Goal: Task Accomplishment & Management: Manage account settings

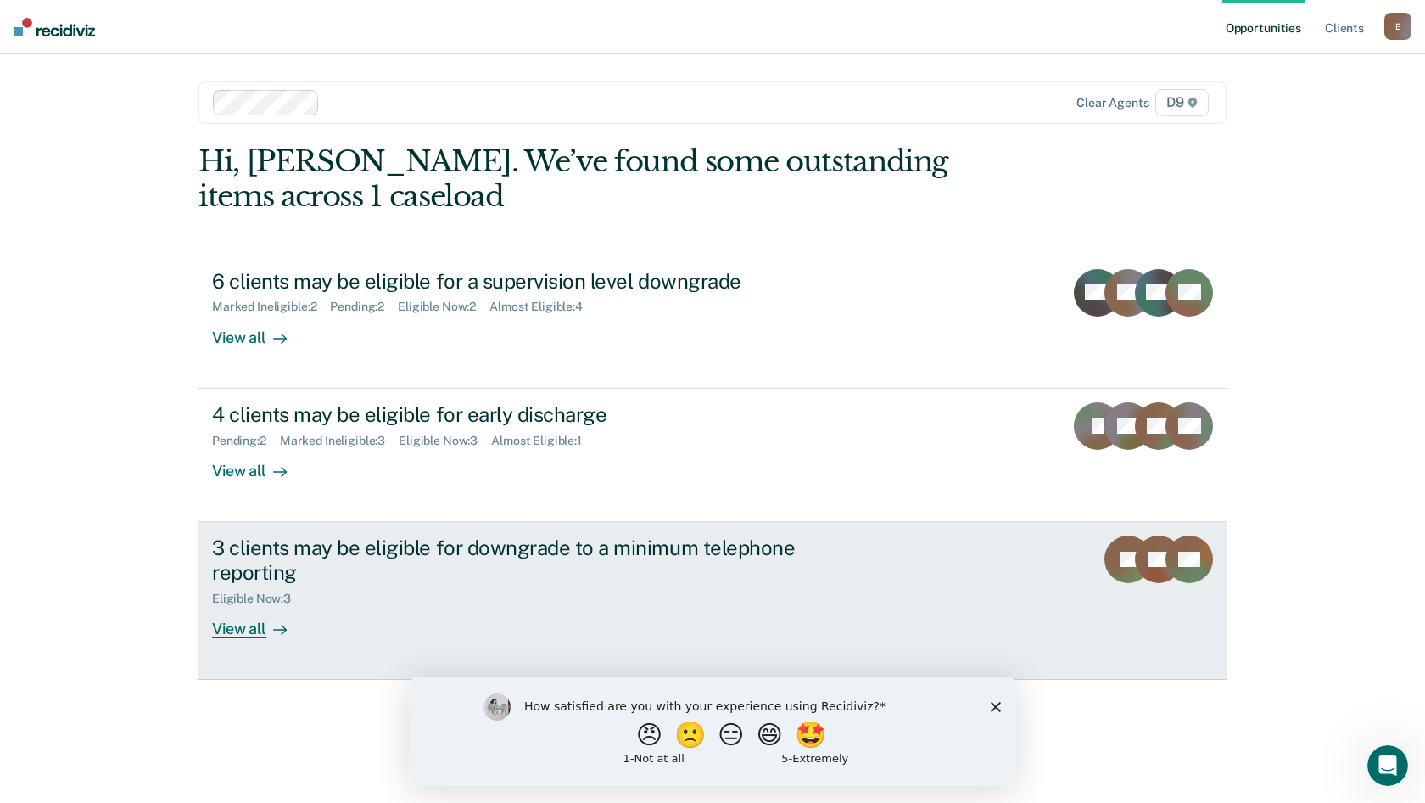
click at [692, 547] on div "3 clients may be eligible for downgrade to a minimum telephone reporting" at bounding box center [510, 559] width 596 height 49
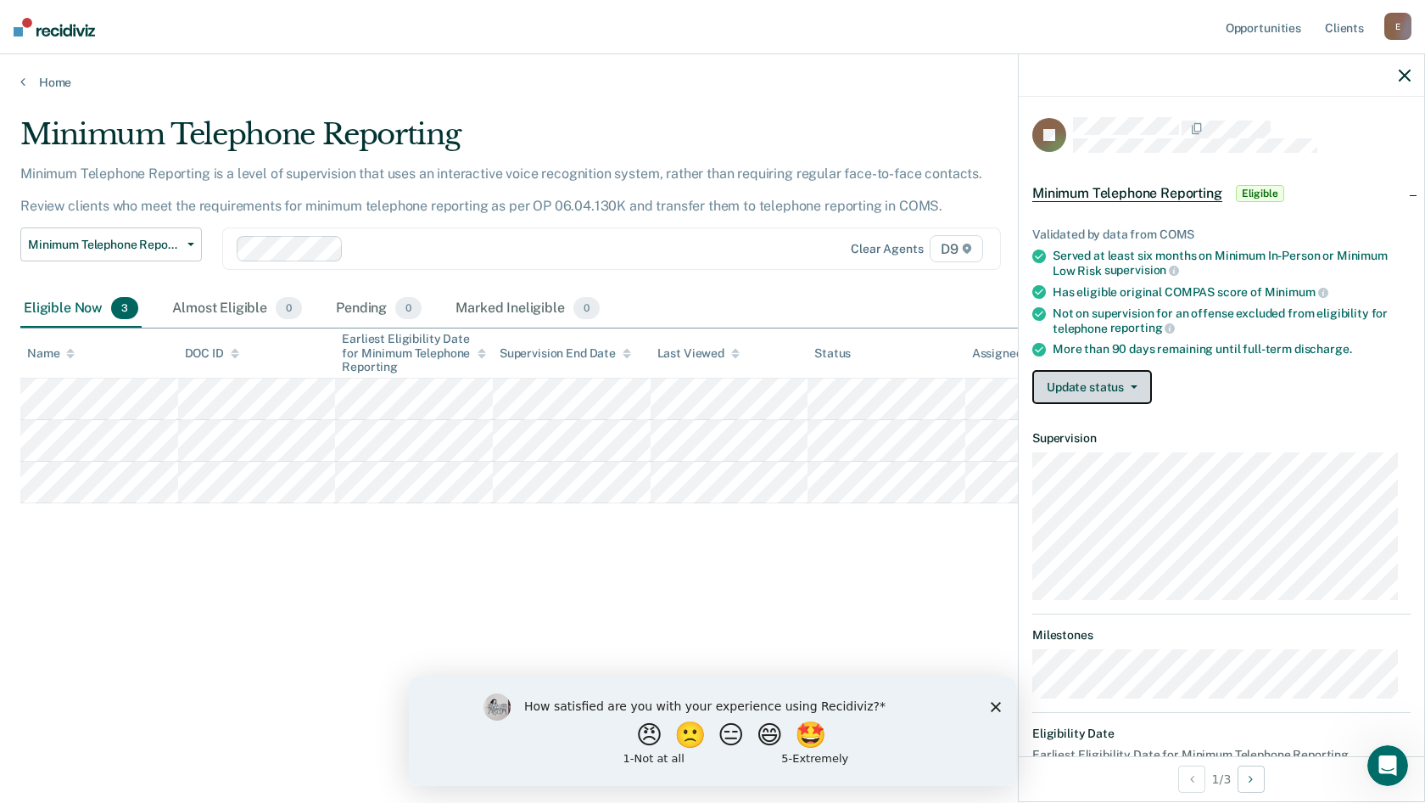
click at [1058, 400] on button "Update status" at bounding box center [1093, 387] width 120 height 34
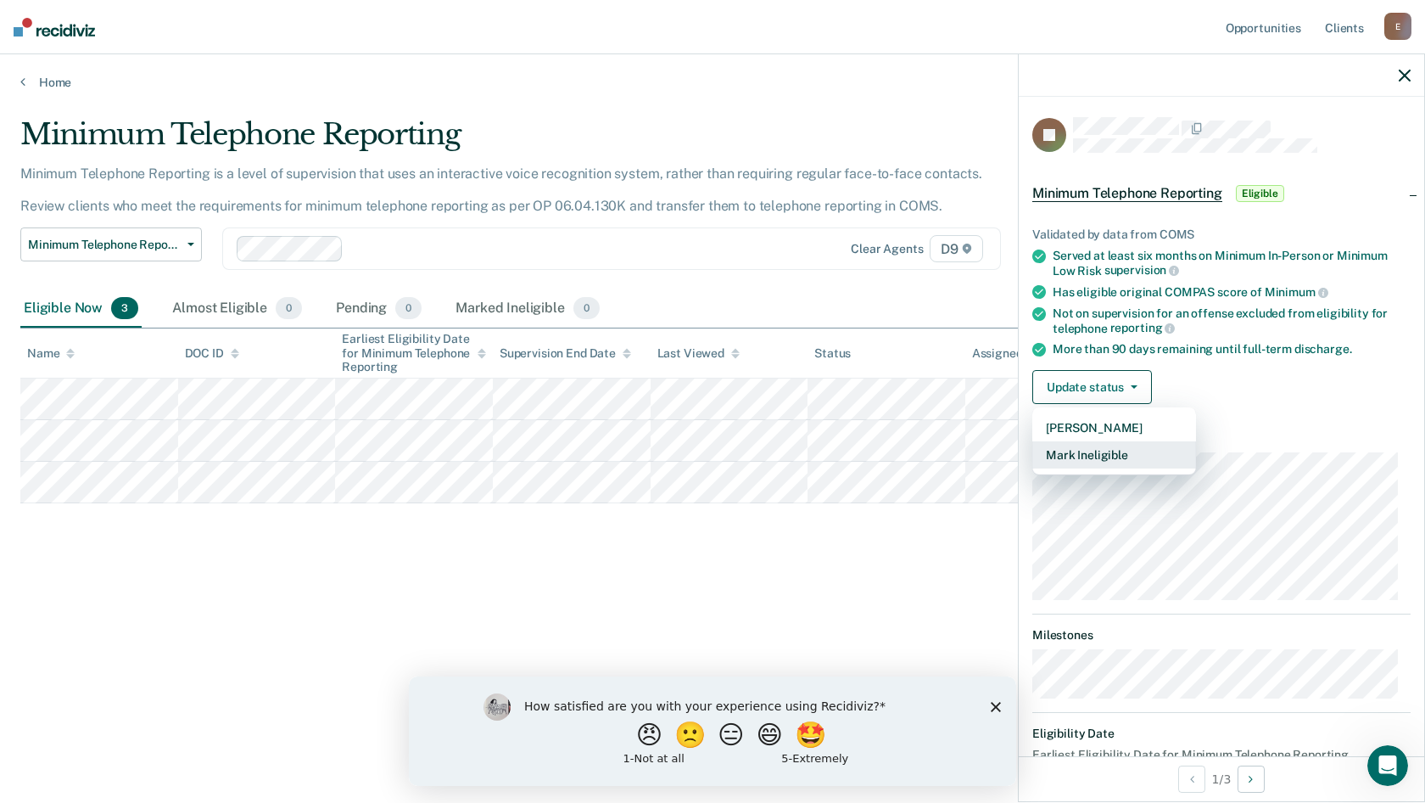
click at [1064, 462] on button "Mark Ineligible" at bounding box center [1115, 454] width 164 height 27
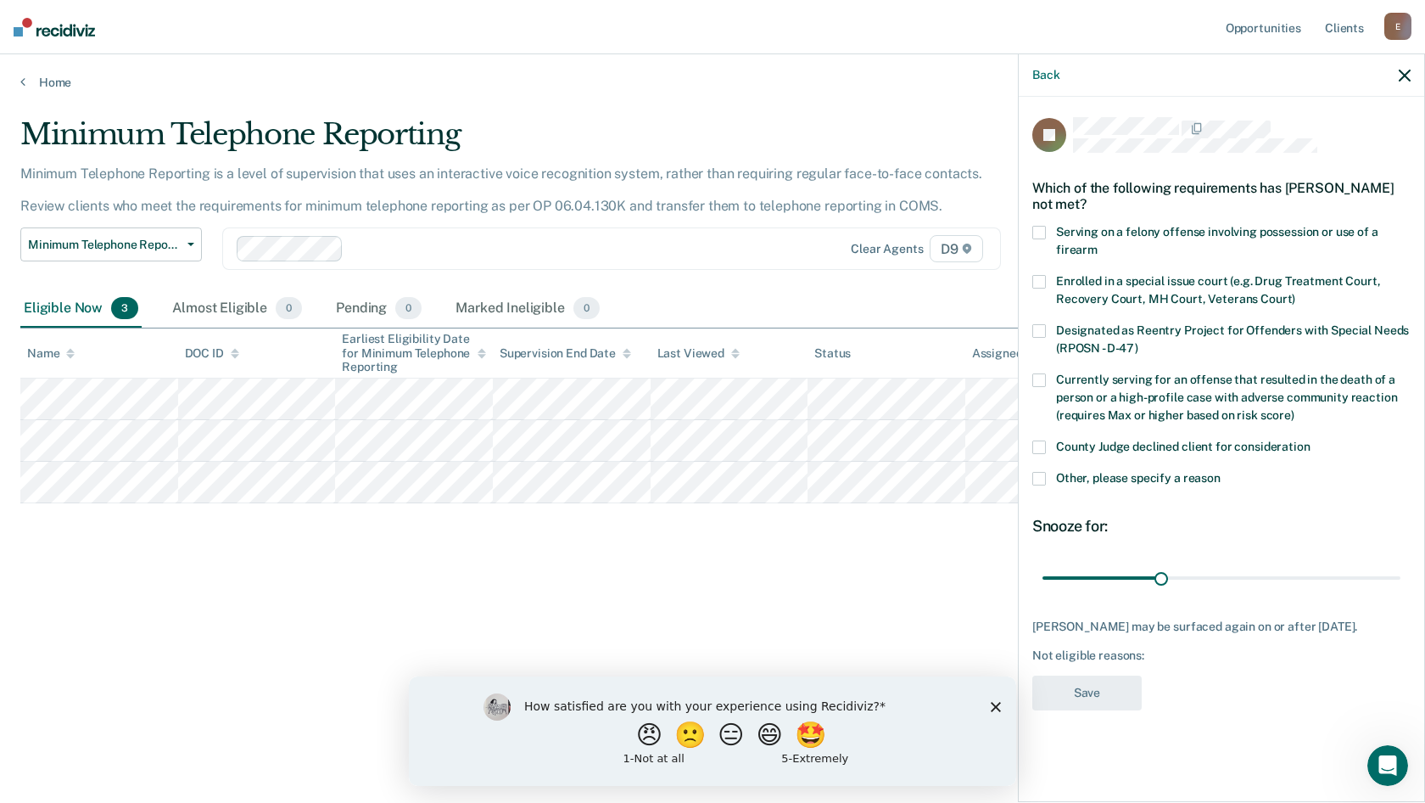
click at [1034, 474] on span at bounding box center [1040, 479] width 14 height 14
click at [1221, 472] on input "Other, please specify a reason" at bounding box center [1221, 472] width 0 height 0
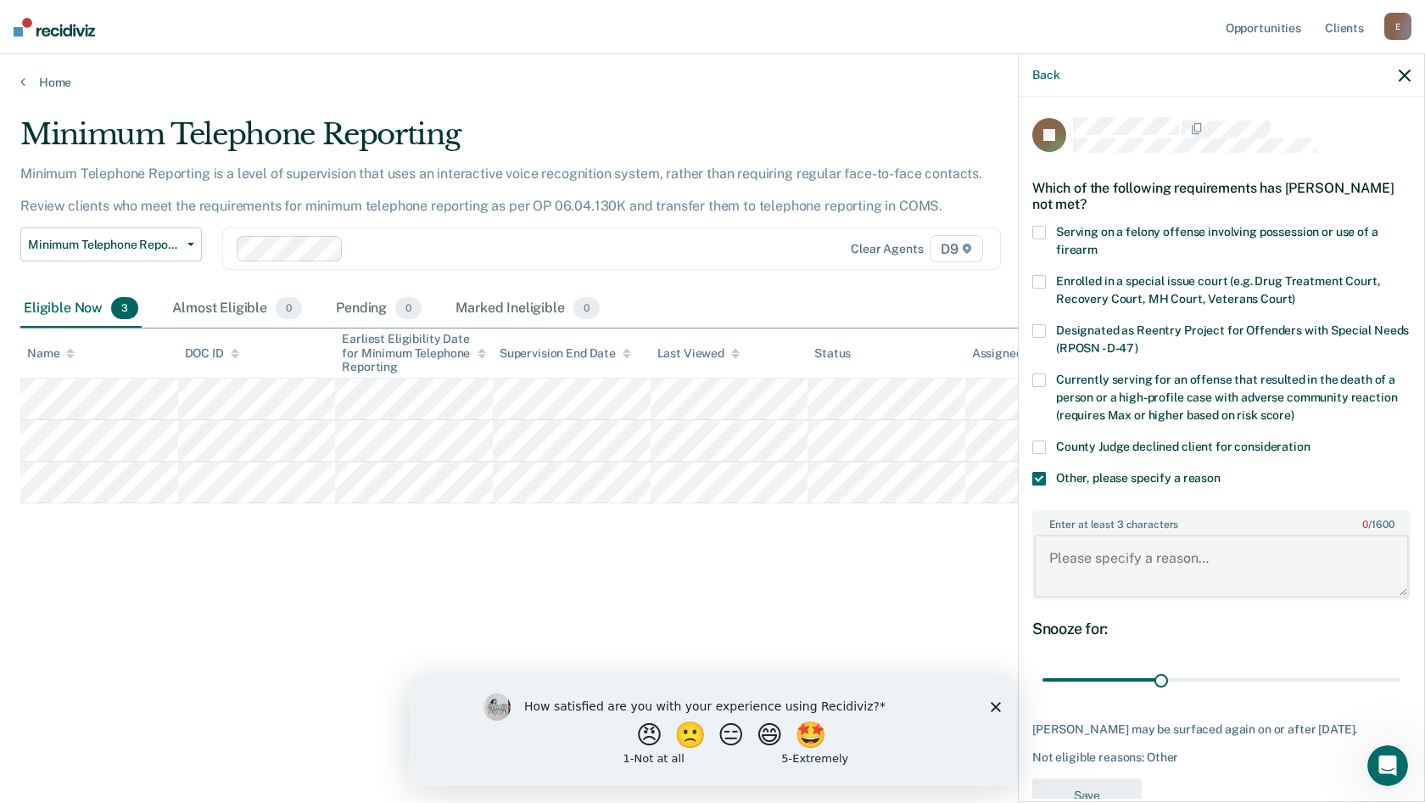
click at [1098, 552] on textarea "Enter at least 3 characters 0 / 1600" at bounding box center [1221, 566] width 375 height 63
type textarea "A discharge will be submitted once he completes his DV class this month."
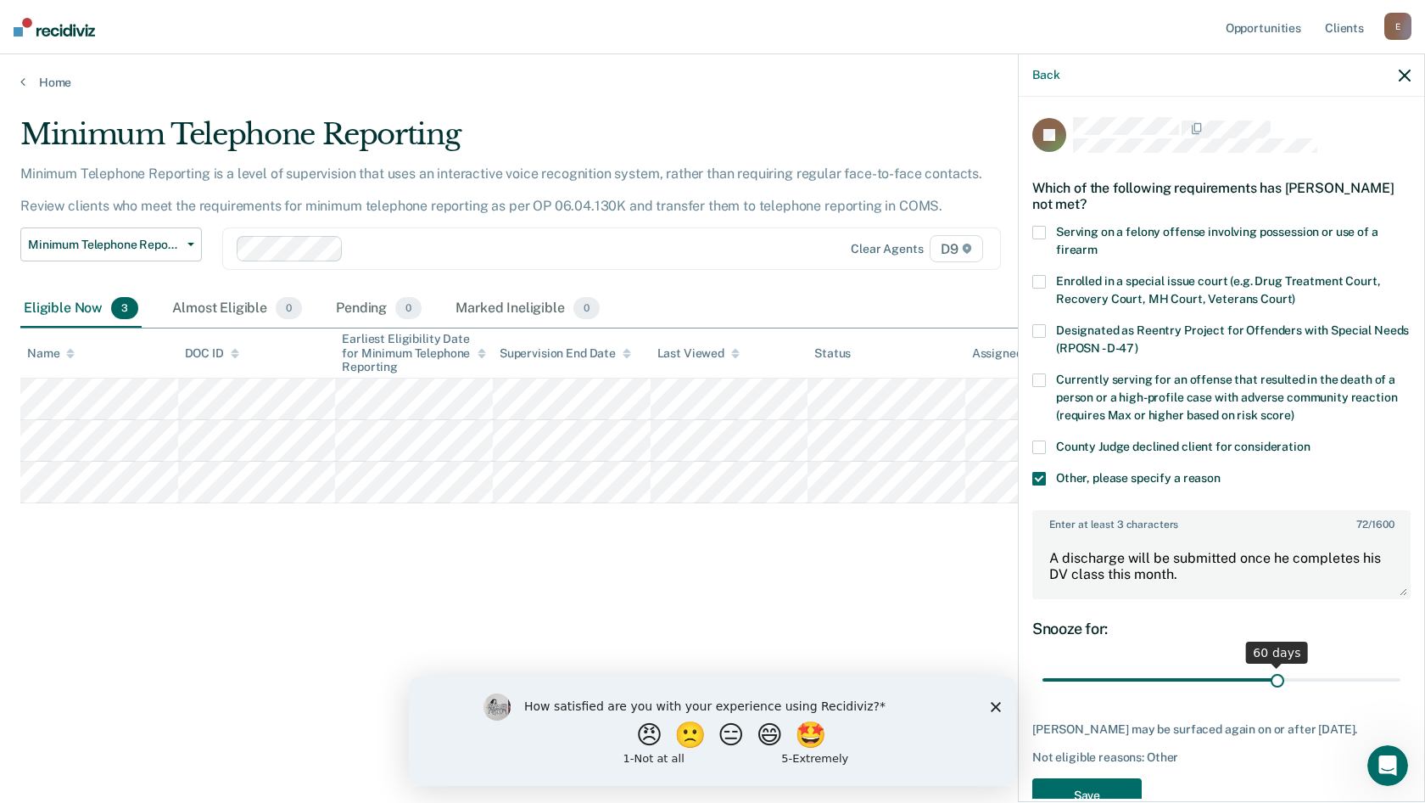
drag, startPoint x: 1154, startPoint y: 675, endPoint x: 1268, endPoint y: 666, distance: 114.9
type input "60"
click at [1268, 666] on input "range" at bounding box center [1222, 680] width 358 height 30
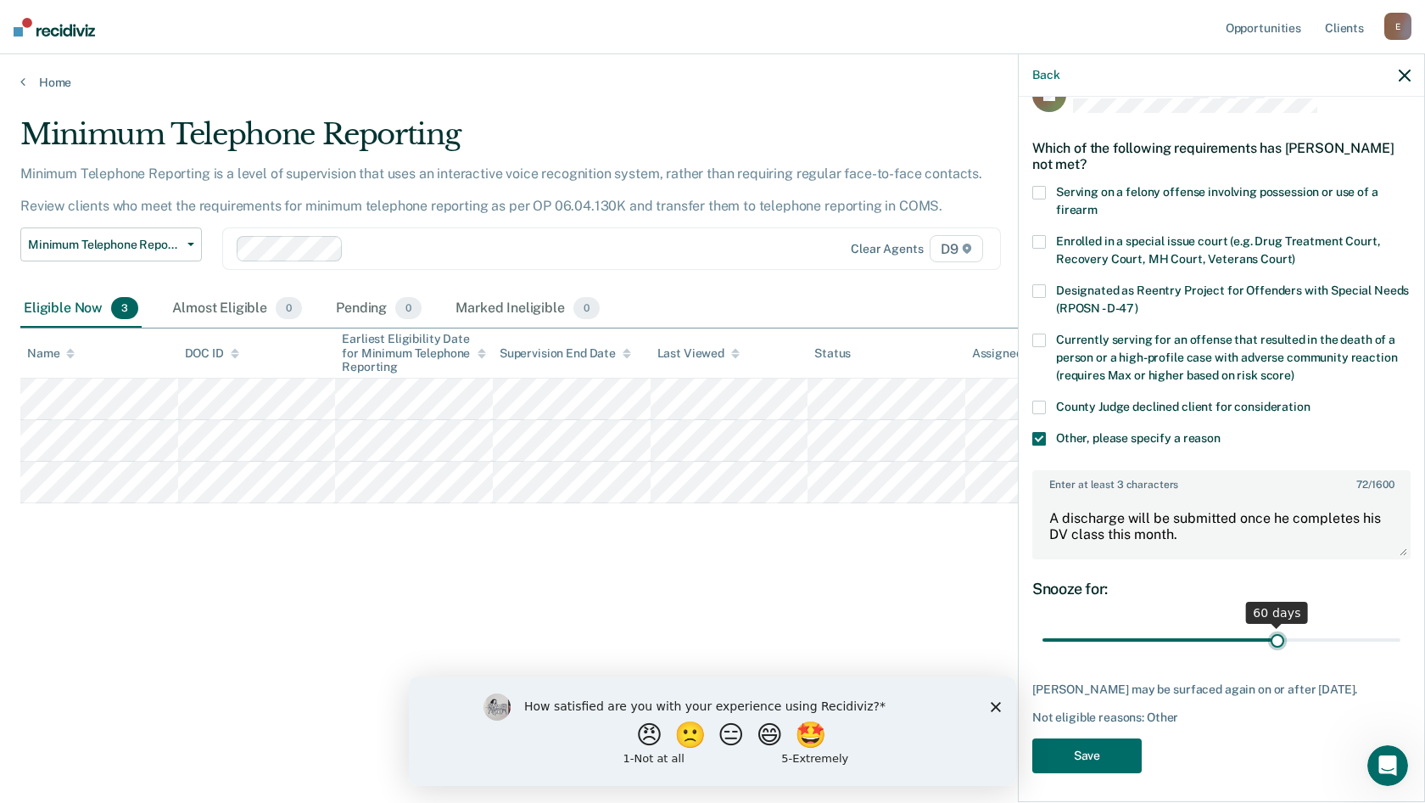
scroll to position [58, 0]
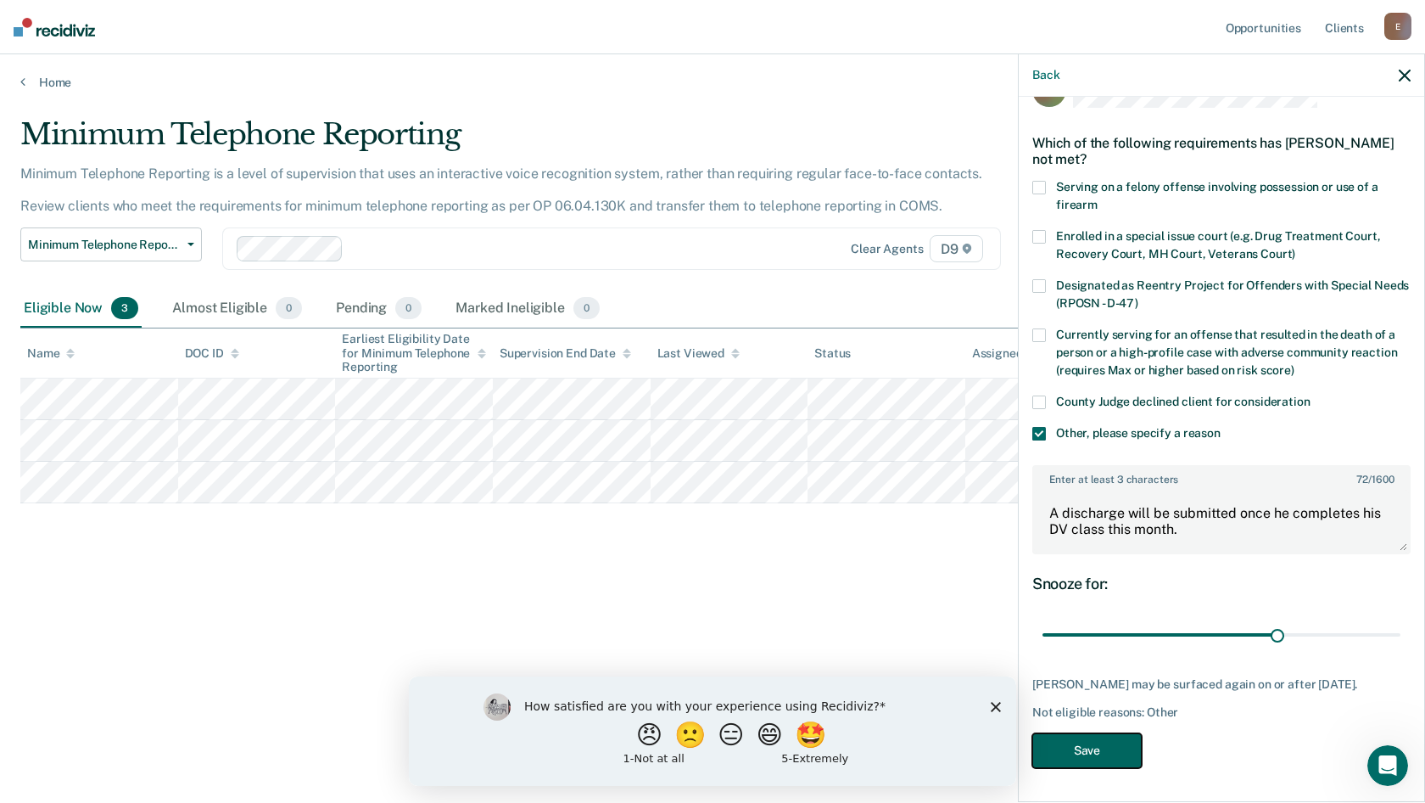
click at [1061, 734] on button "Save" at bounding box center [1087, 750] width 109 height 35
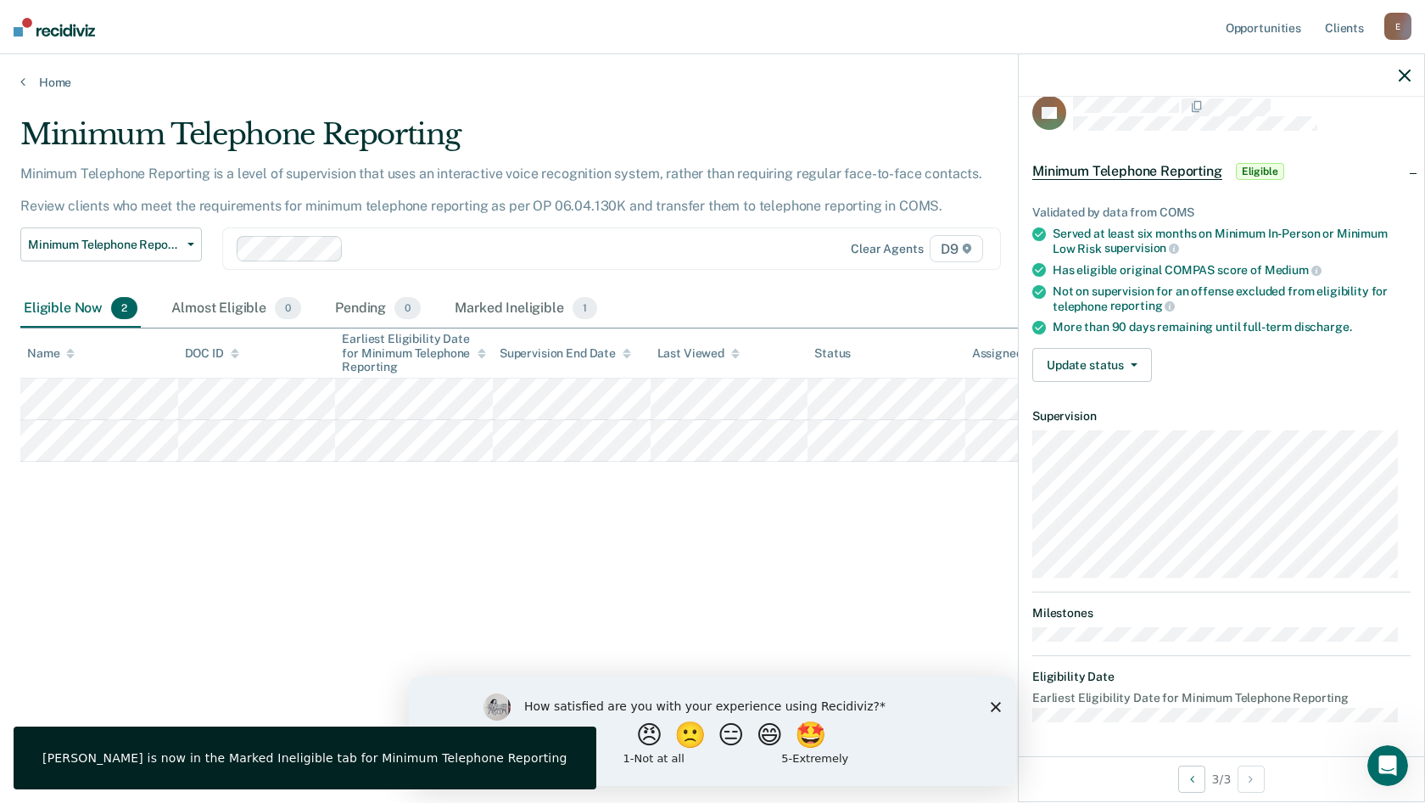
scroll to position [20, 0]
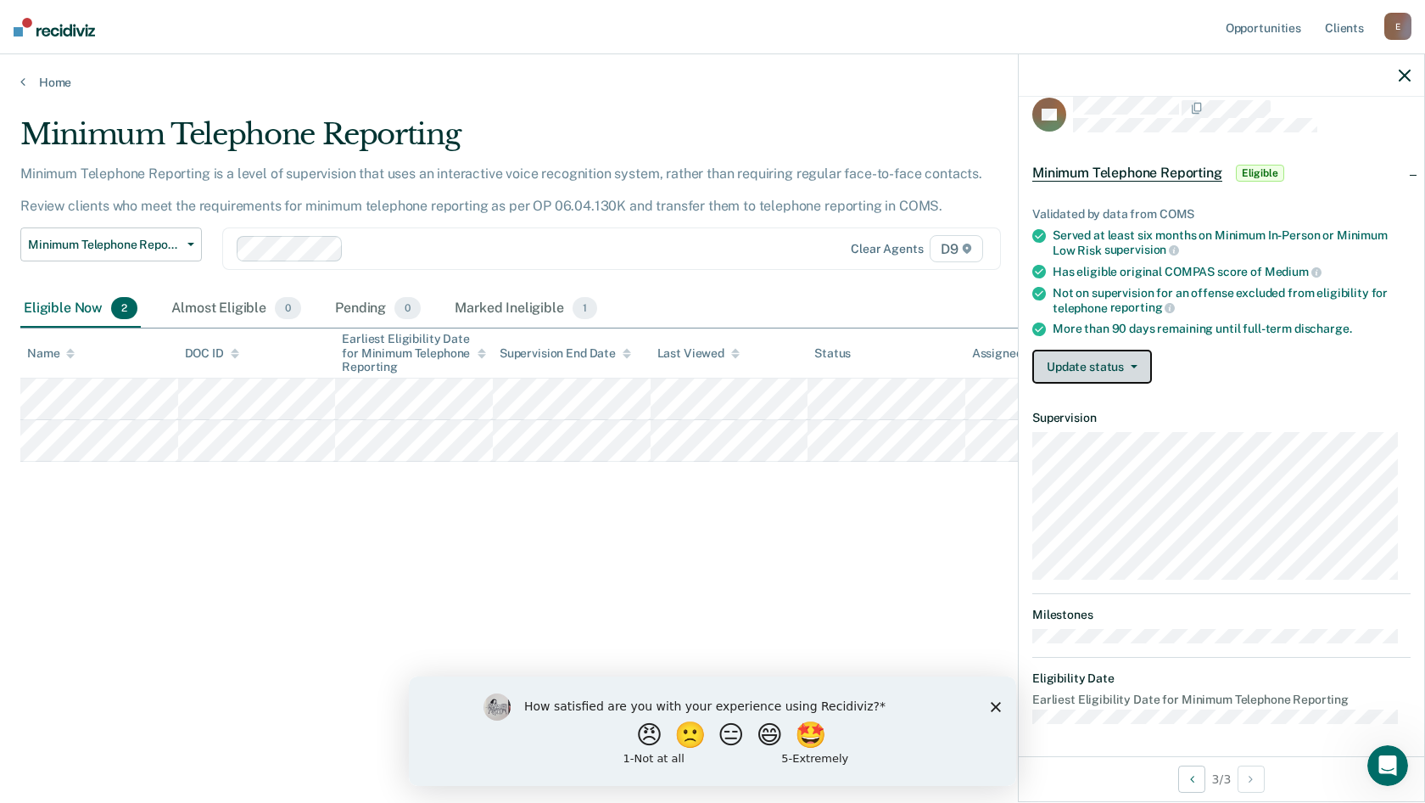
click at [1092, 369] on button "Update status" at bounding box center [1093, 367] width 120 height 34
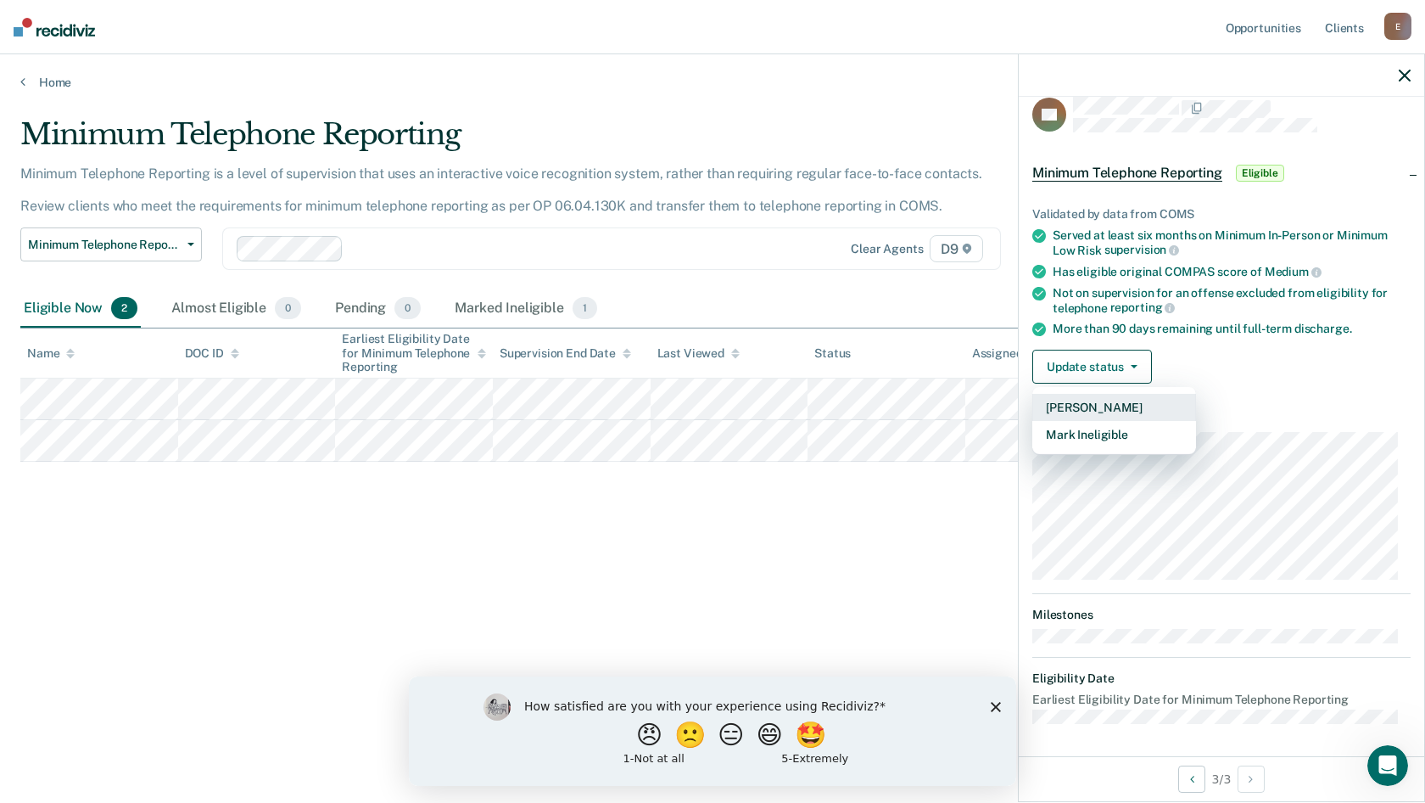
click at [1099, 394] on button "[PERSON_NAME]" at bounding box center [1115, 407] width 164 height 27
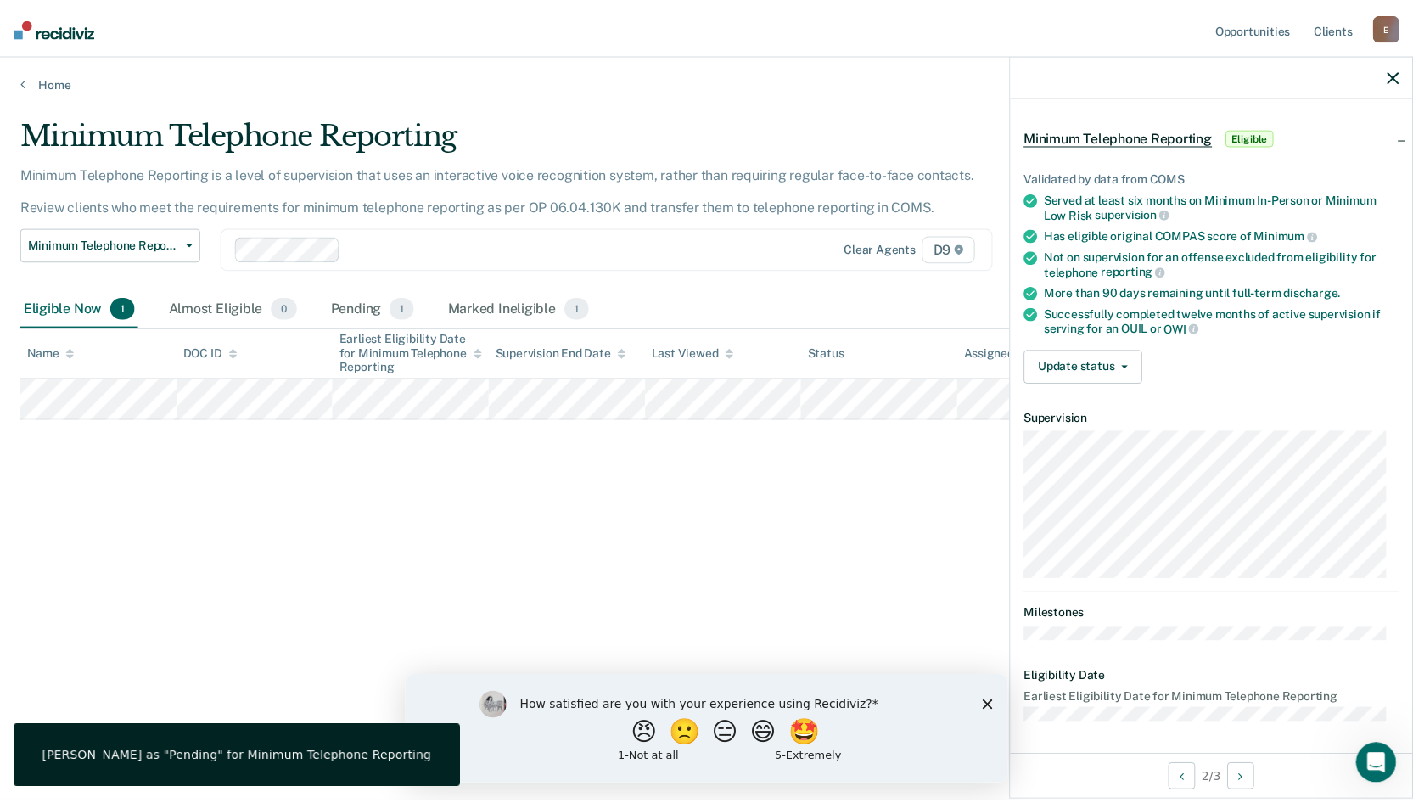
scroll to position [0, 0]
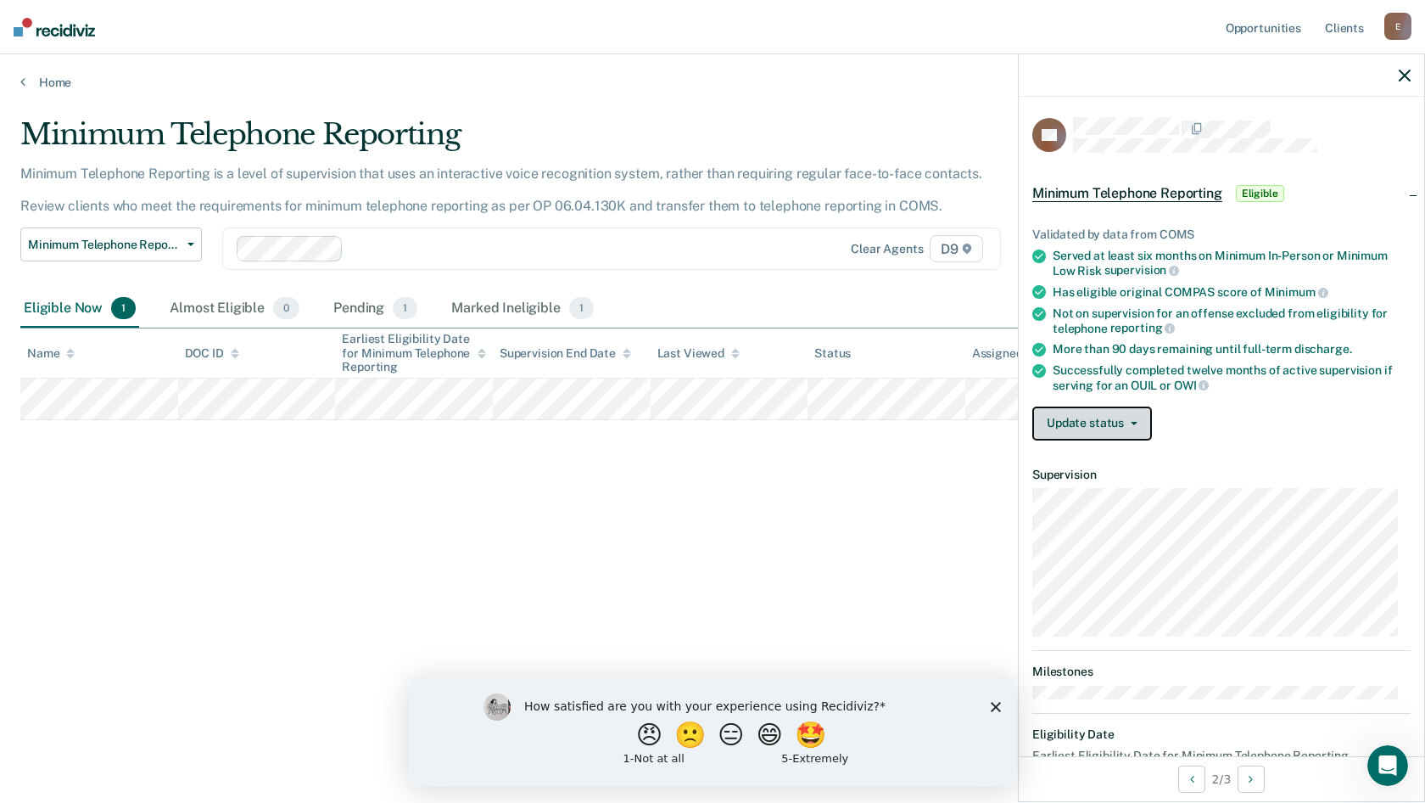
click at [1063, 416] on button "Update status" at bounding box center [1093, 423] width 120 height 34
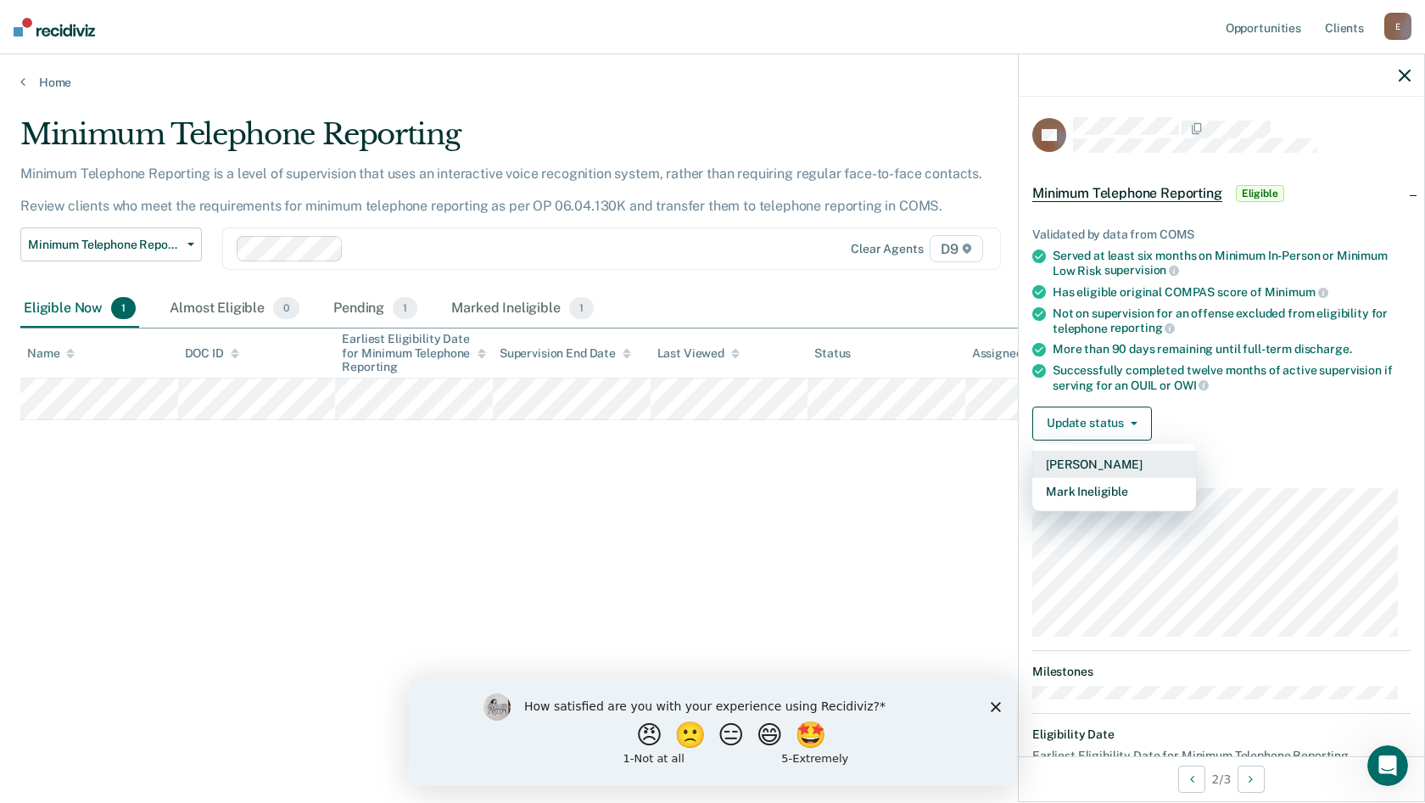
click at [1067, 464] on button "[PERSON_NAME]" at bounding box center [1115, 464] width 164 height 27
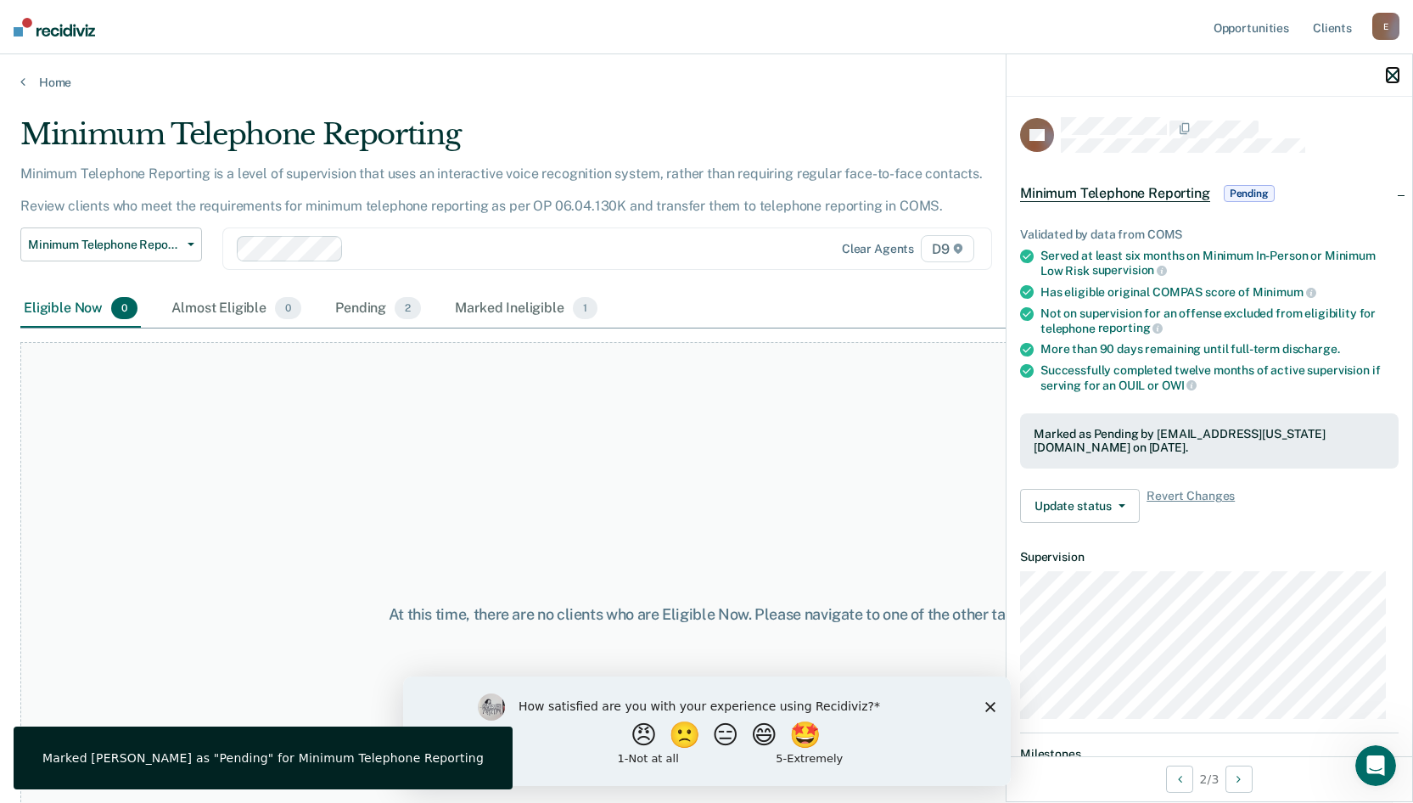
click at [1392, 77] on icon "button" at bounding box center [1392, 76] width 12 height 12
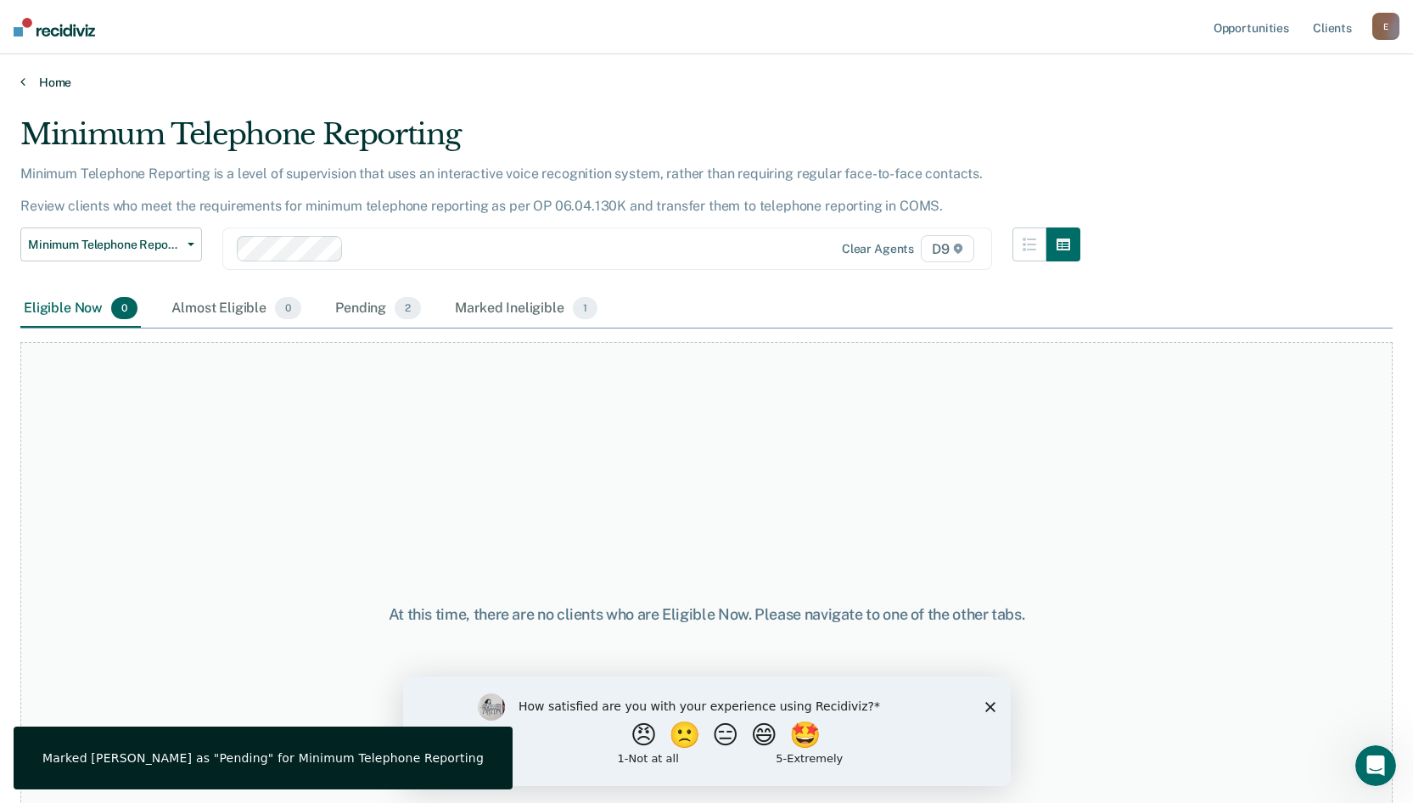
click at [35, 84] on link "Home" at bounding box center [706, 82] width 1372 height 15
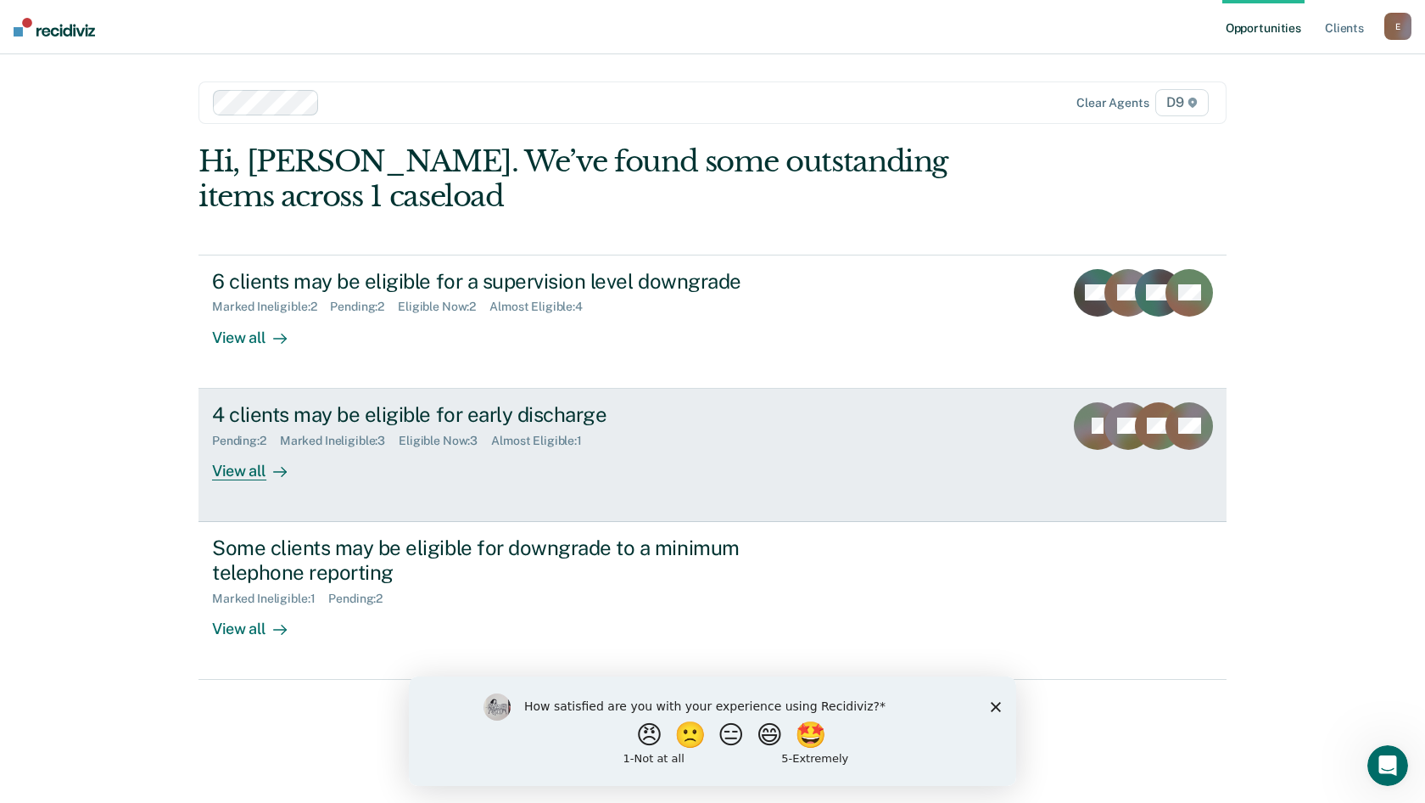
click at [246, 468] on div "View all" at bounding box center [259, 463] width 95 height 33
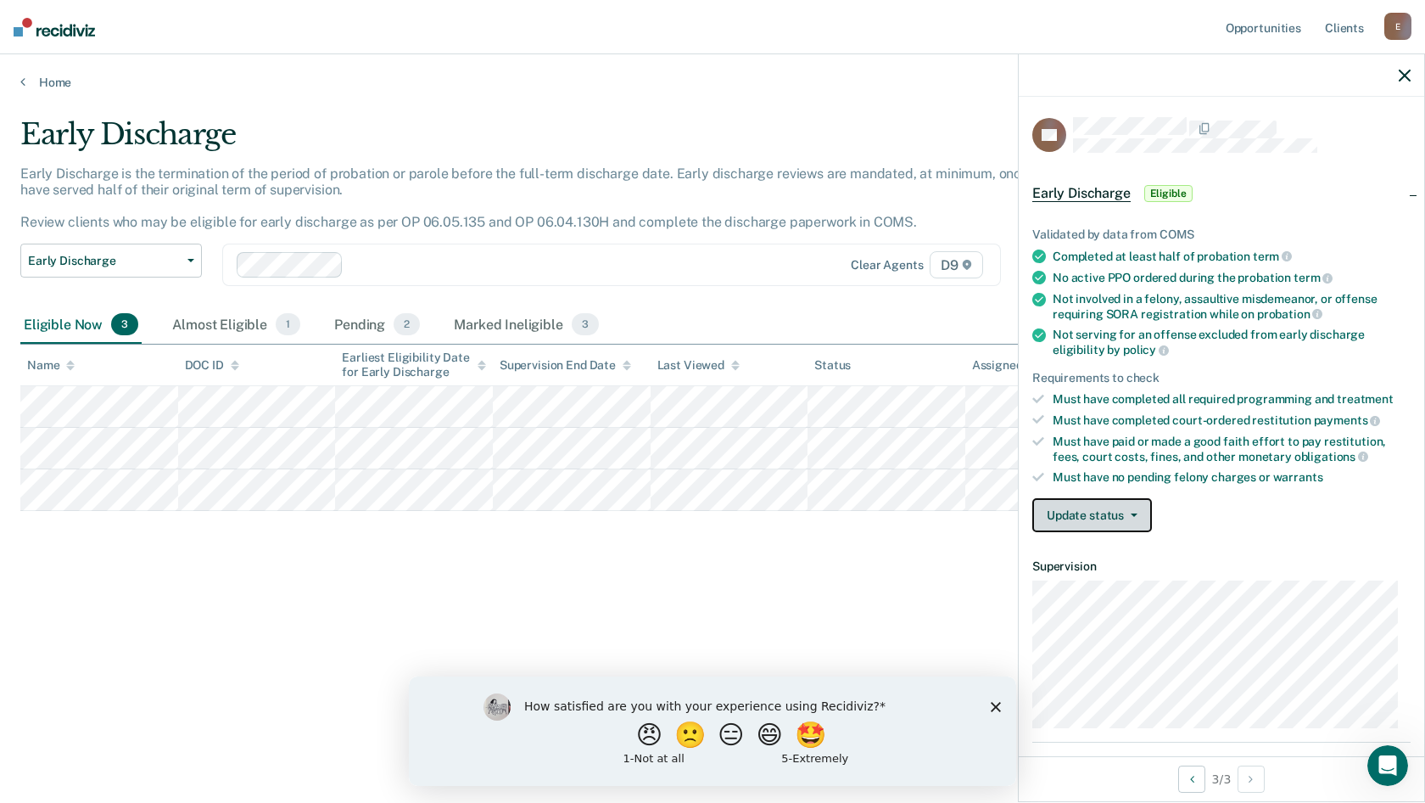
click at [1095, 524] on button "Update status" at bounding box center [1093, 515] width 120 height 34
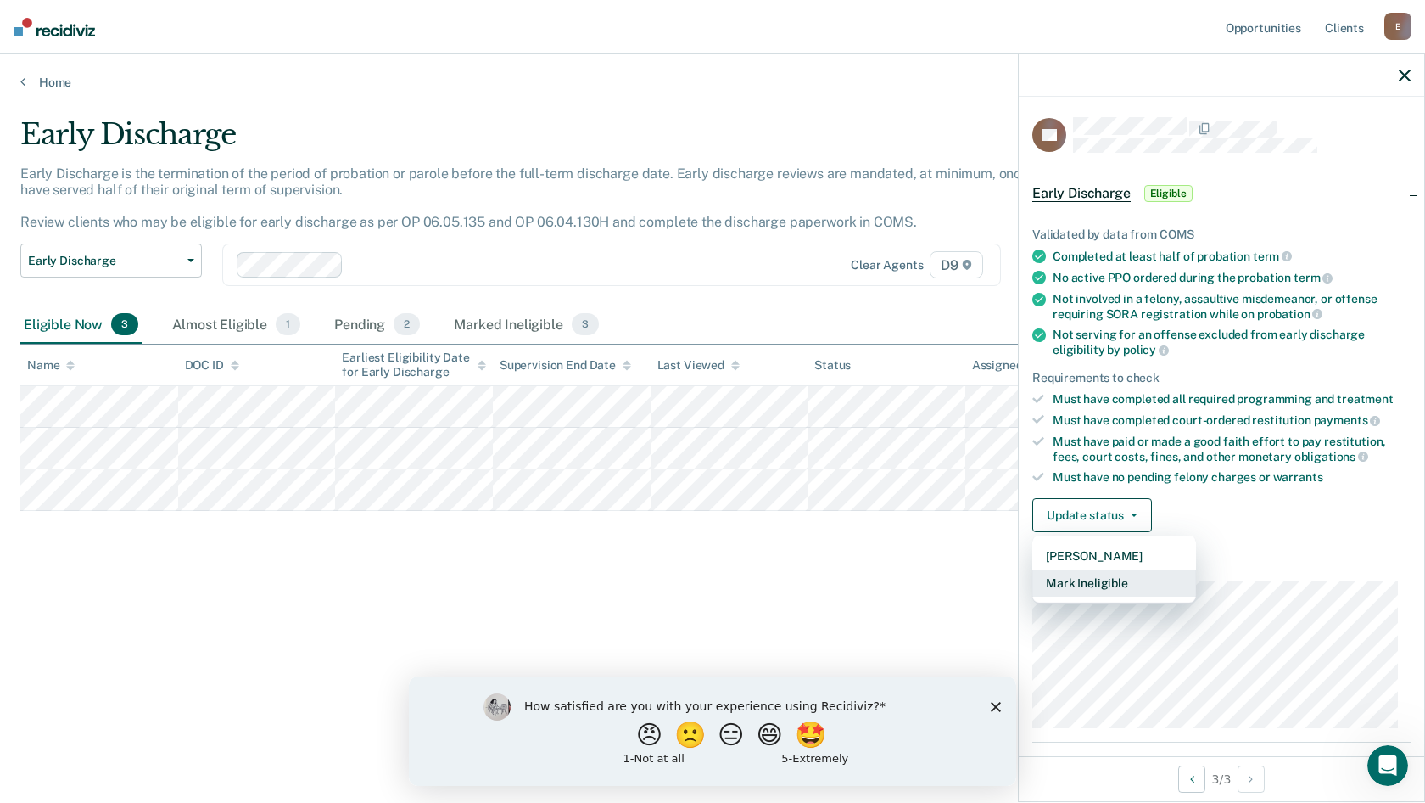
click at [1097, 574] on button "Mark Ineligible" at bounding box center [1115, 582] width 164 height 27
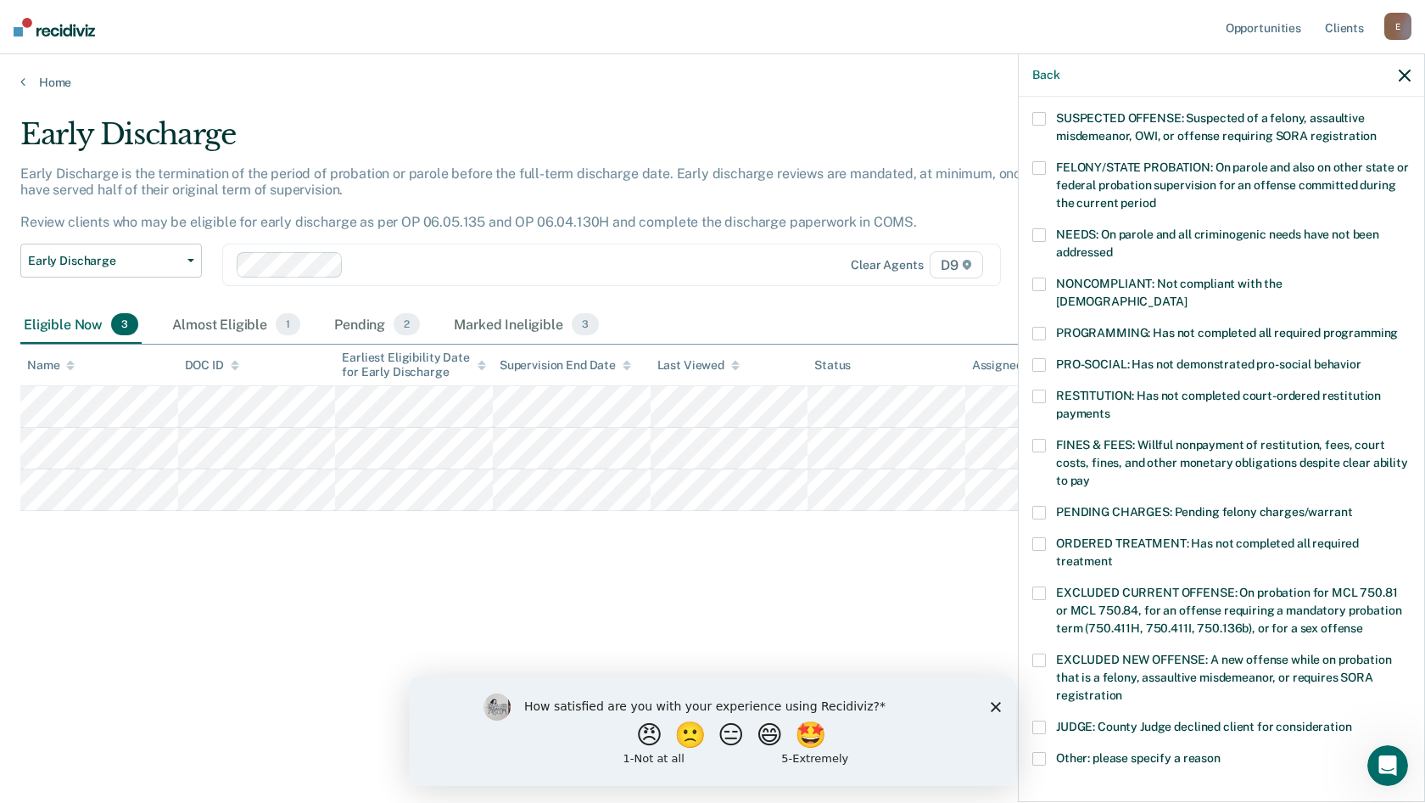
scroll to position [170, 0]
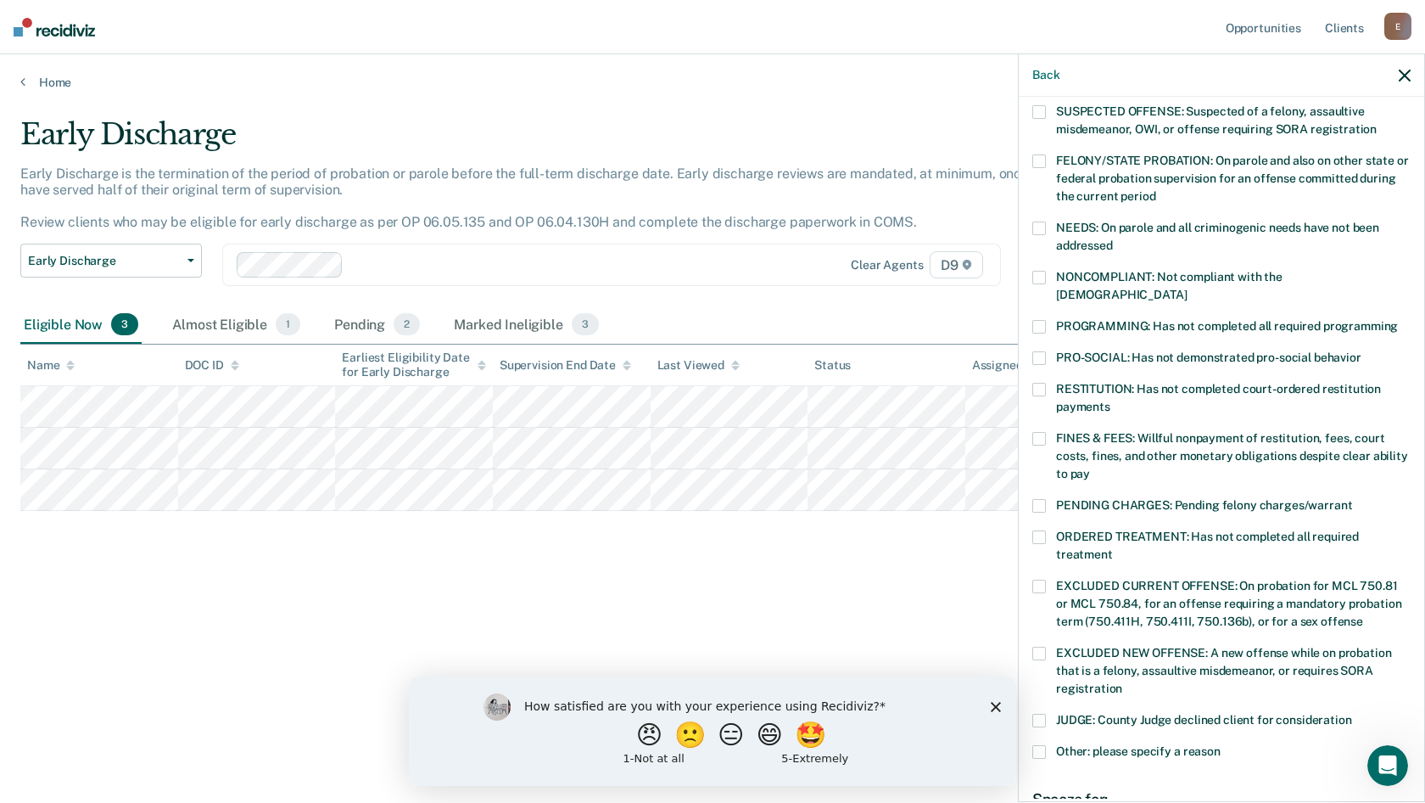
click at [1033, 530] on span at bounding box center [1040, 537] width 14 height 14
click at [1113, 548] on input "ORDERED TREATMENT: Has not completed all required treatment" at bounding box center [1113, 548] width 0 height 0
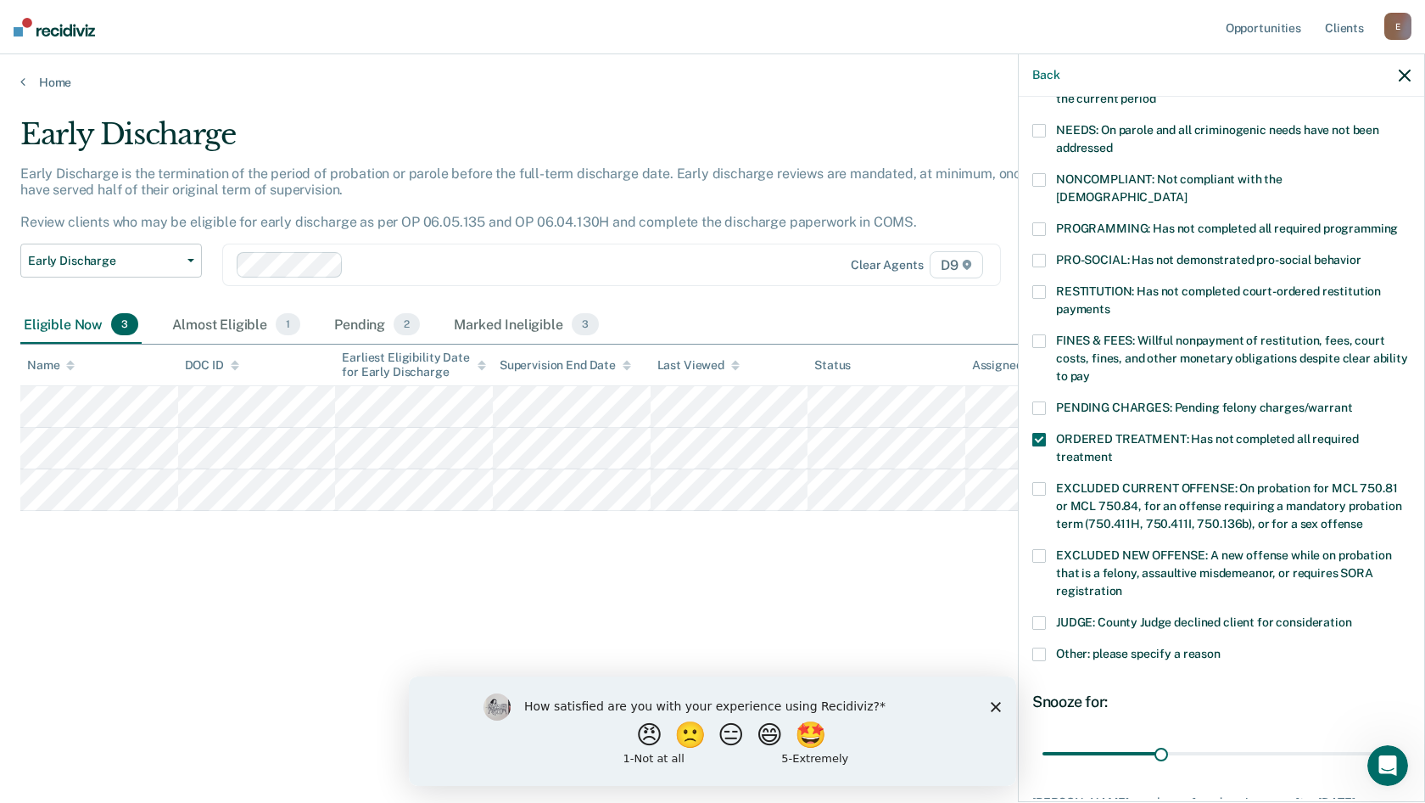
scroll to position [380, 0]
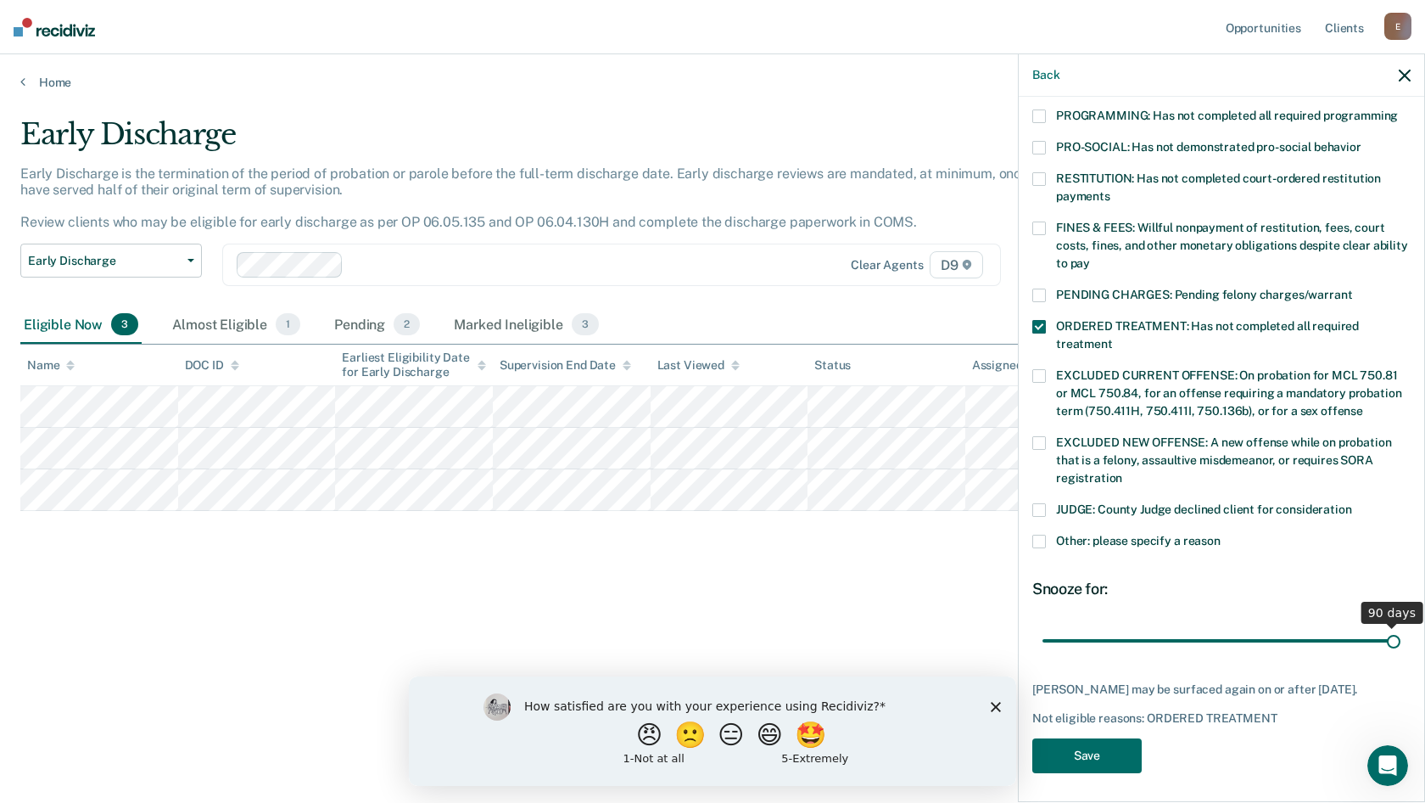
drag, startPoint x: 1159, startPoint y: 621, endPoint x: 1425, endPoint y: 609, distance: 265.8
type input "90"
click at [1401, 625] on input "range" at bounding box center [1222, 640] width 358 height 30
click at [1056, 755] on button "Save" at bounding box center [1087, 755] width 109 height 35
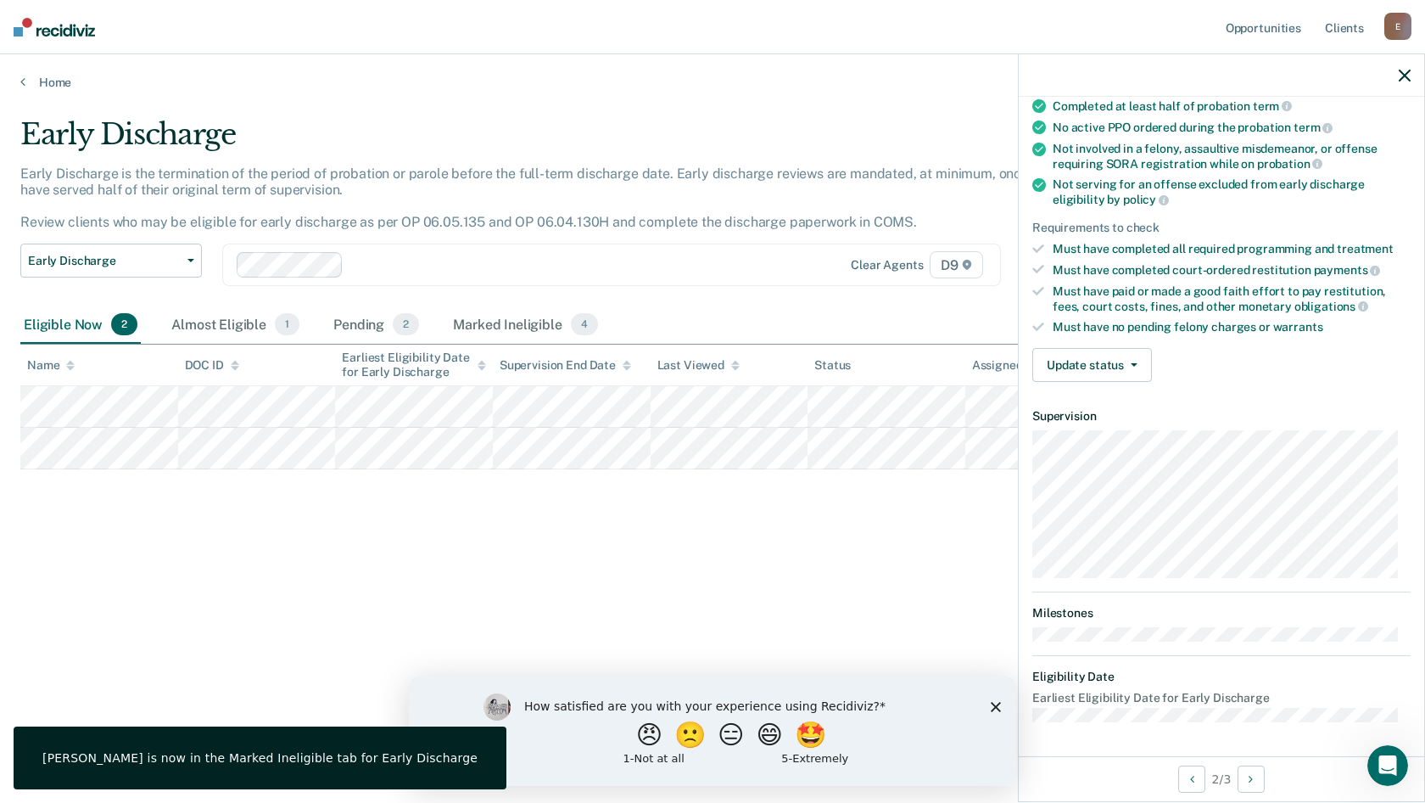
scroll to position [148, 0]
click at [1107, 351] on button "Update status" at bounding box center [1093, 367] width 120 height 34
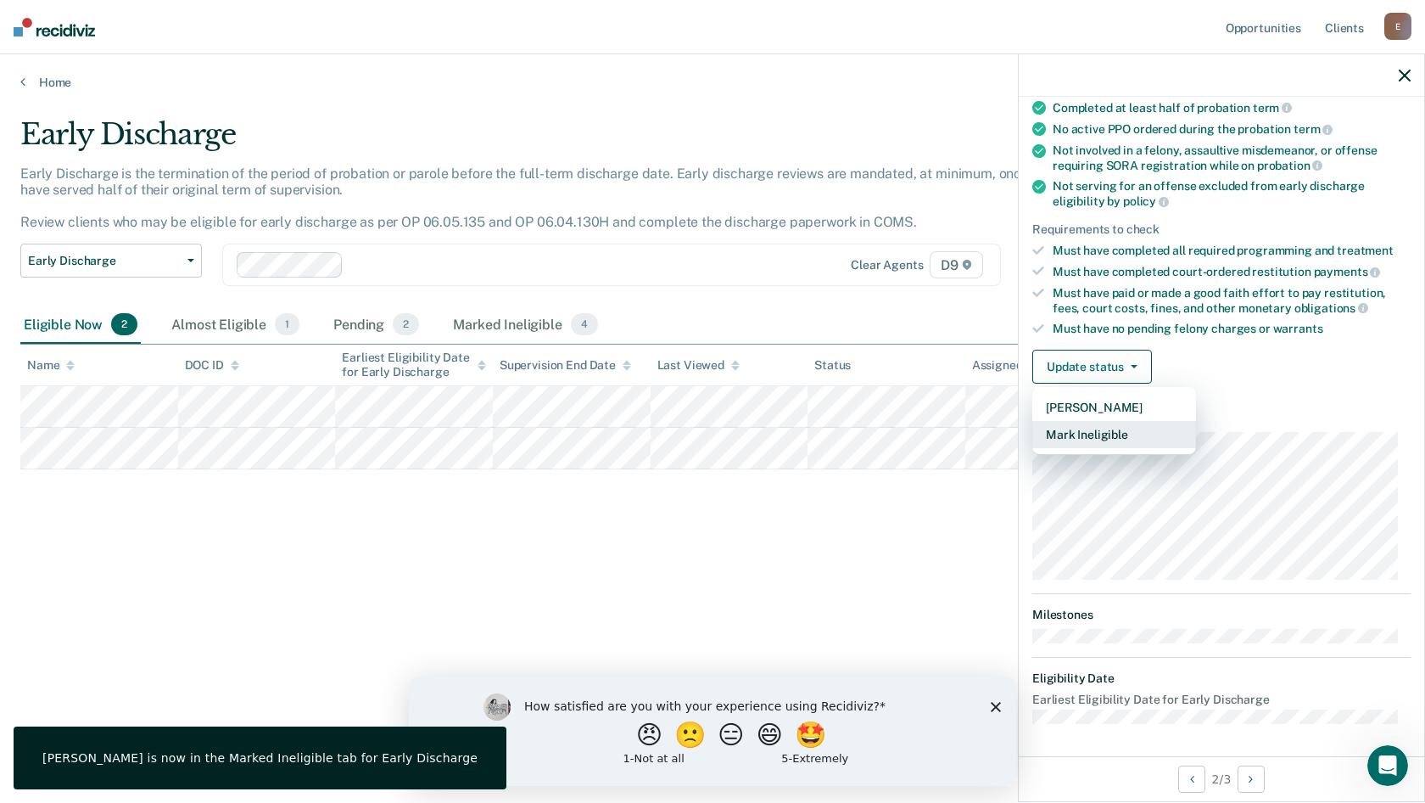
click at [1105, 439] on button "Mark Ineligible" at bounding box center [1115, 434] width 164 height 27
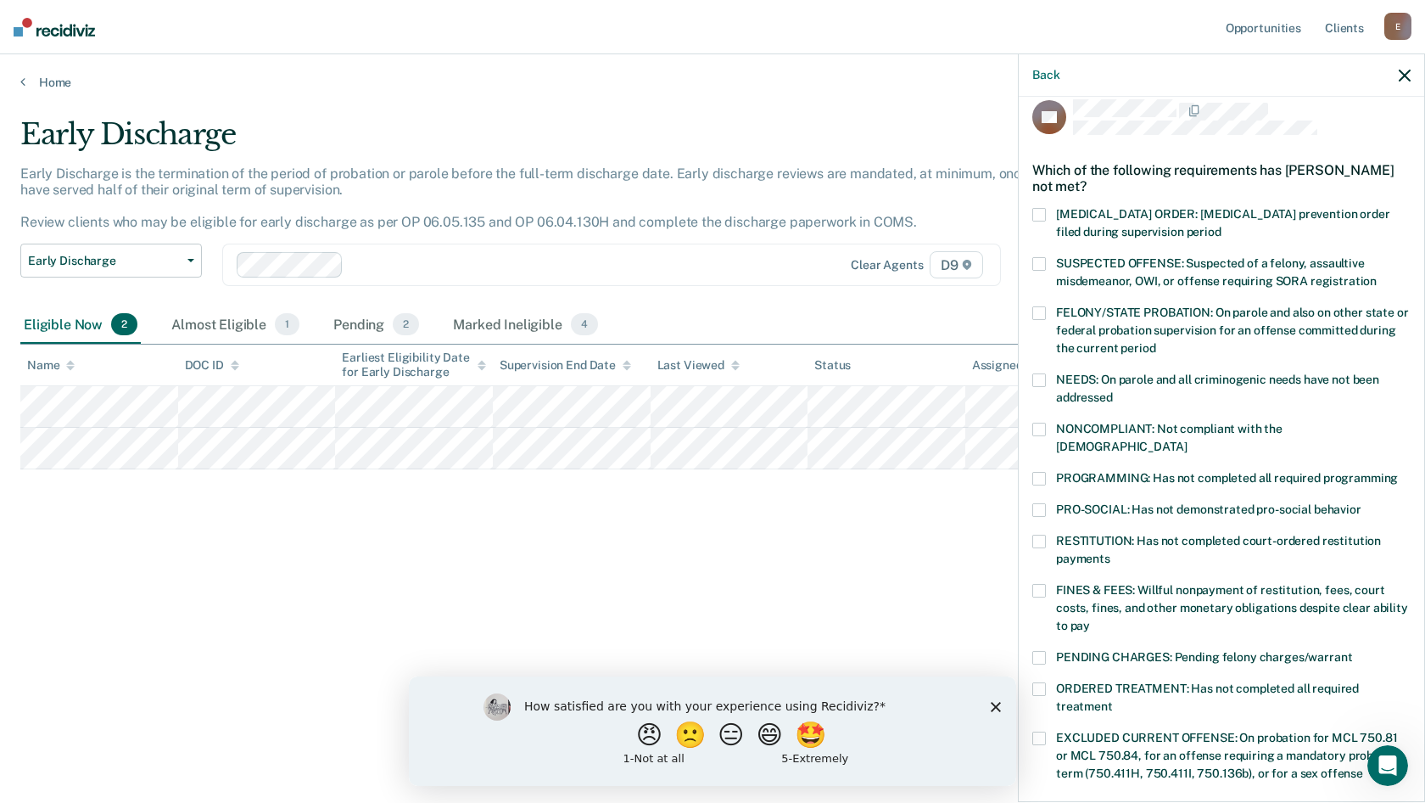
scroll to position [0, 0]
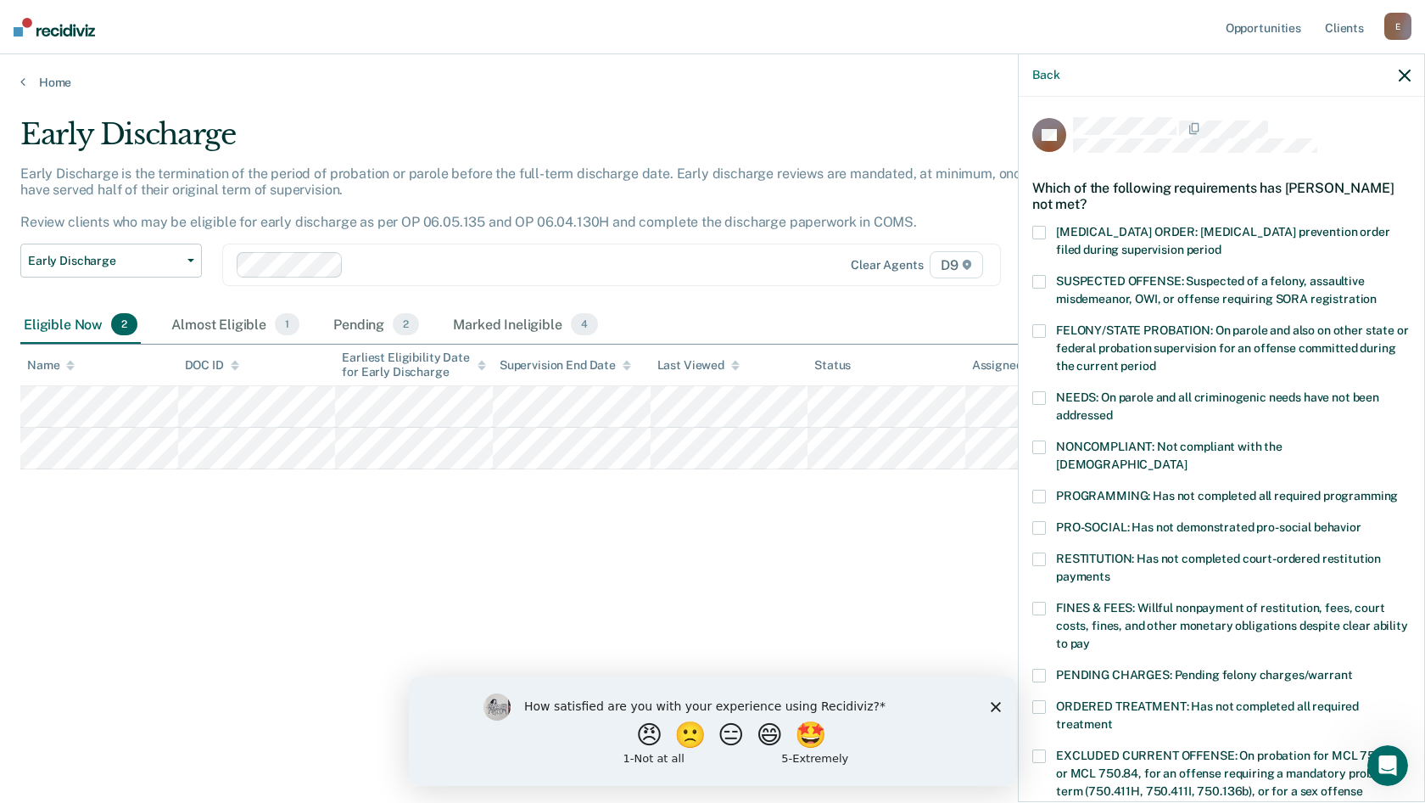
click at [1039, 490] on span at bounding box center [1040, 497] width 14 height 14
click at [1398, 490] on input "PROGRAMMING: Has not completed all required programming" at bounding box center [1398, 490] width 0 height 0
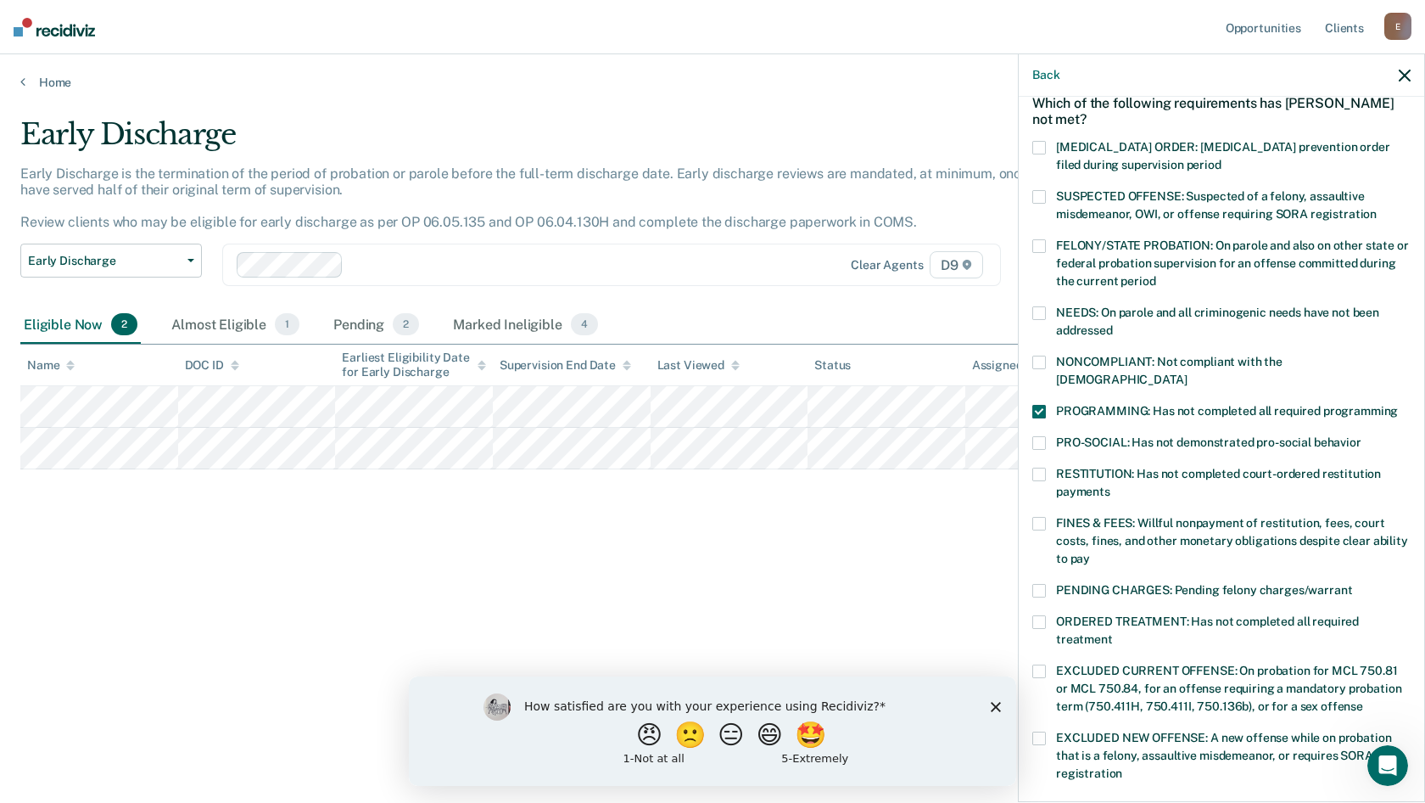
scroll to position [366, 0]
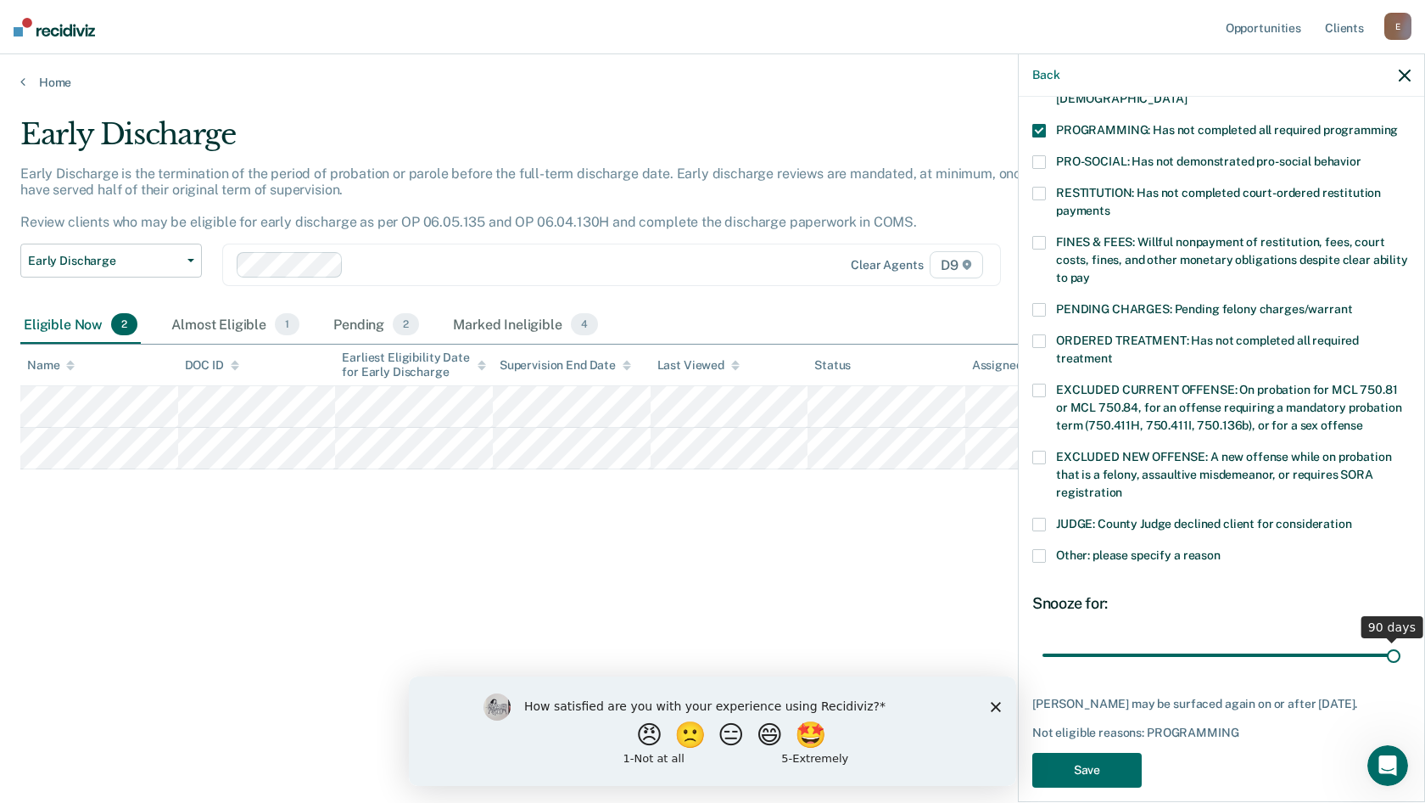
drag, startPoint x: 1154, startPoint y: 637, endPoint x: 1425, endPoint y: 630, distance: 270.8
type input "90"
click at [1401, 640] on input "range" at bounding box center [1222, 655] width 358 height 30
click at [1064, 770] on button "Save" at bounding box center [1087, 770] width 109 height 35
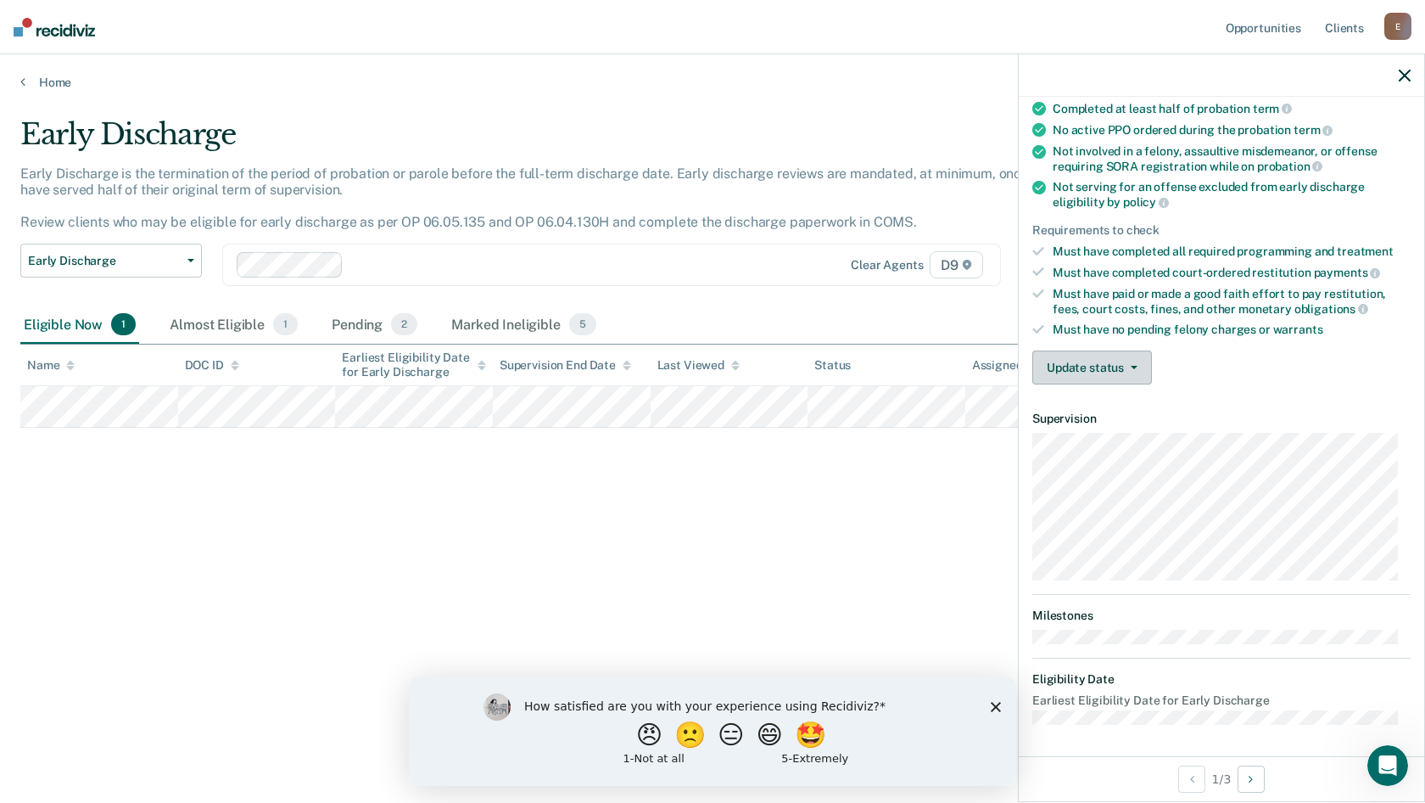
scroll to position [148, 0]
click at [1124, 365] on span "button" at bounding box center [1131, 366] width 14 height 3
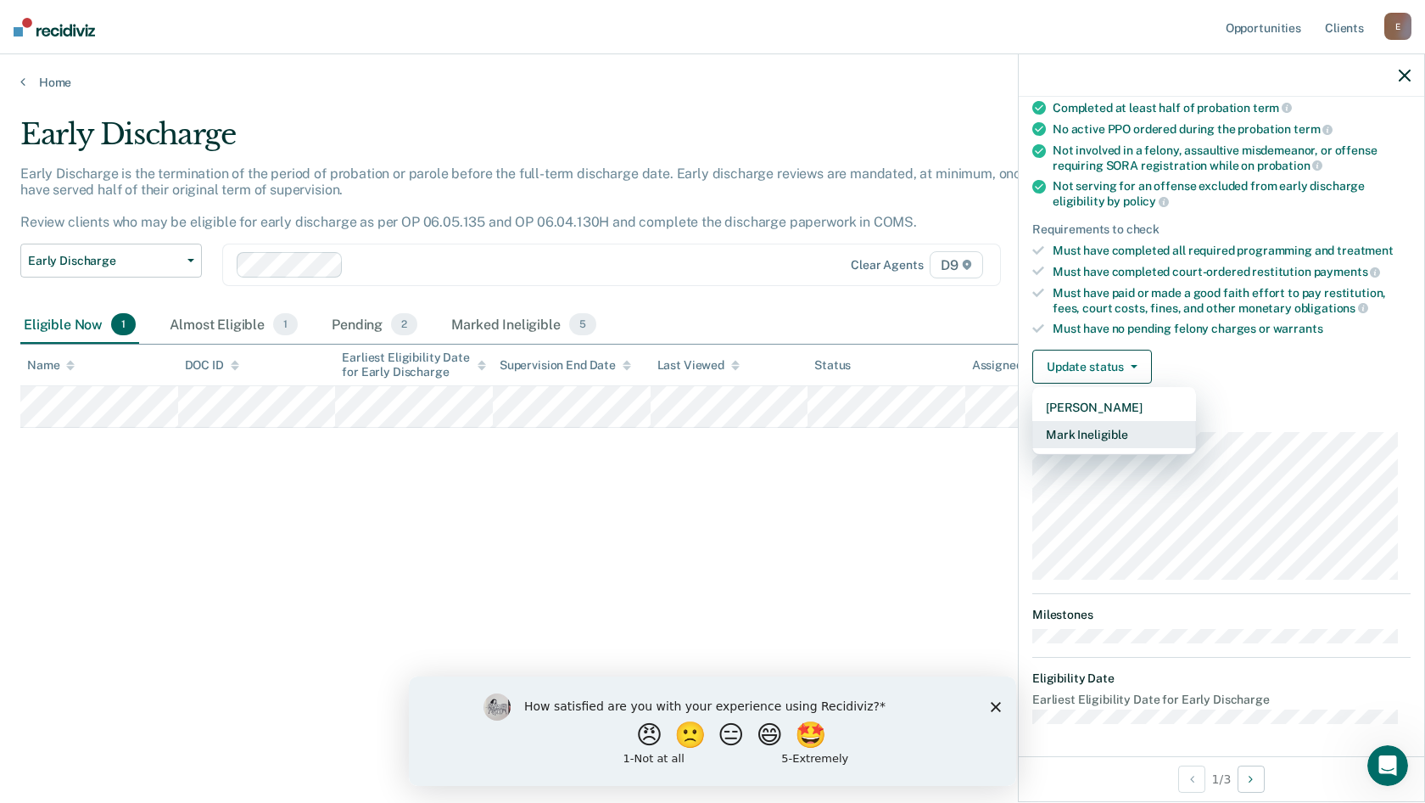
click at [1115, 430] on button "Mark Ineligible" at bounding box center [1115, 434] width 164 height 27
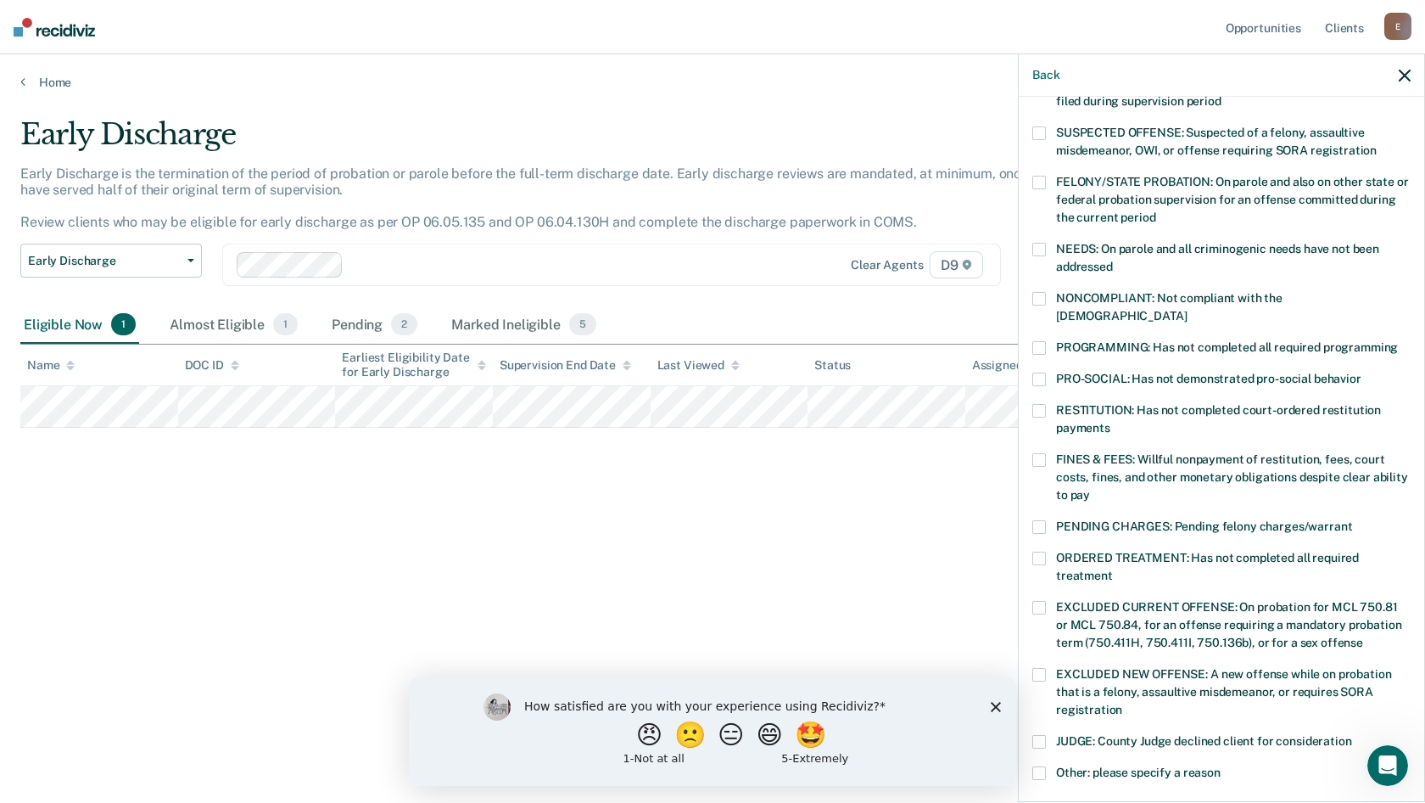
scroll to position [233, 0]
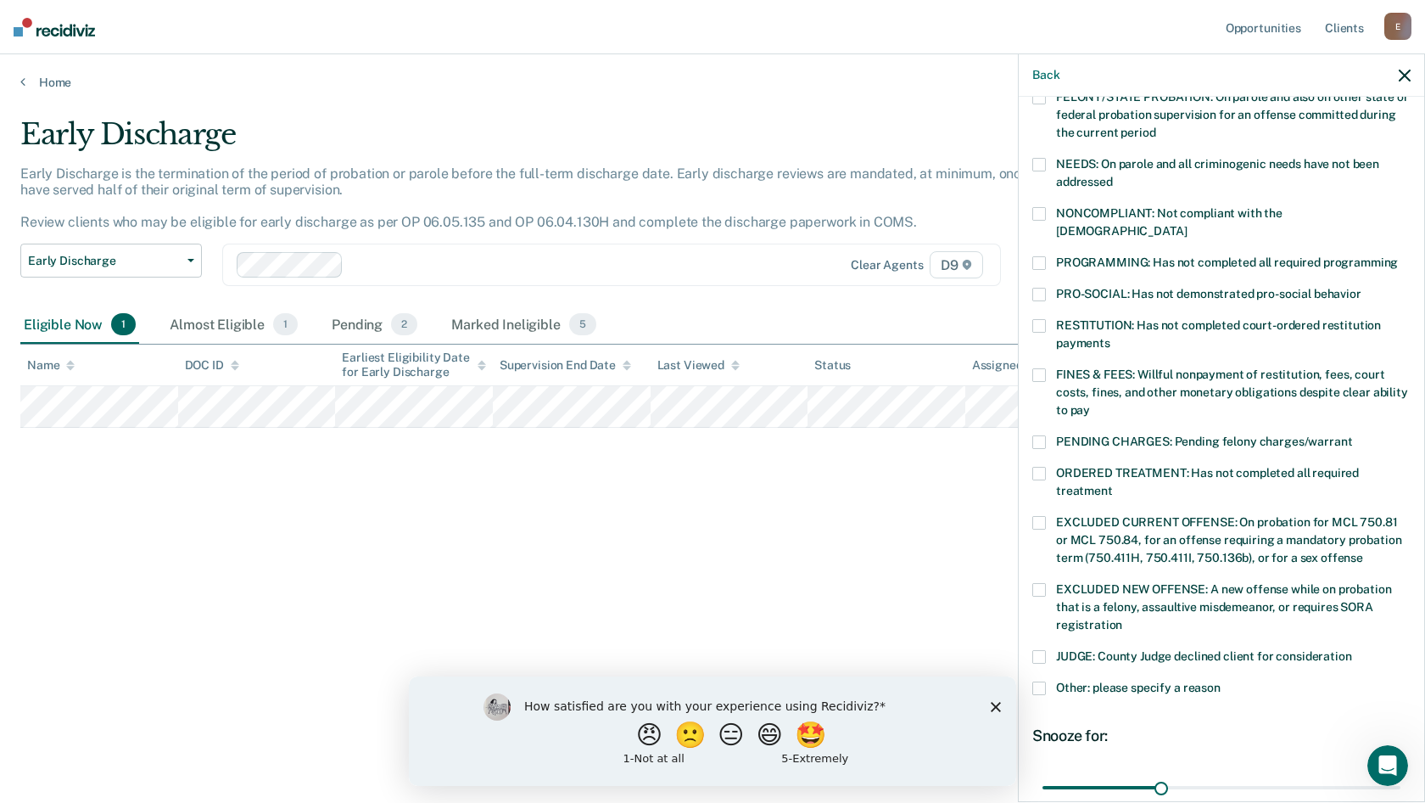
click at [1033, 233] on div "NONCOMPLIANT: Not compliant with the [DEMOGRAPHIC_DATA]" at bounding box center [1222, 231] width 378 height 49
click at [1047, 256] on label "PROGRAMMING: Has not completed all required programming" at bounding box center [1222, 265] width 378 height 18
click at [1398, 256] on input "PROGRAMMING: Has not completed all required programming" at bounding box center [1398, 256] width 0 height 0
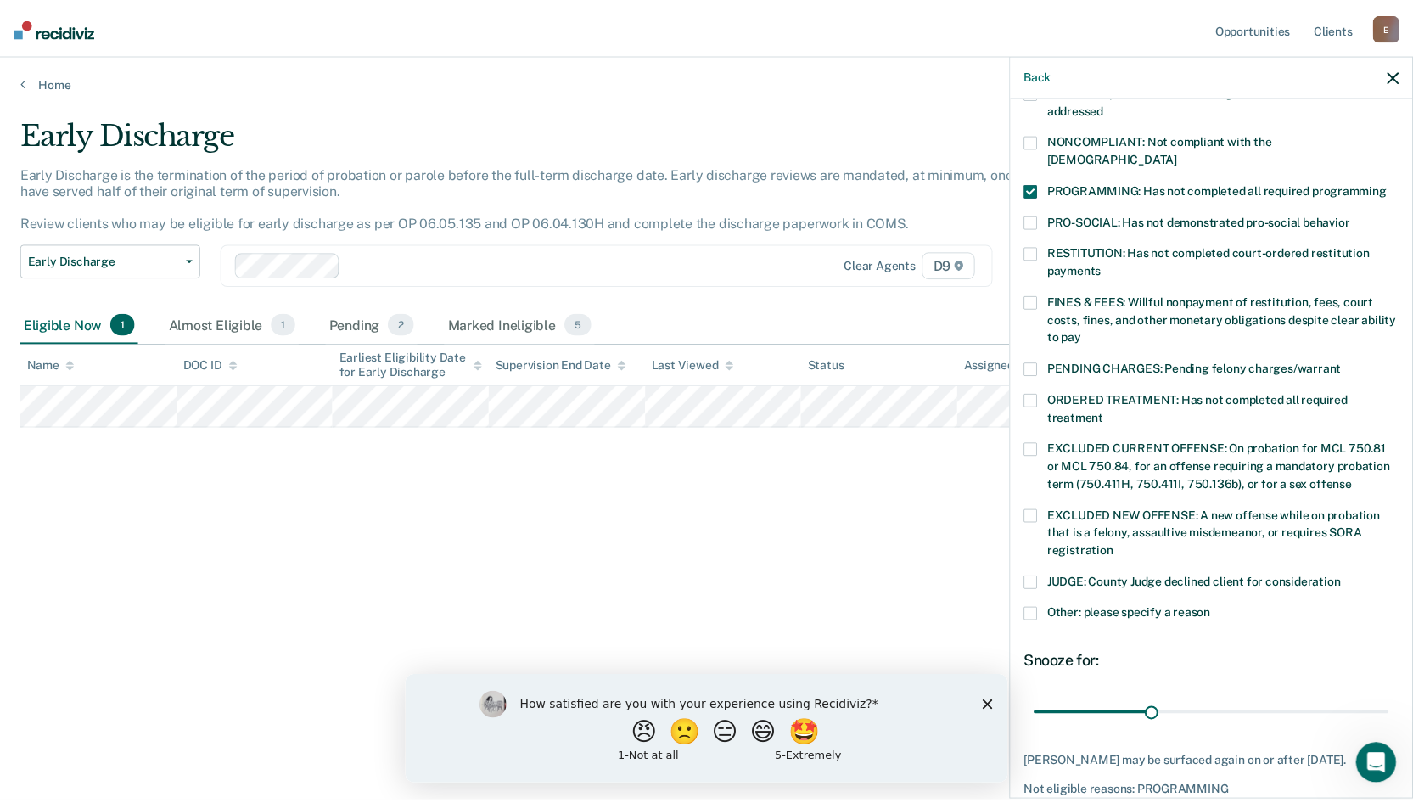
scroll to position [380, 0]
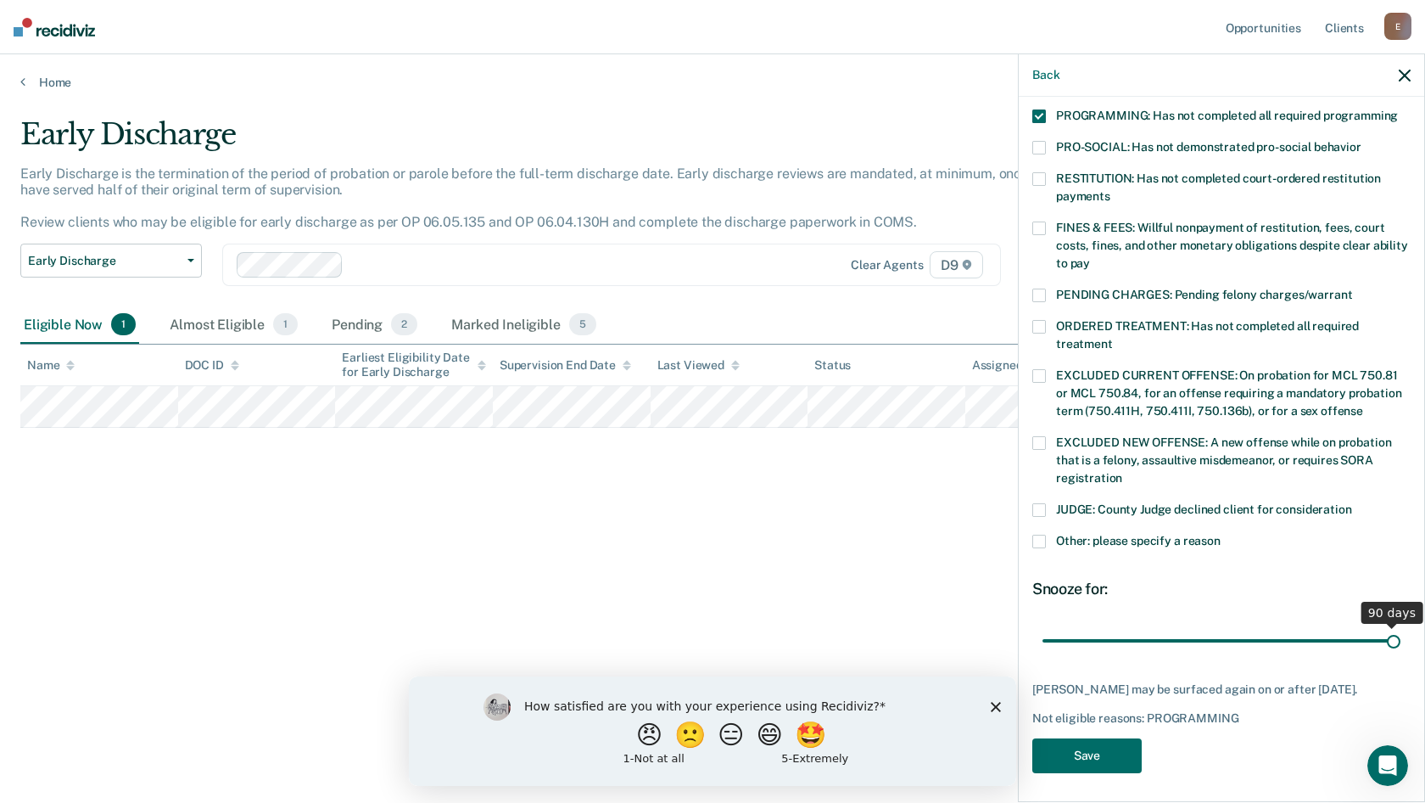
drag, startPoint x: 1161, startPoint y: 621, endPoint x: 1425, endPoint y: 629, distance: 264.0
type input "90"
click at [1401, 629] on input "range" at bounding box center [1222, 640] width 358 height 30
click at [1056, 757] on button "Save" at bounding box center [1087, 755] width 109 height 35
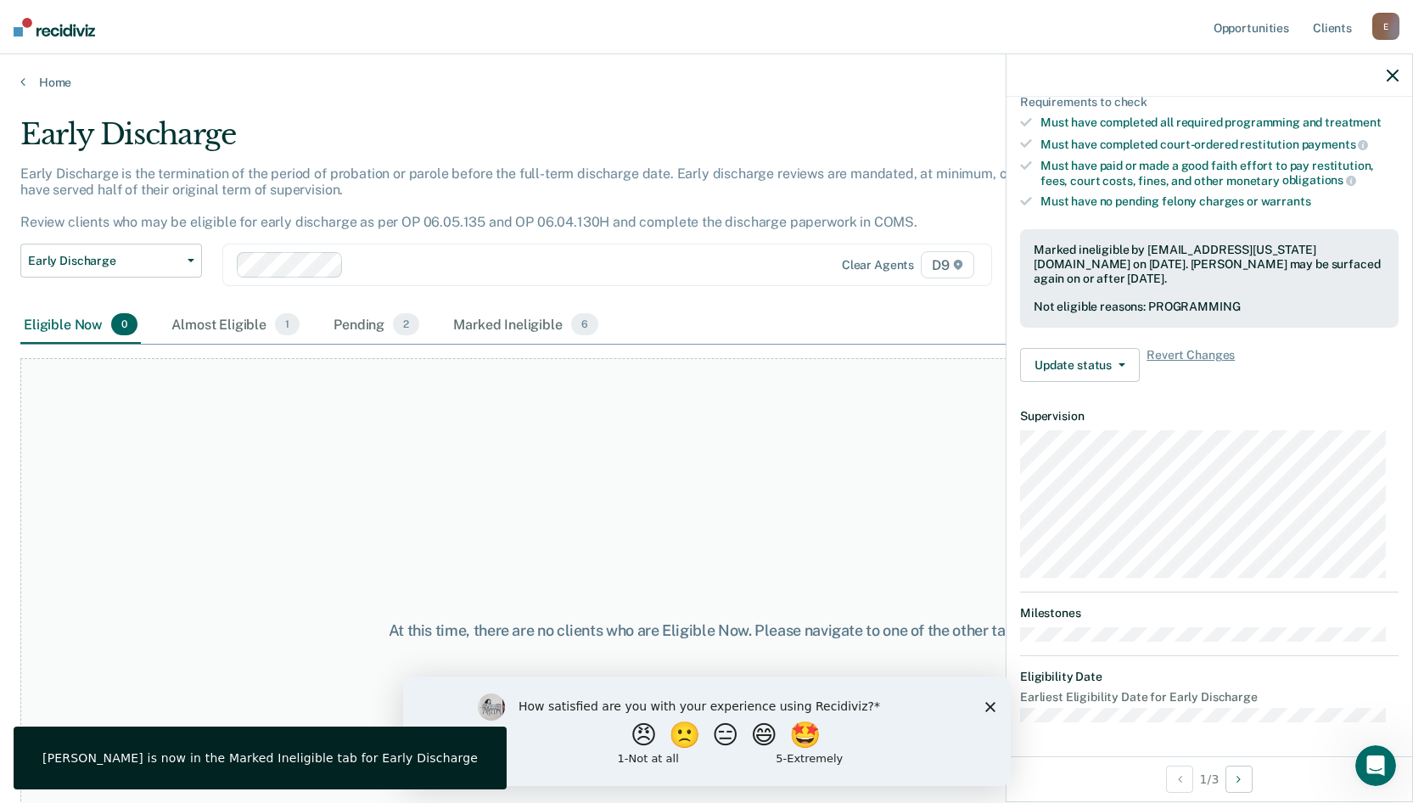
scroll to position [274, 0]
click at [1396, 75] on icon "button" at bounding box center [1392, 76] width 12 height 12
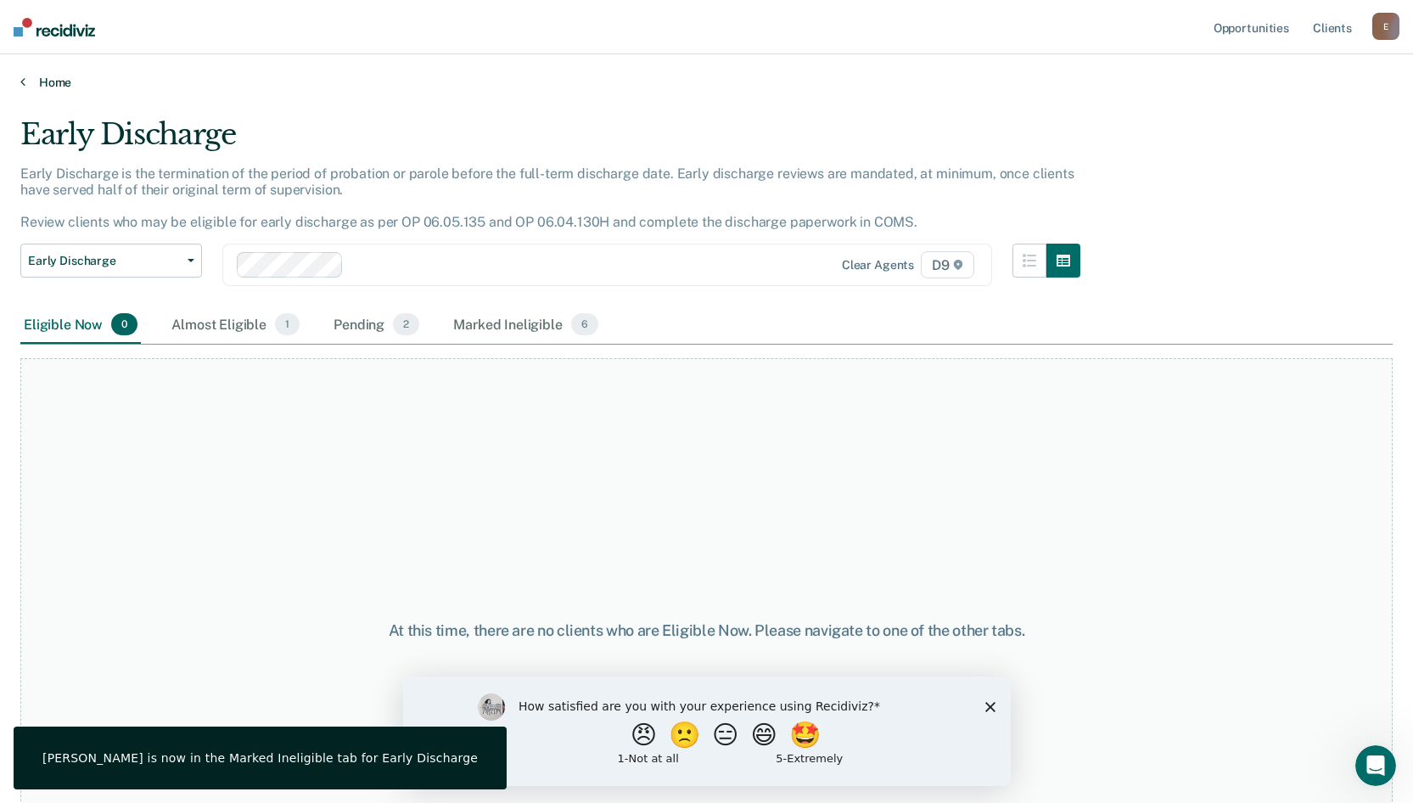
click at [64, 85] on link "Home" at bounding box center [706, 82] width 1372 height 15
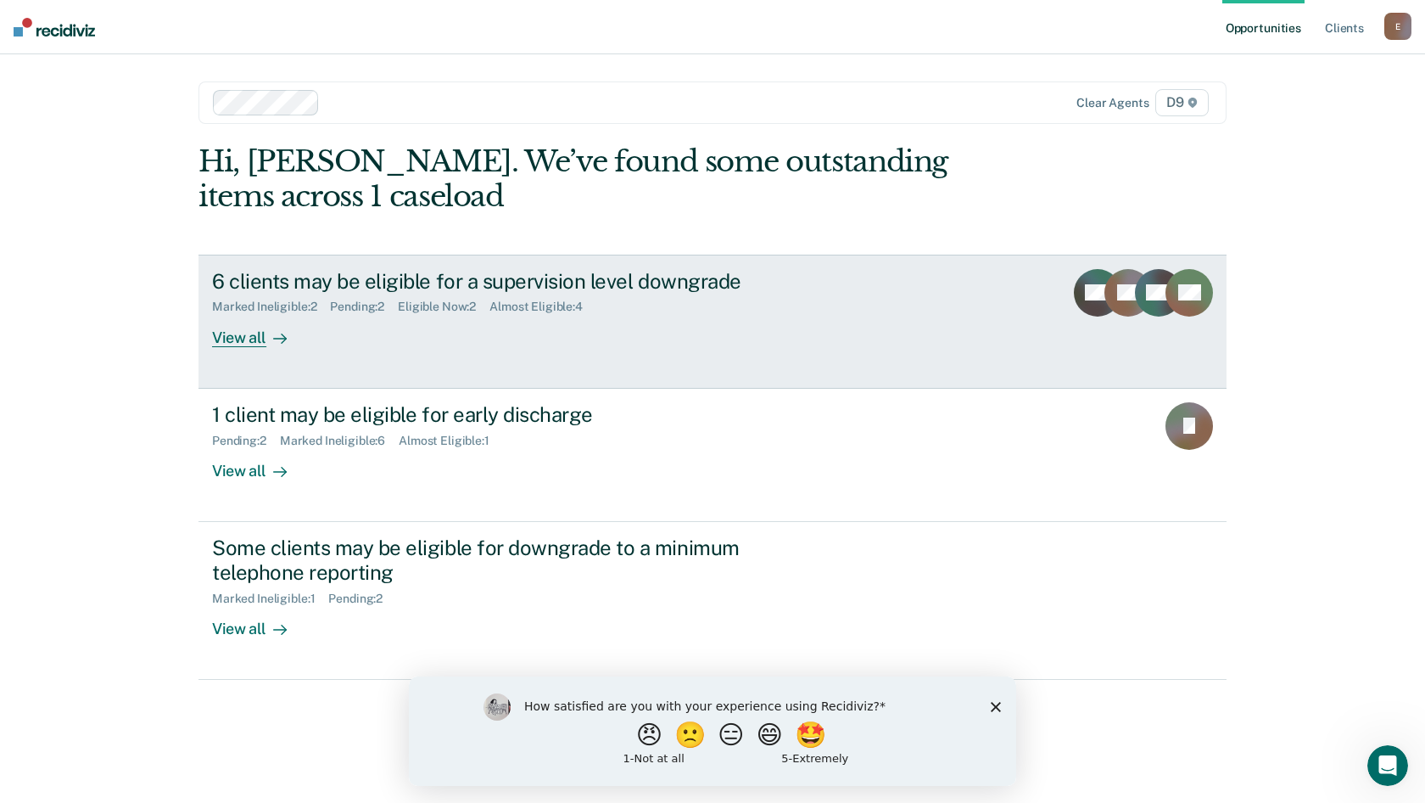
click at [344, 277] on div "6 clients may be eligible for a supervision level downgrade" at bounding box center [510, 281] width 596 height 25
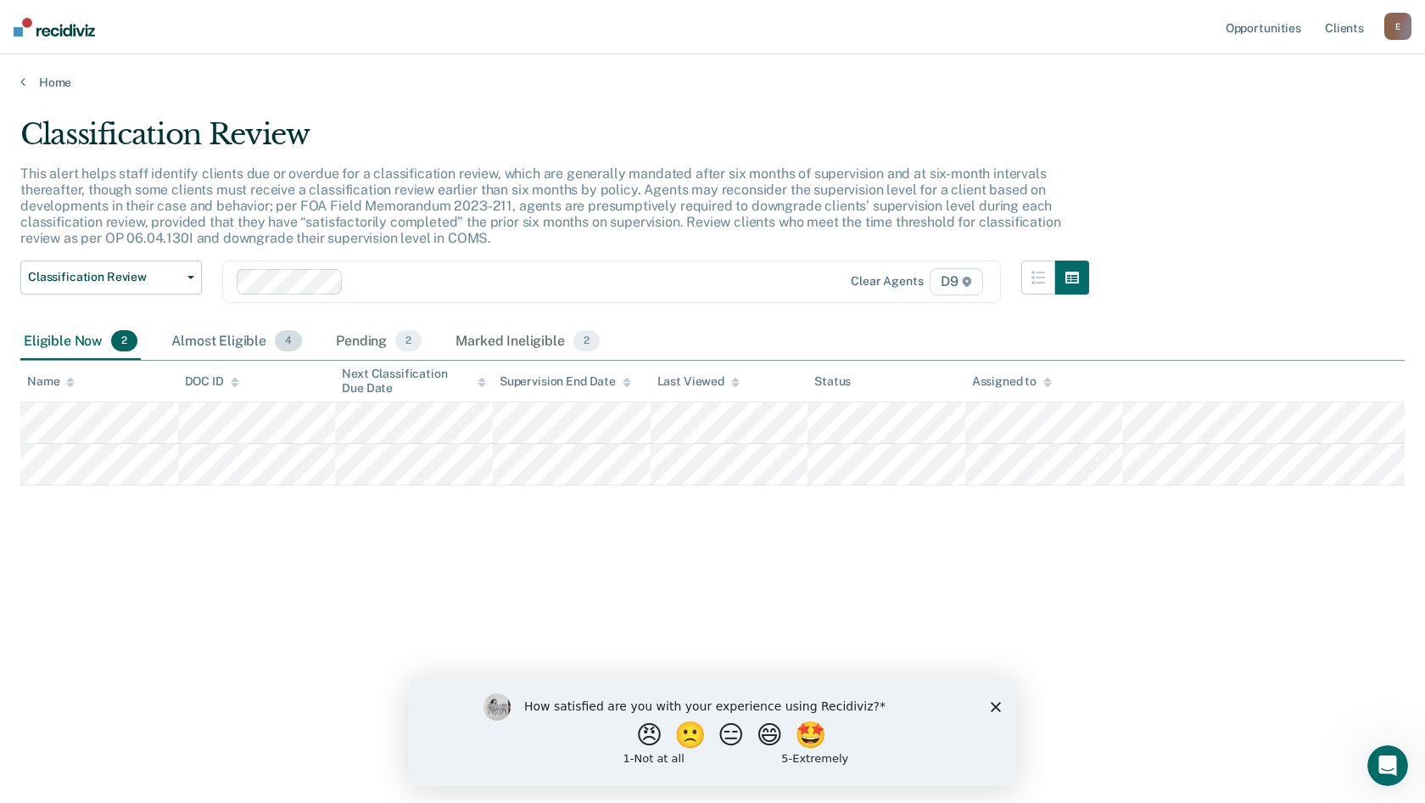
click at [235, 338] on div "Almost Eligible 4" at bounding box center [236, 341] width 137 height 37
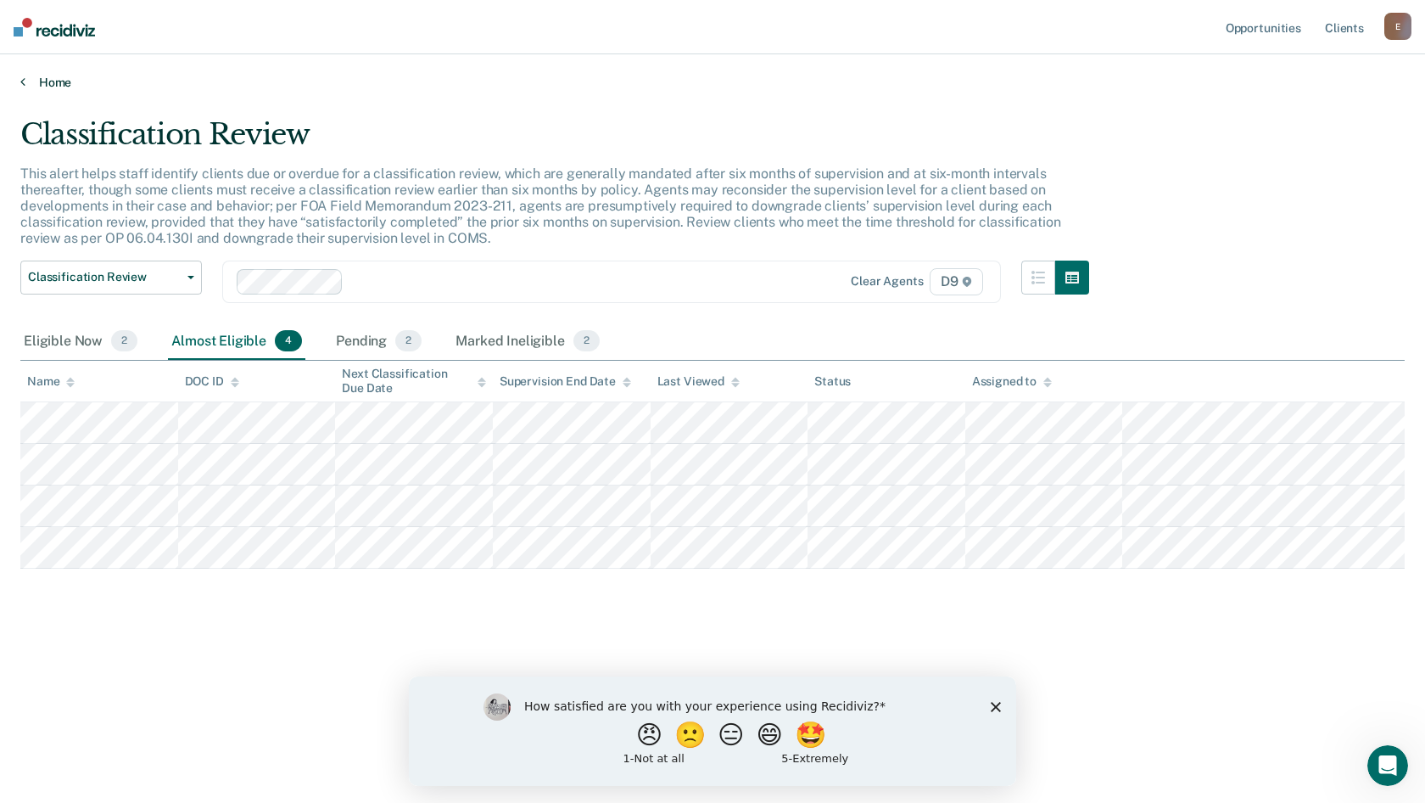
click at [42, 76] on link "Home" at bounding box center [712, 82] width 1385 height 15
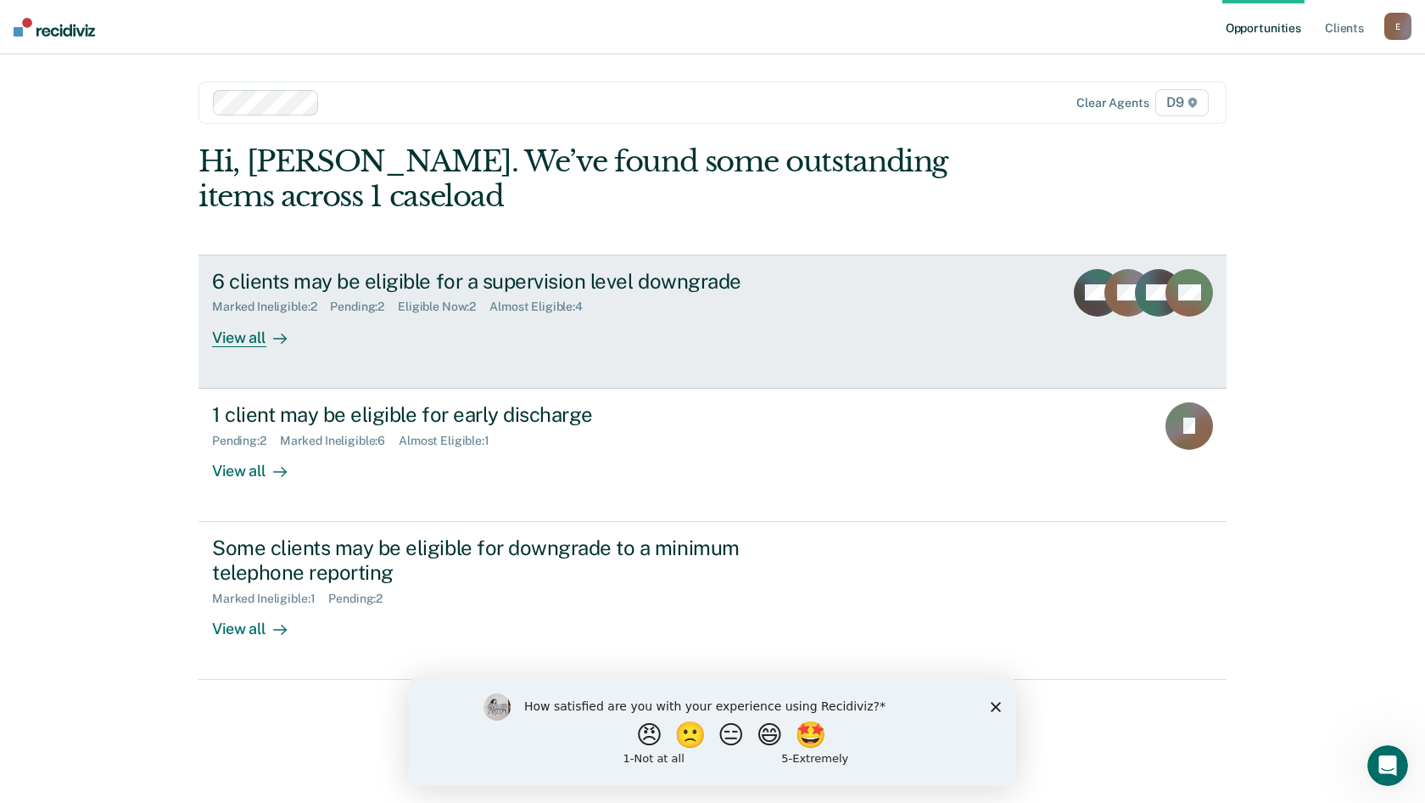
click at [345, 276] on div "6 clients may be eligible for a supervision level downgrade" at bounding box center [510, 281] width 596 height 25
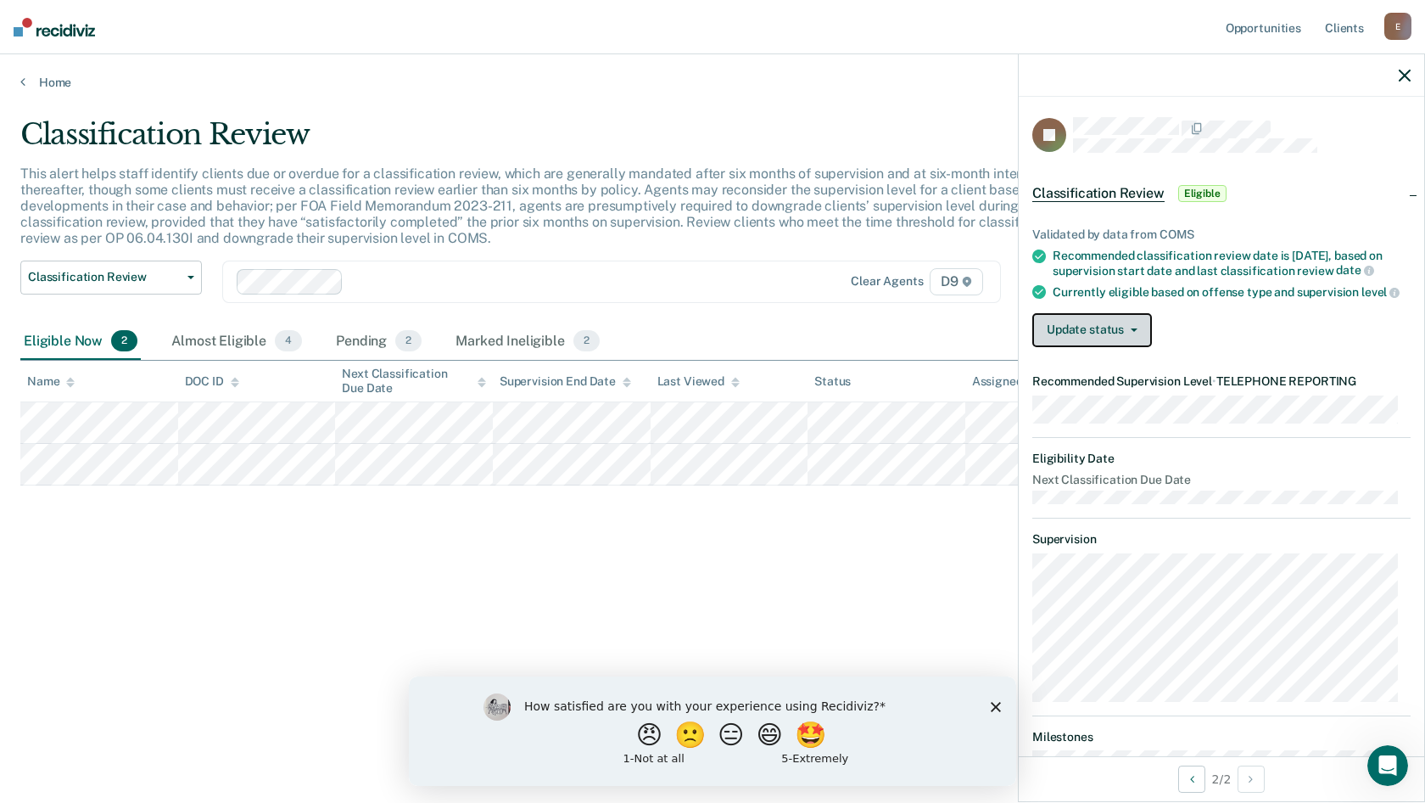
click at [1058, 344] on button "Update status" at bounding box center [1093, 330] width 120 height 34
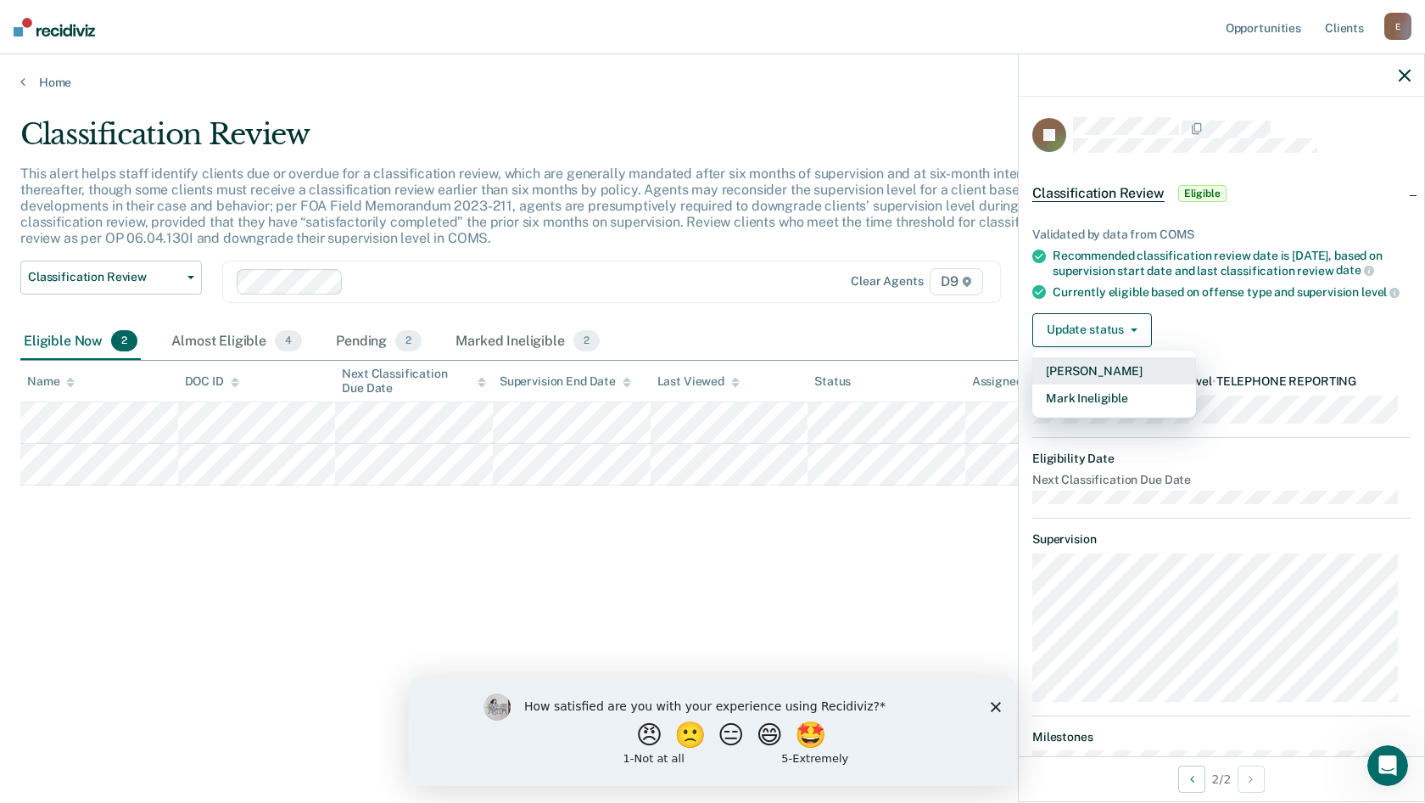
click at [1062, 384] on button "[PERSON_NAME]" at bounding box center [1115, 370] width 164 height 27
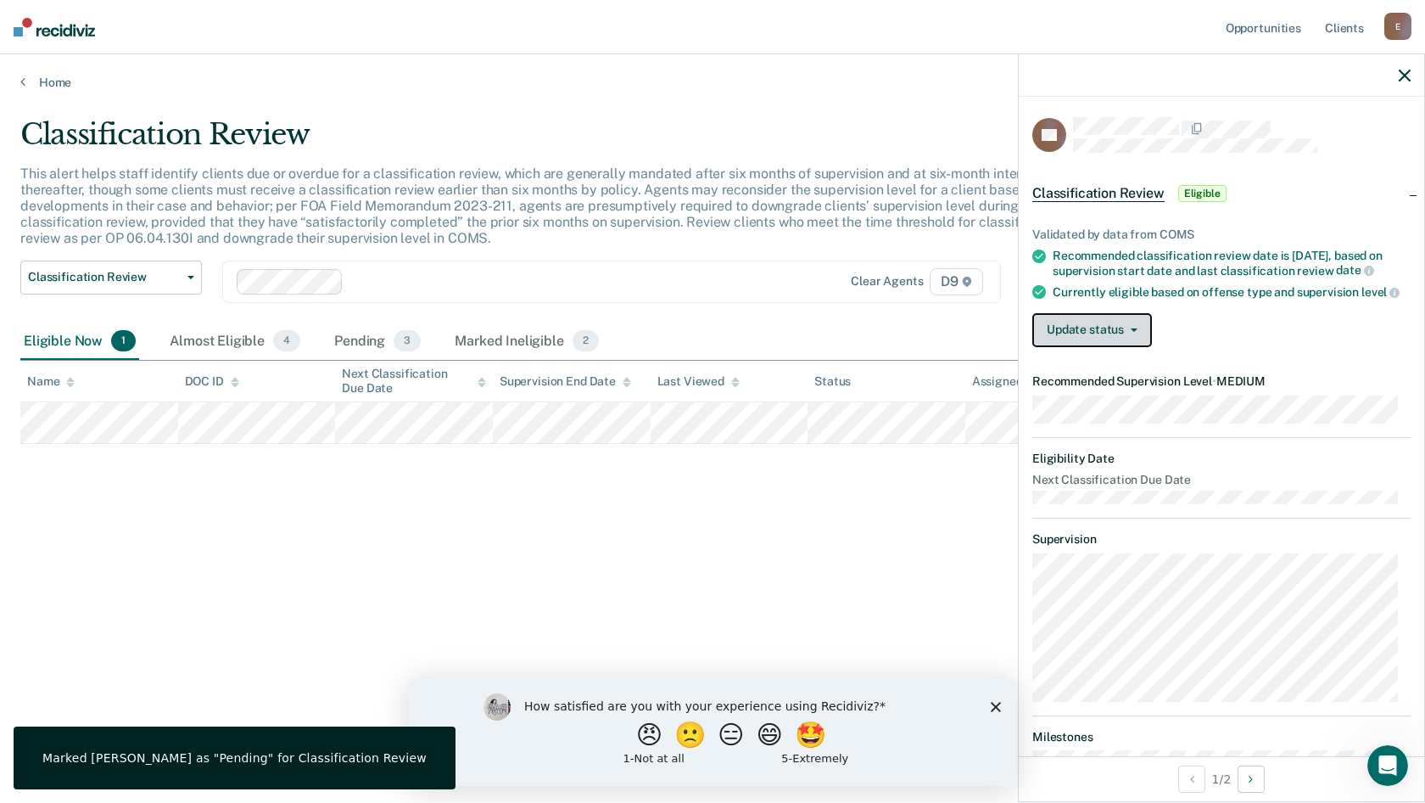
click at [1041, 345] on button "Update status" at bounding box center [1093, 330] width 120 height 34
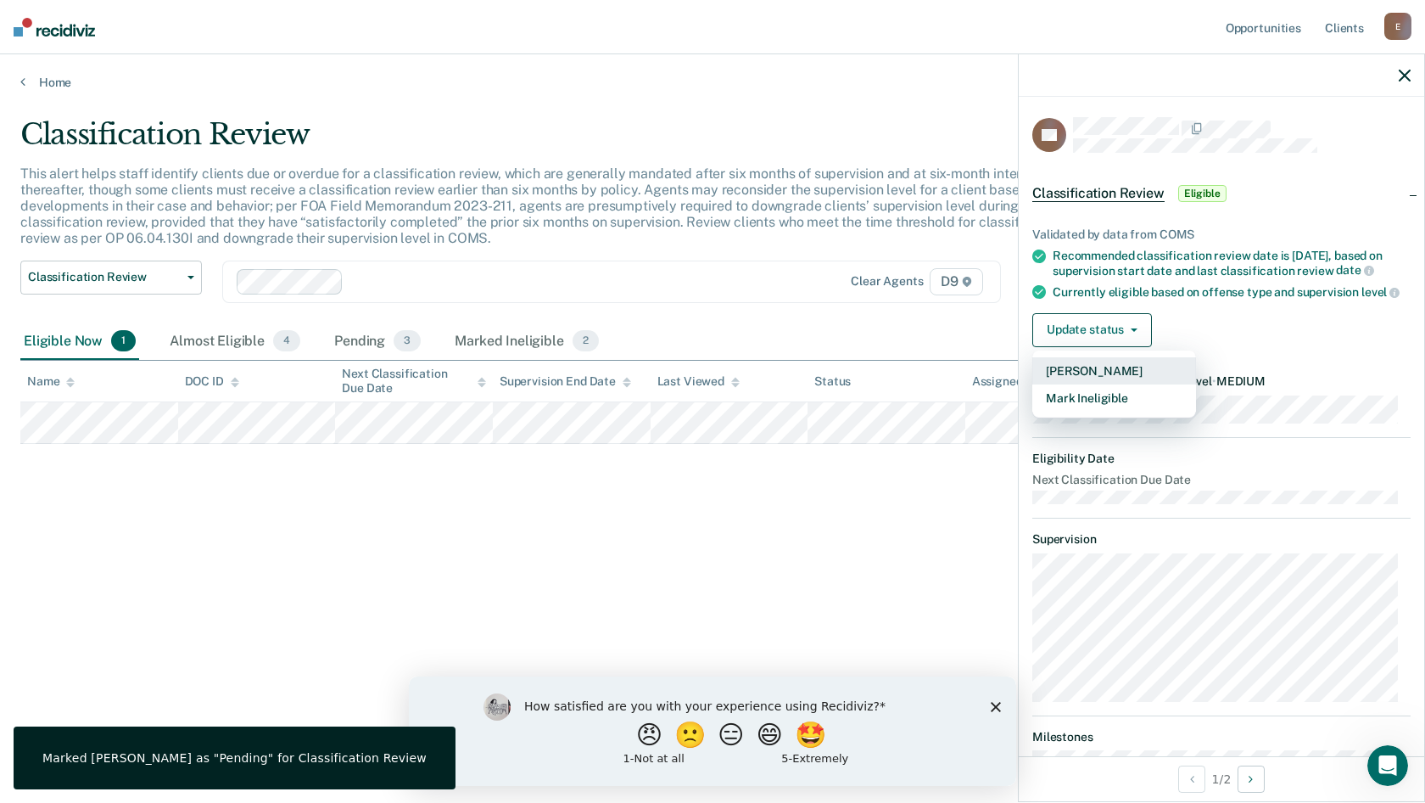
click at [1047, 381] on button "[PERSON_NAME]" at bounding box center [1115, 370] width 164 height 27
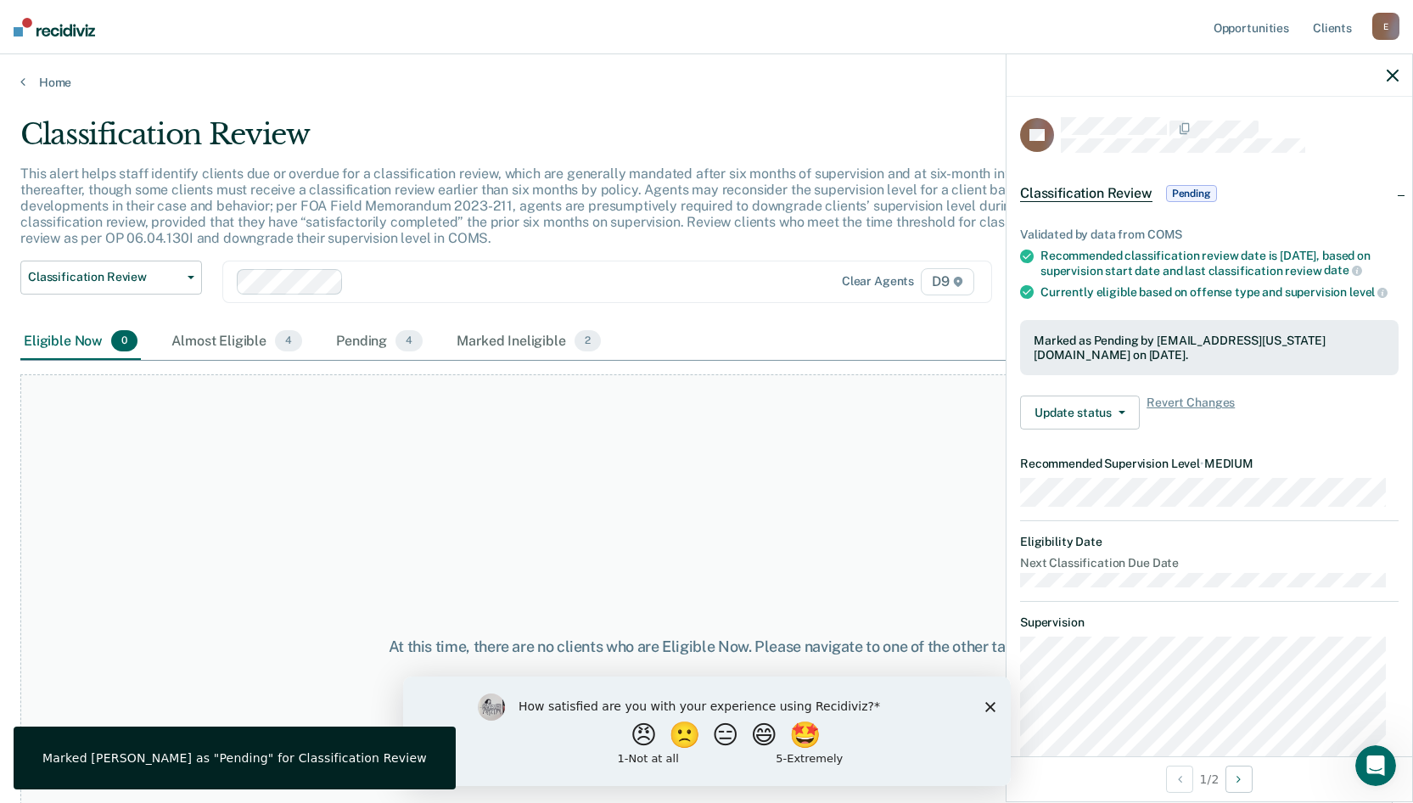
click at [989, 703] on icon "Close survey" at bounding box center [989, 706] width 10 height 10
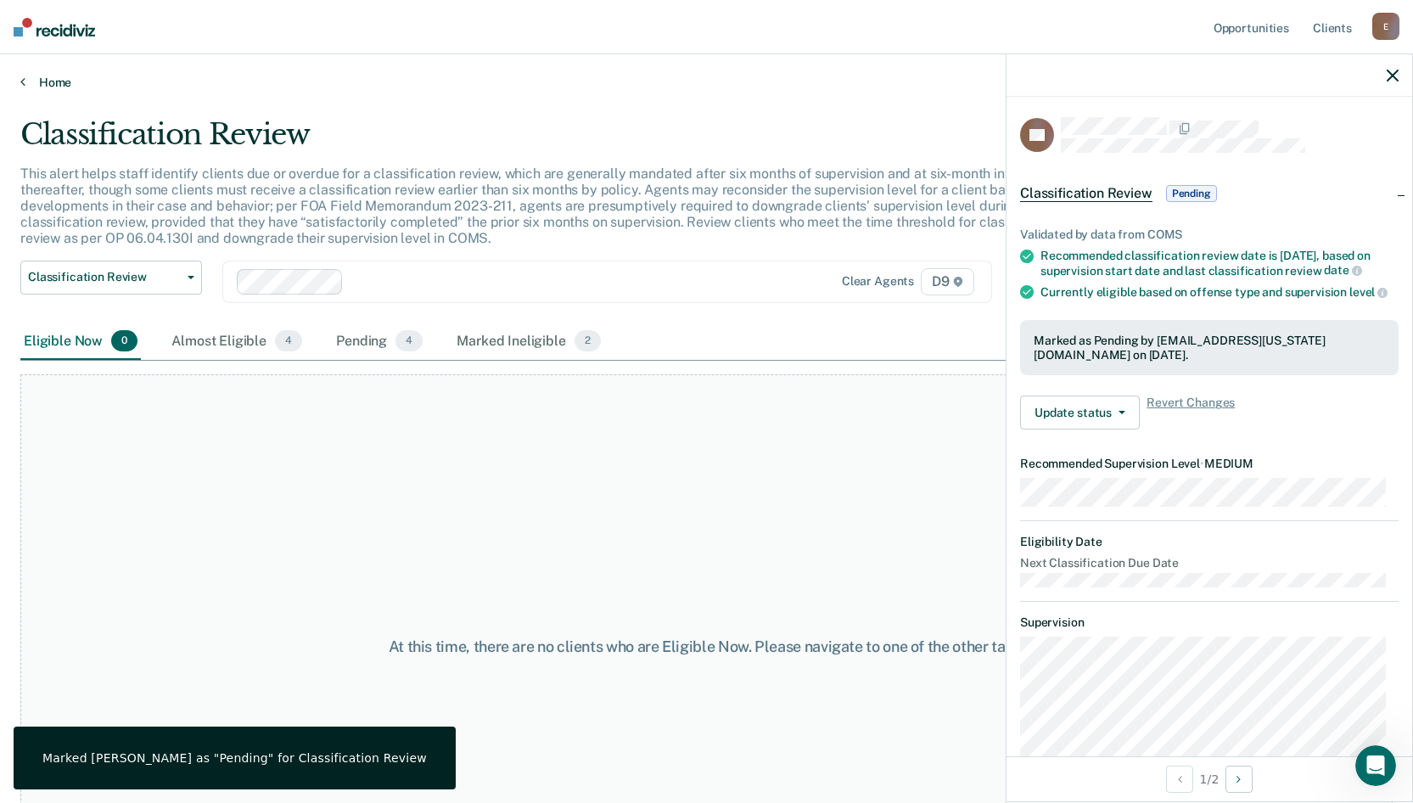
click at [72, 77] on link "Home" at bounding box center [706, 82] width 1372 height 15
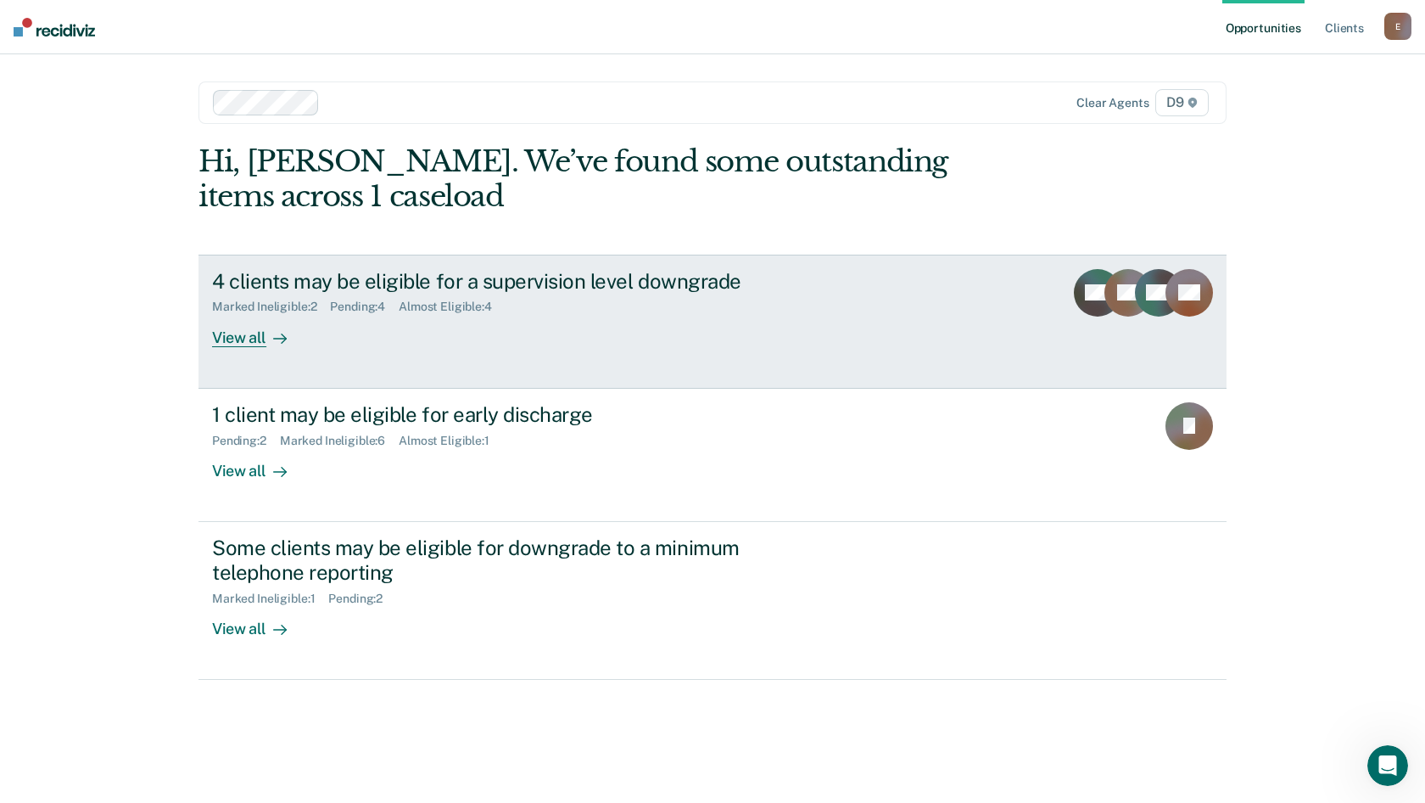
click at [238, 337] on div "View all" at bounding box center [259, 330] width 95 height 33
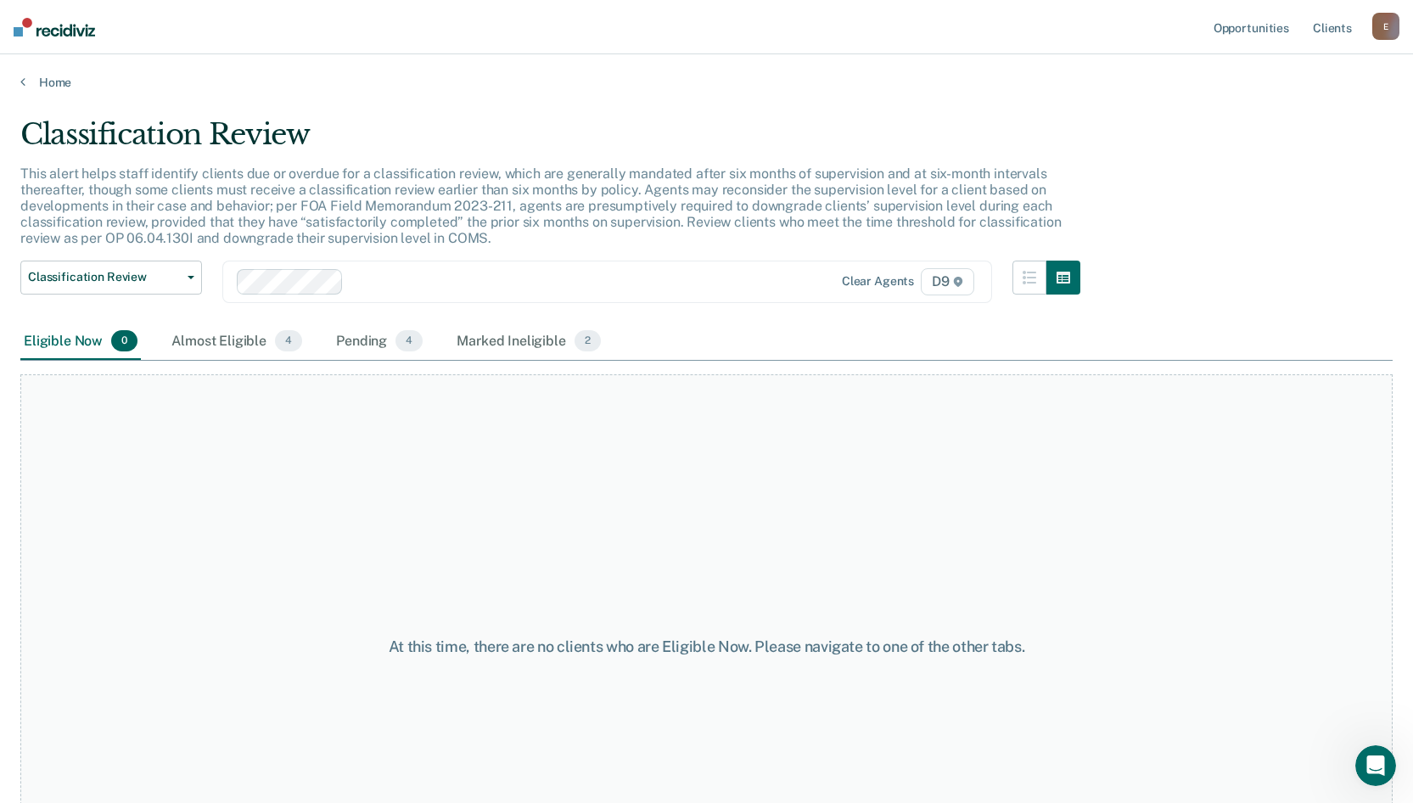
click at [238, 337] on div "Almost Eligible 4" at bounding box center [236, 341] width 137 height 37
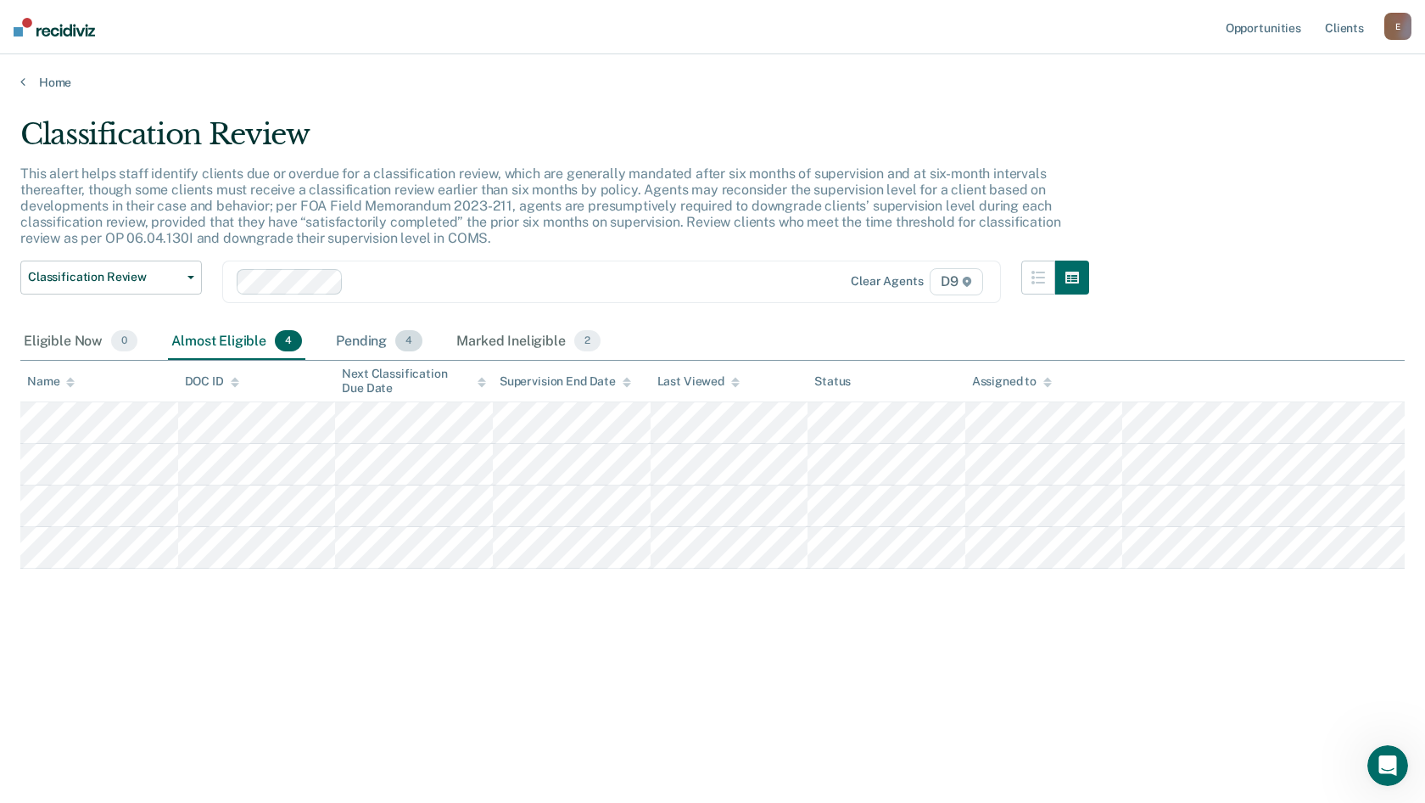
click at [364, 343] on div "Pending 4" at bounding box center [379, 341] width 93 height 37
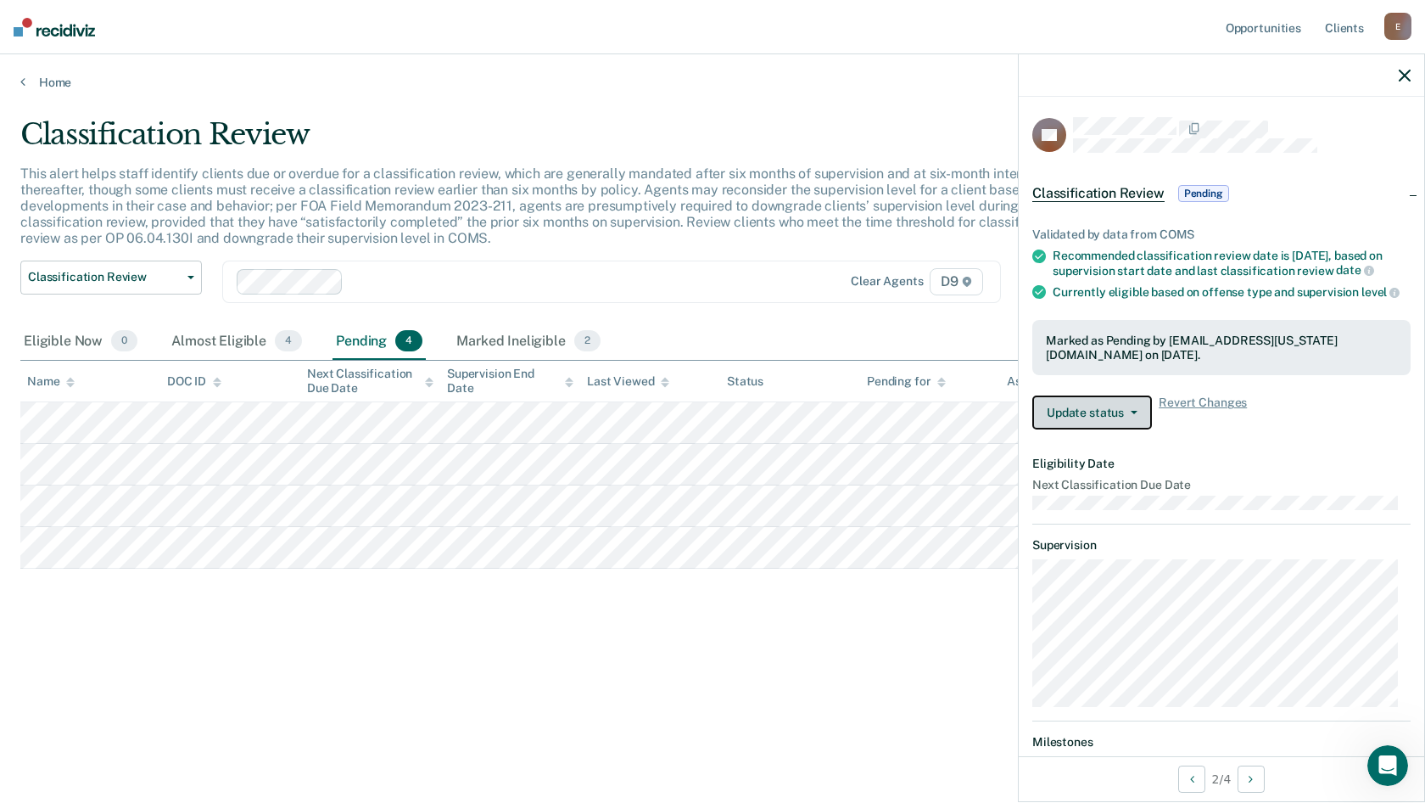
click at [1108, 429] on button "Update status" at bounding box center [1093, 412] width 120 height 34
click at [1093, 417] on button "Update status" at bounding box center [1093, 412] width 120 height 34
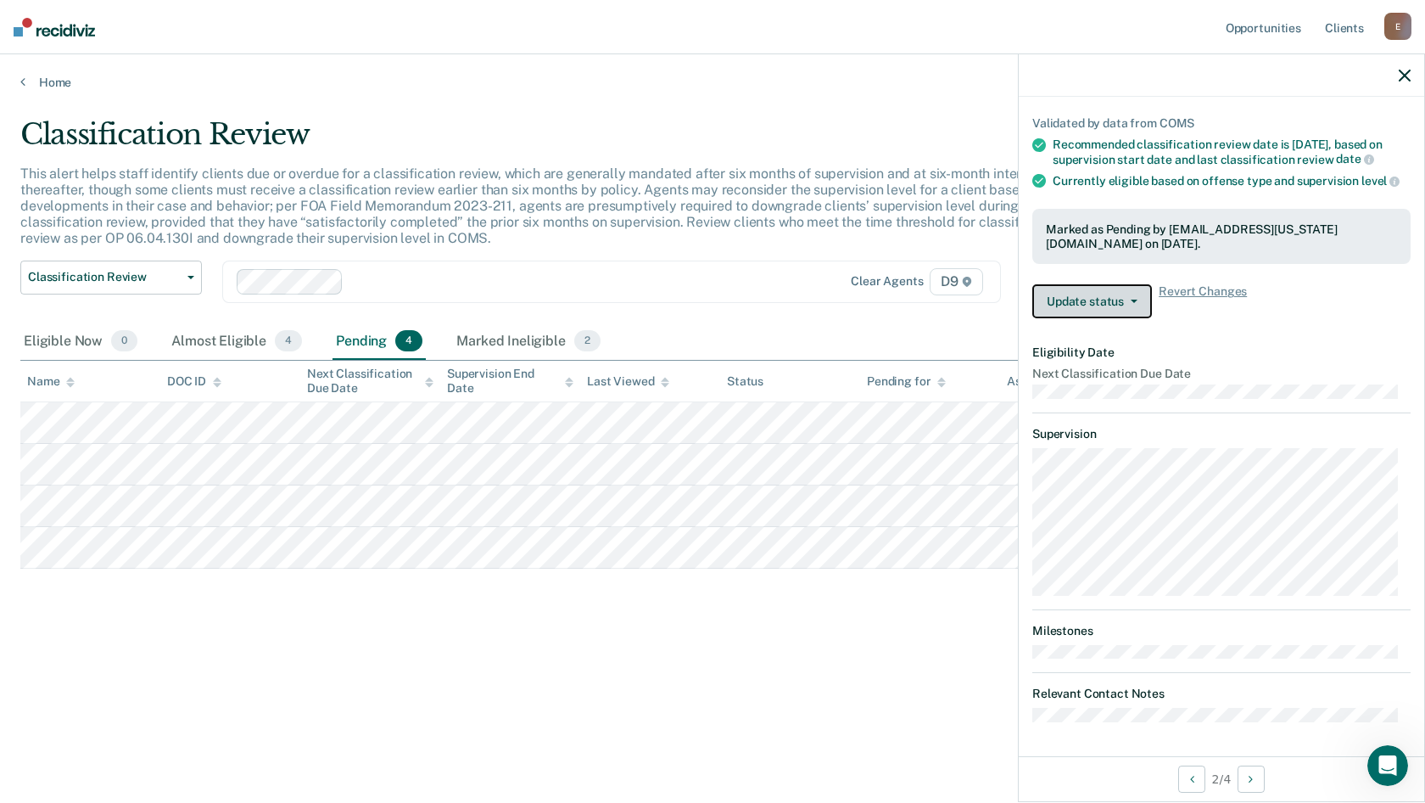
scroll to position [39, 0]
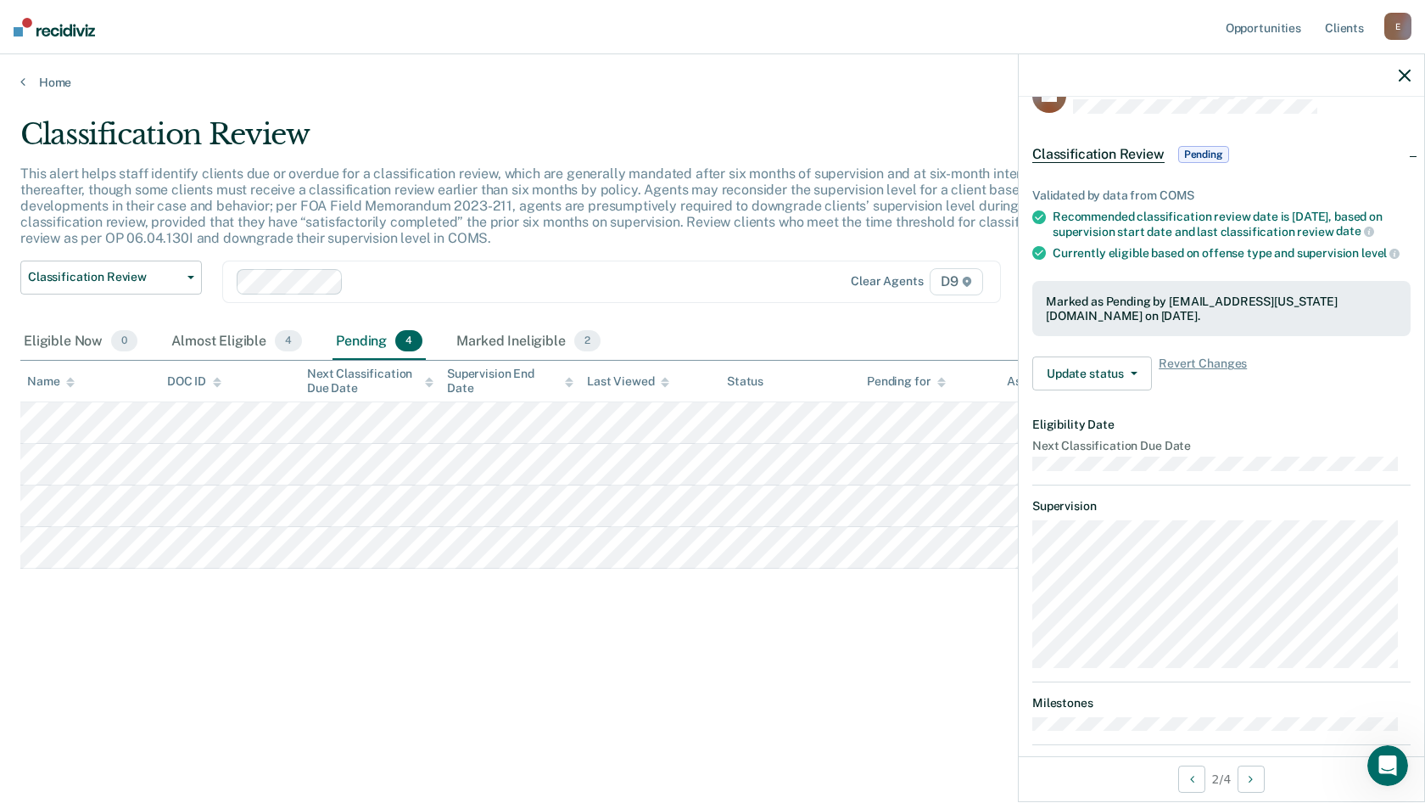
click at [686, 655] on div "Classification Review This alert helps staff identify clients due or overdue fo…" at bounding box center [712, 396] width 1385 height 558
click at [1401, 70] on icon "button" at bounding box center [1405, 76] width 12 height 12
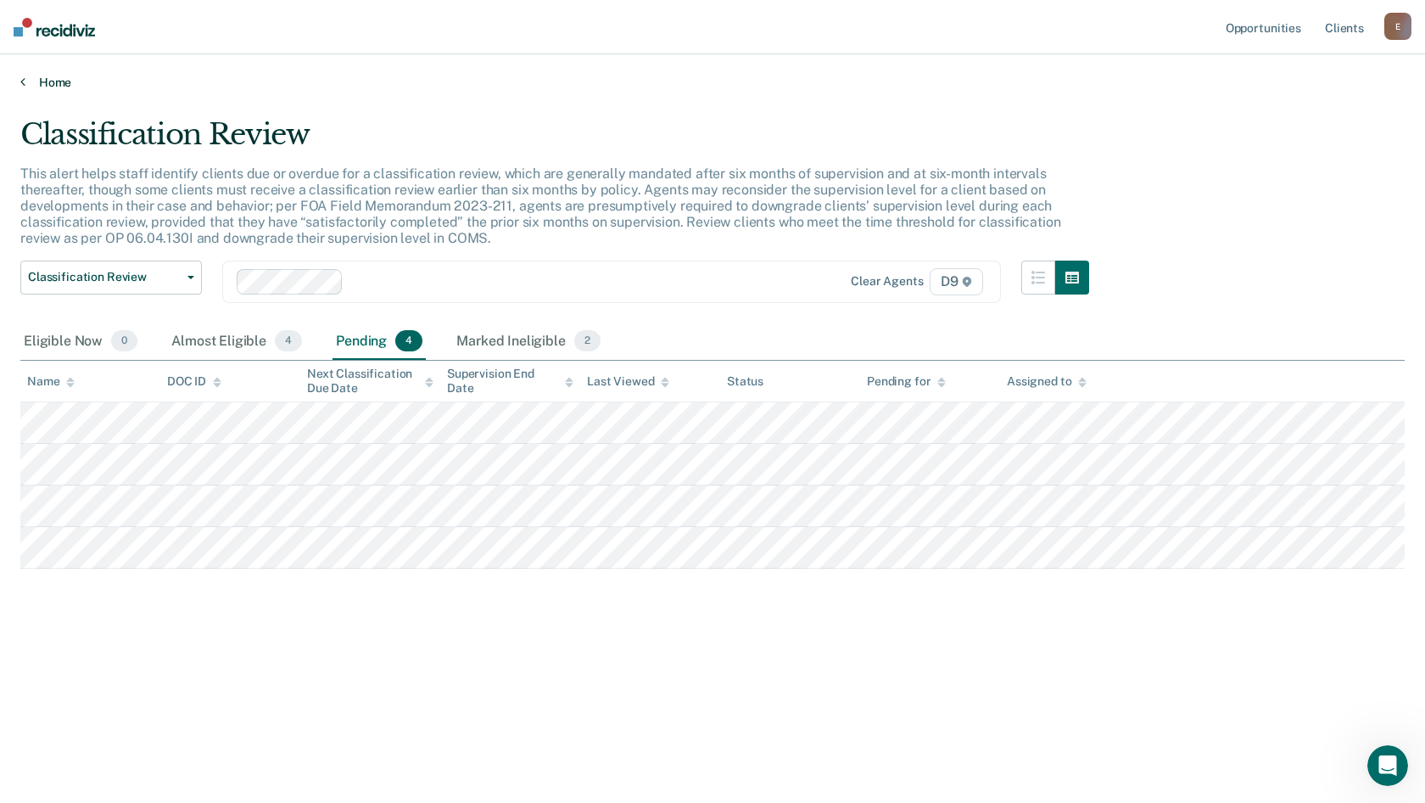
click at [22, 83] on icon at bounding box center [22, 82] width 5 height 14
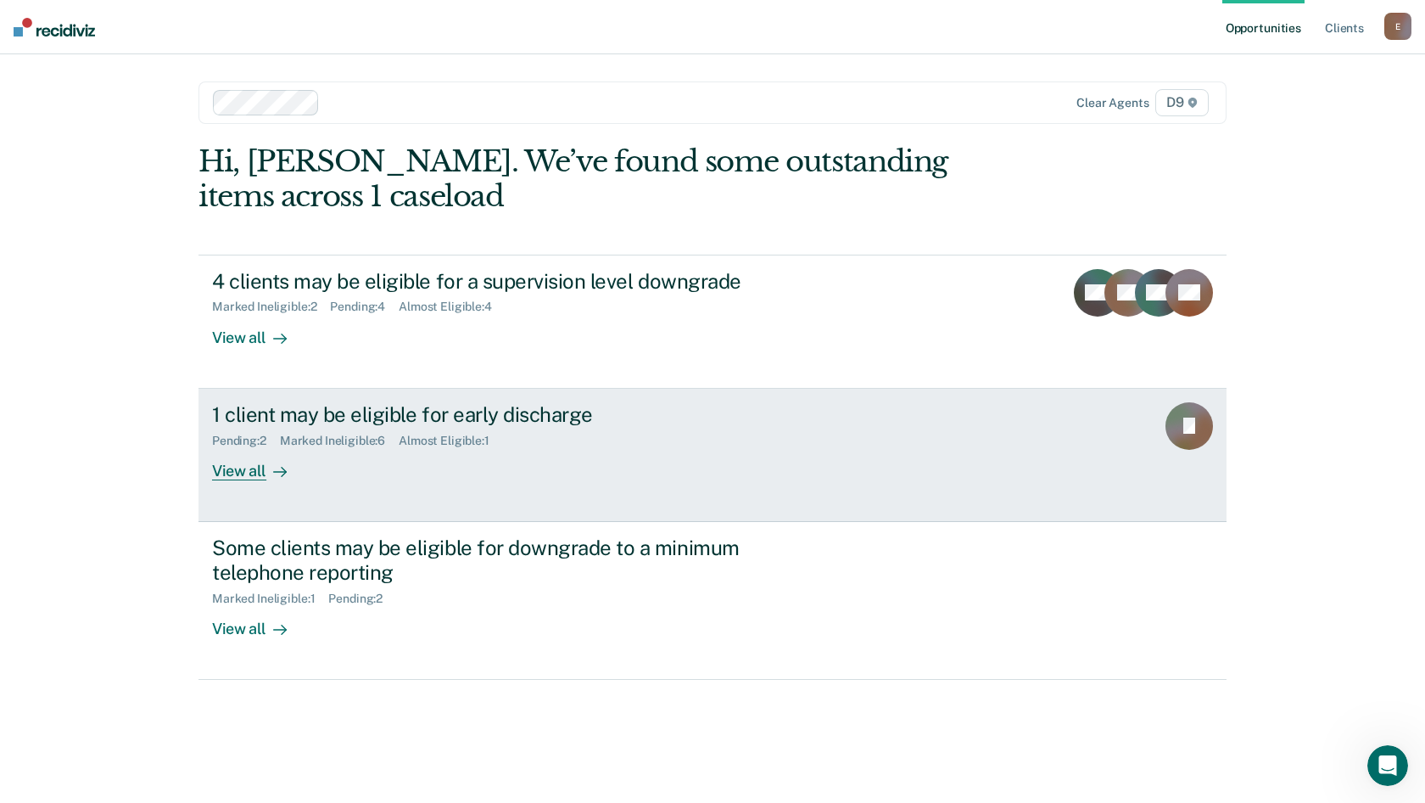
click at [233, 473] on div "View all" at bounding box center [259, 463] width 95 height 33
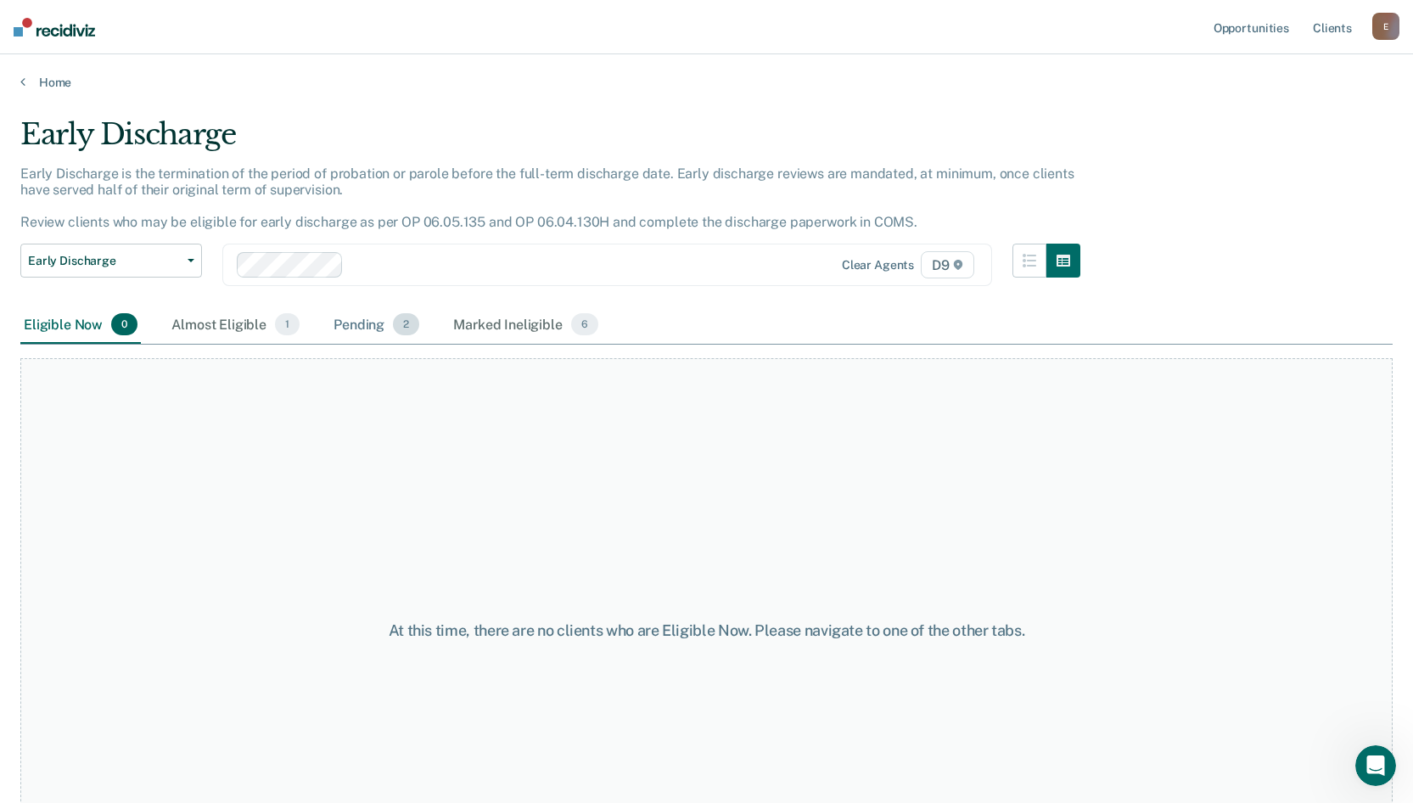
click at [378, 317] on div "Pending 2" at bounding box center [376, 324] width 92 height 37
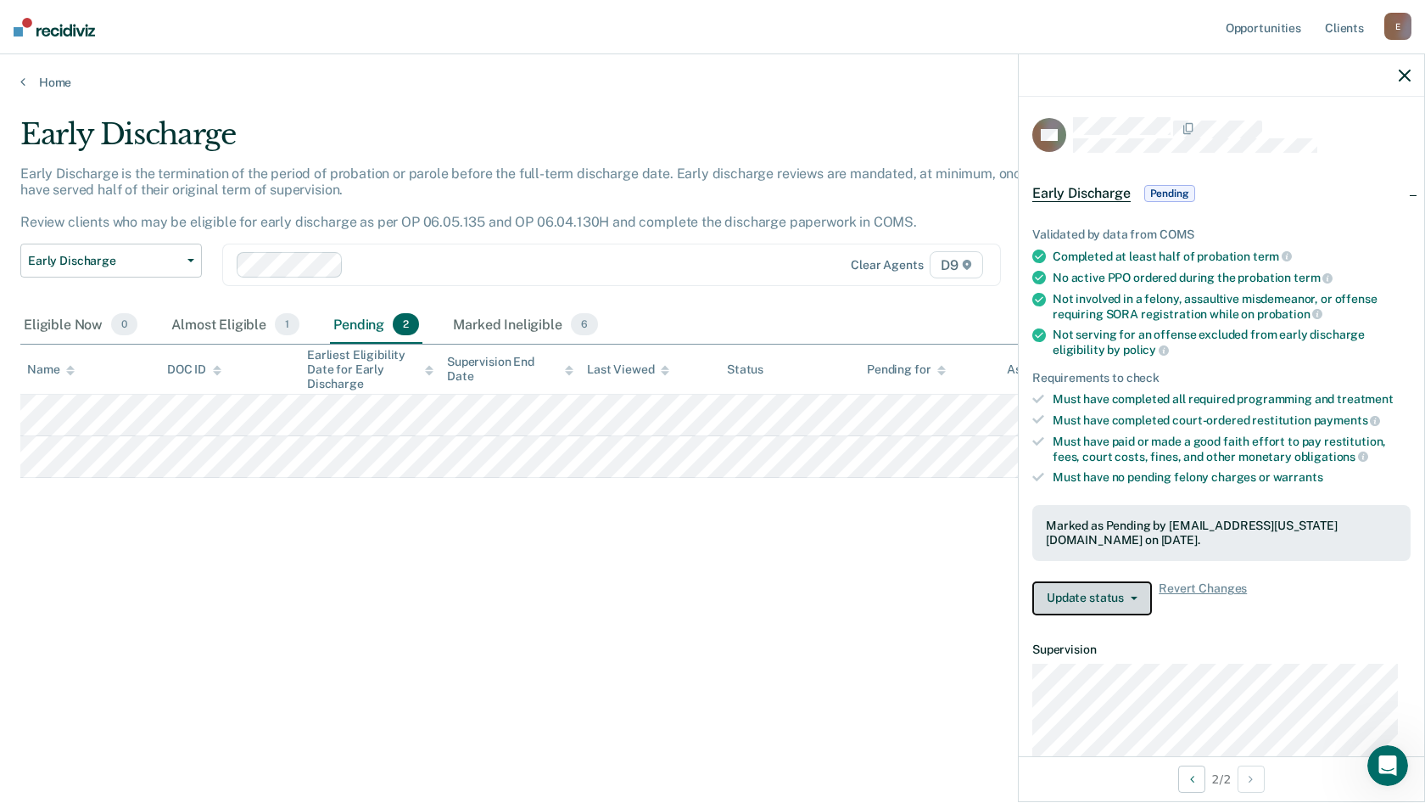
click at [1063, 591] on button "Update status" at bounding box center [1093, 598] width 120 height 34
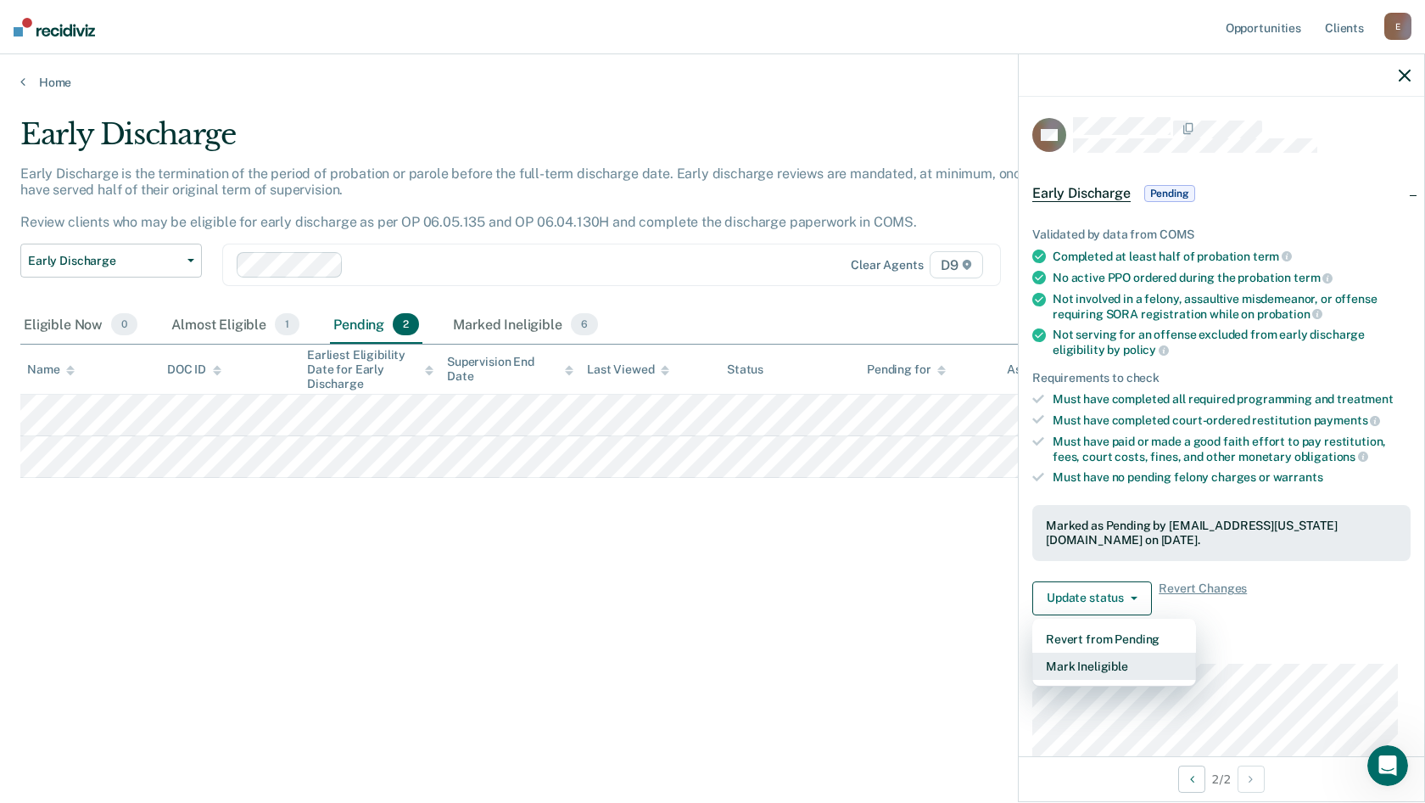
click at [1071, 667] on button "Mark Ineligible" at bounding box center [1115, 665] width 164 height 27
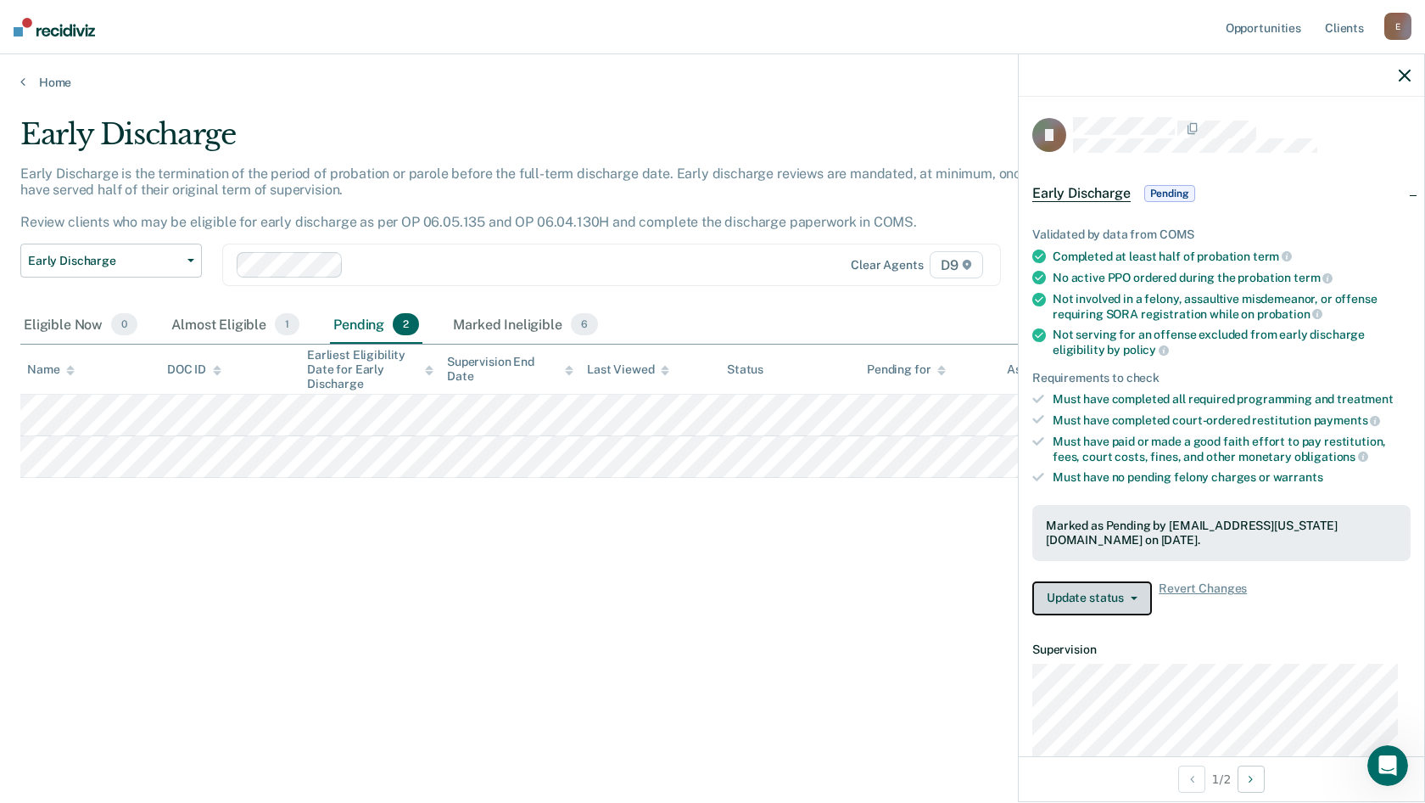
click at [1064, 594] on button "Update status" at bounding box center [1093, 598] width 120 height 34
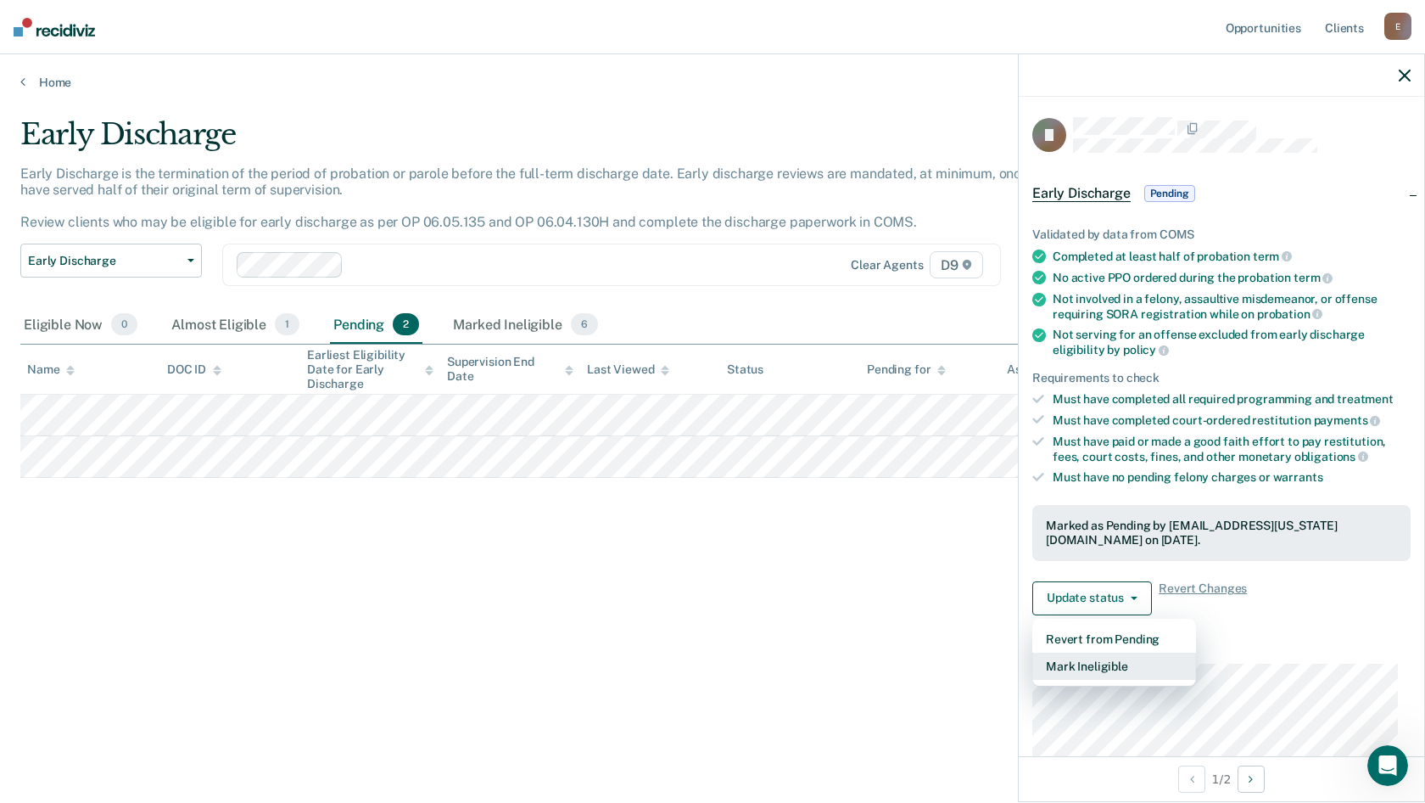
click at [1055, 667] on button "Mark Ineligible" at bounding box center [1115, 665] width 164 height 27
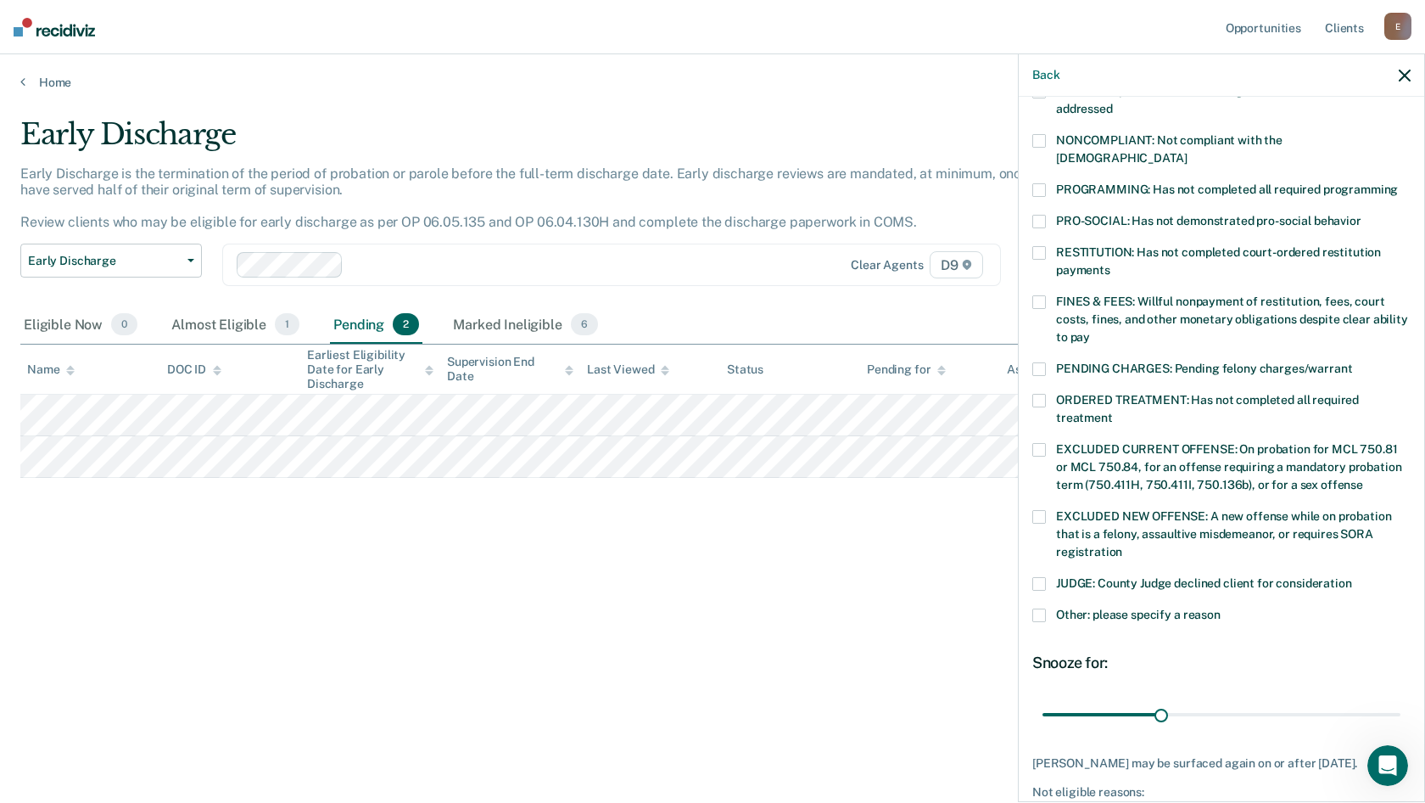
scroll to position [339, 0]
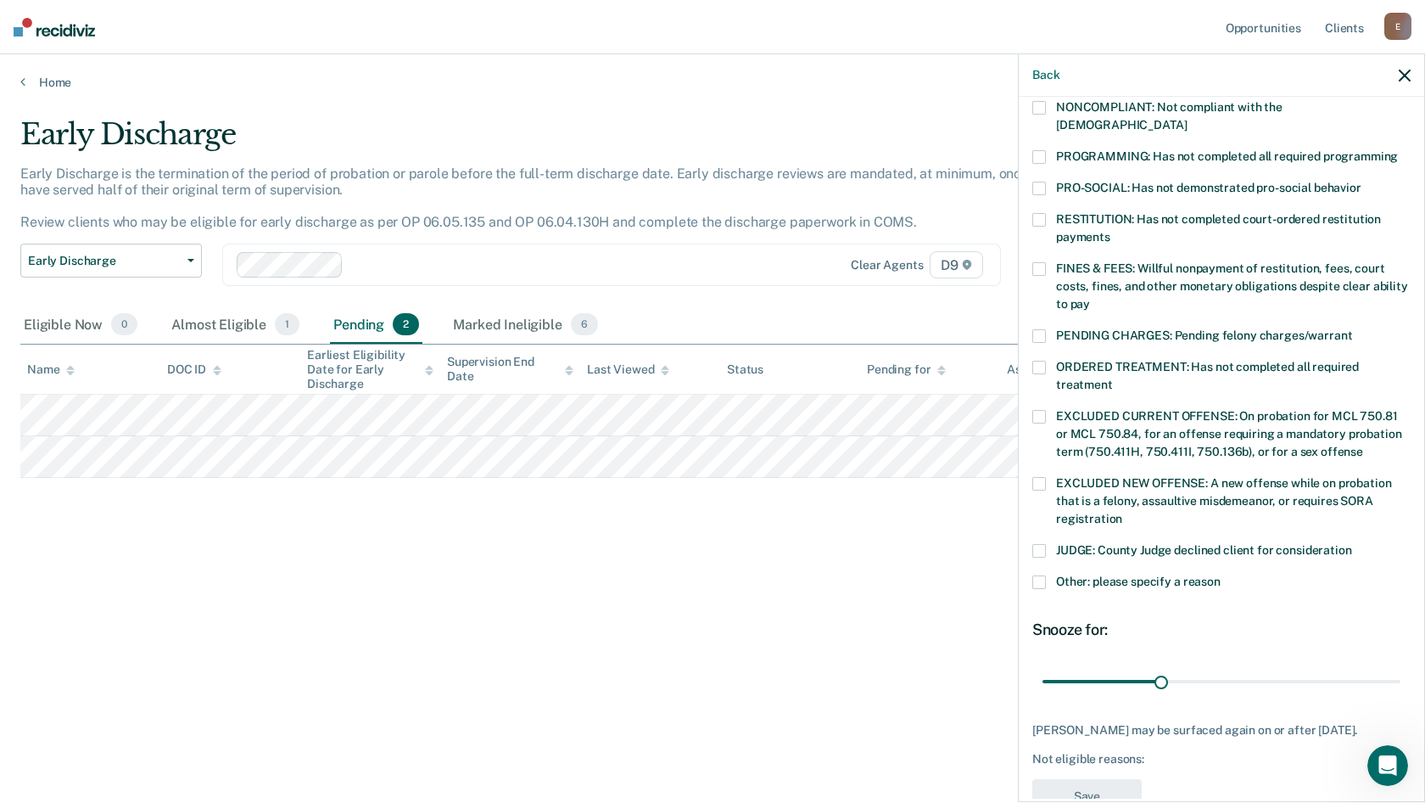
click at [1044, 575] on span at bounding box center [1040, 582] width 14 height 14
click at [1221, 575] on input "Other: please specify a reason" at bounding box center [1221, 575] width 0 height 0
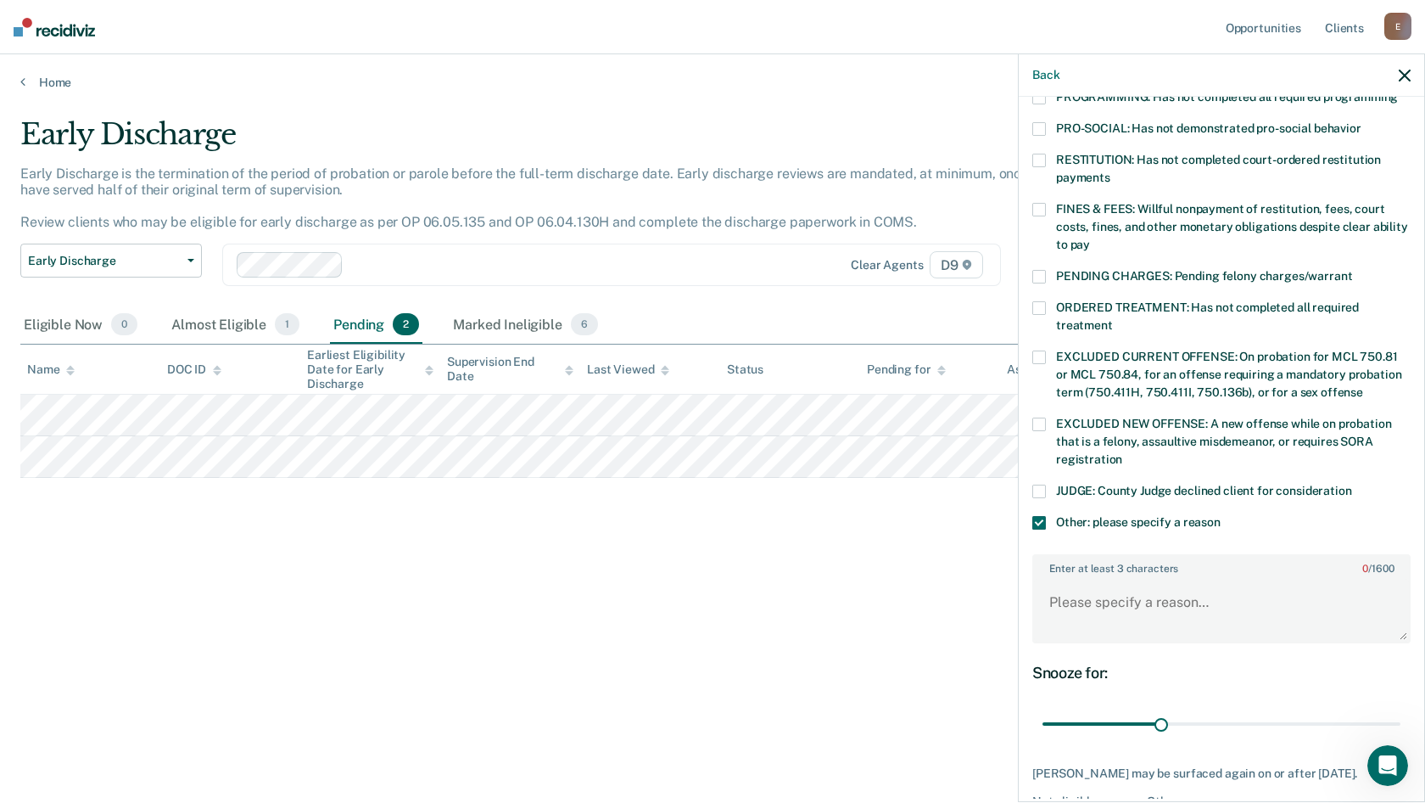
scroll to position [468, 0]
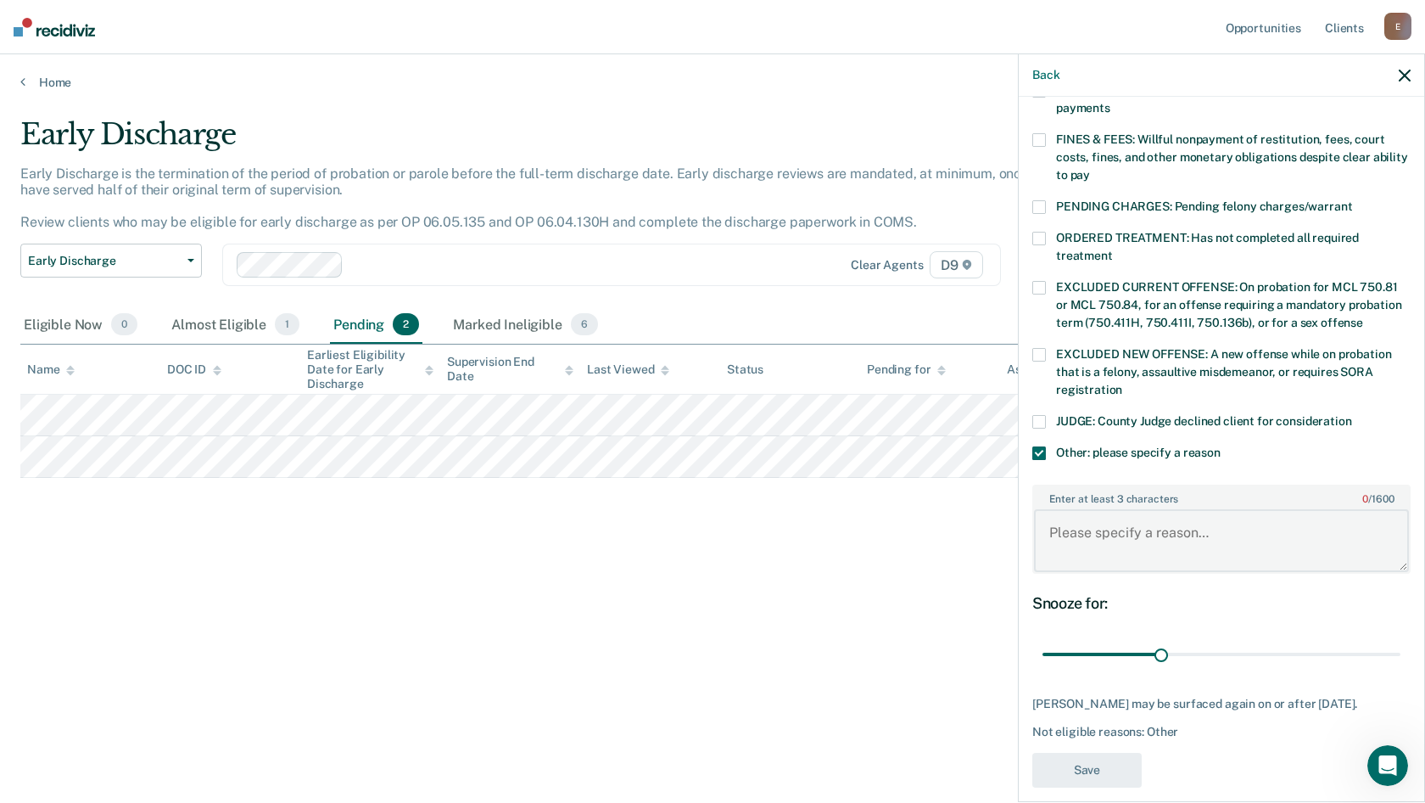
click at [1081, 522] on textarea "Enter at least 3 characters 0 / 1600" at bounding box center [1221, 540] width 375 height 63
type textarea "[DATE] of discharge in october."
click at [1041, 753] on button "Save" at bounding box center [1087, 770] width 109 height 35
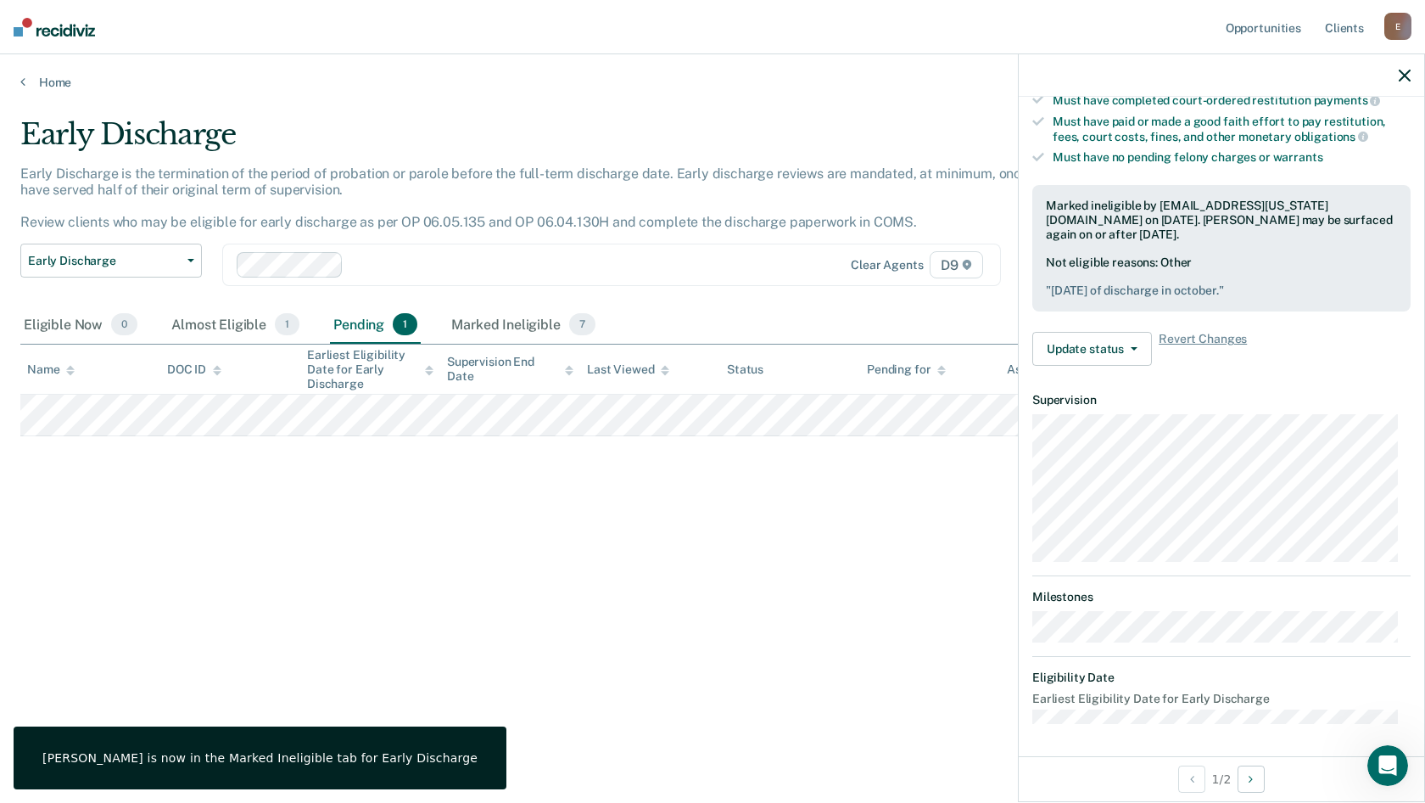
scroll to position [232, 0]
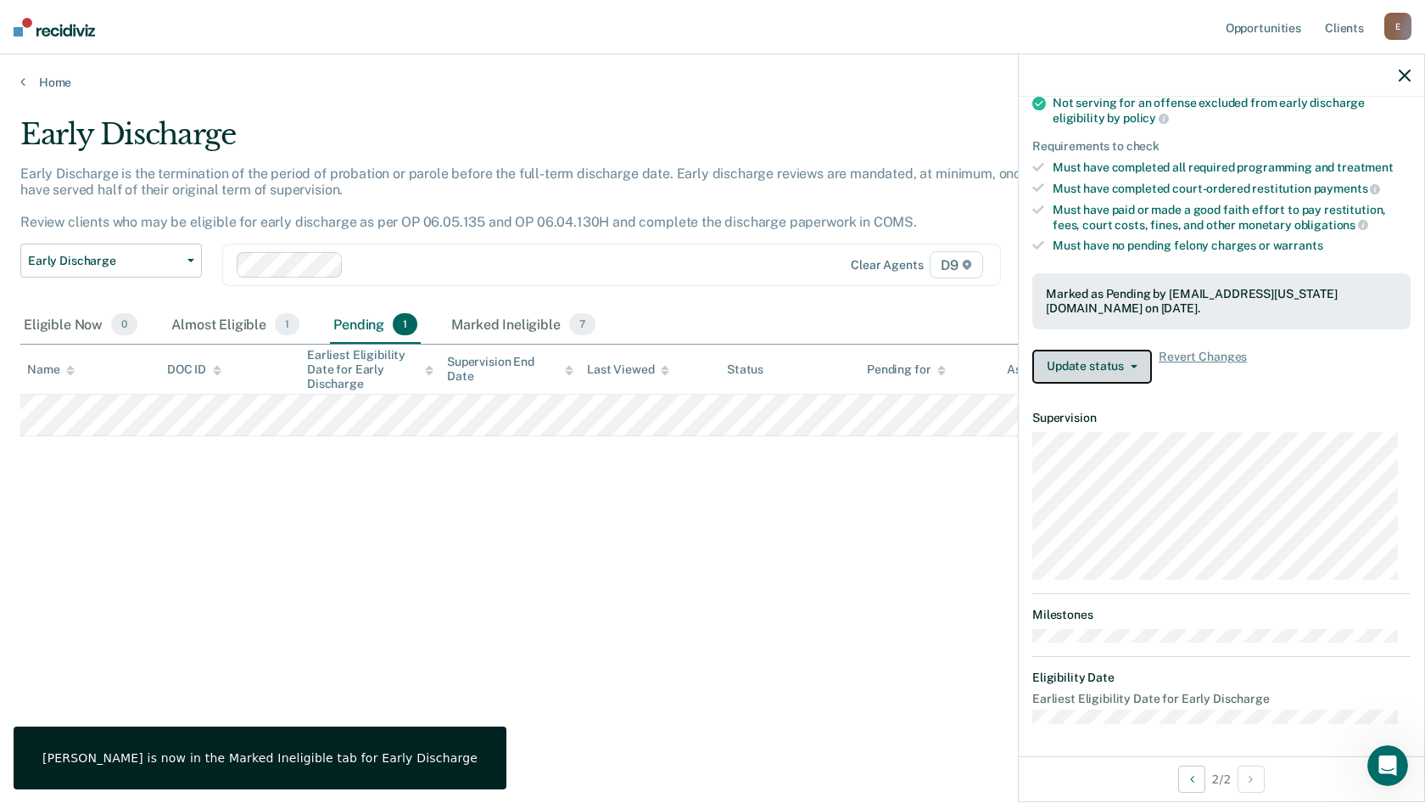
click at [1100, 372] on button "Update status" at bounding box center [1093, 367] width 120 height 34
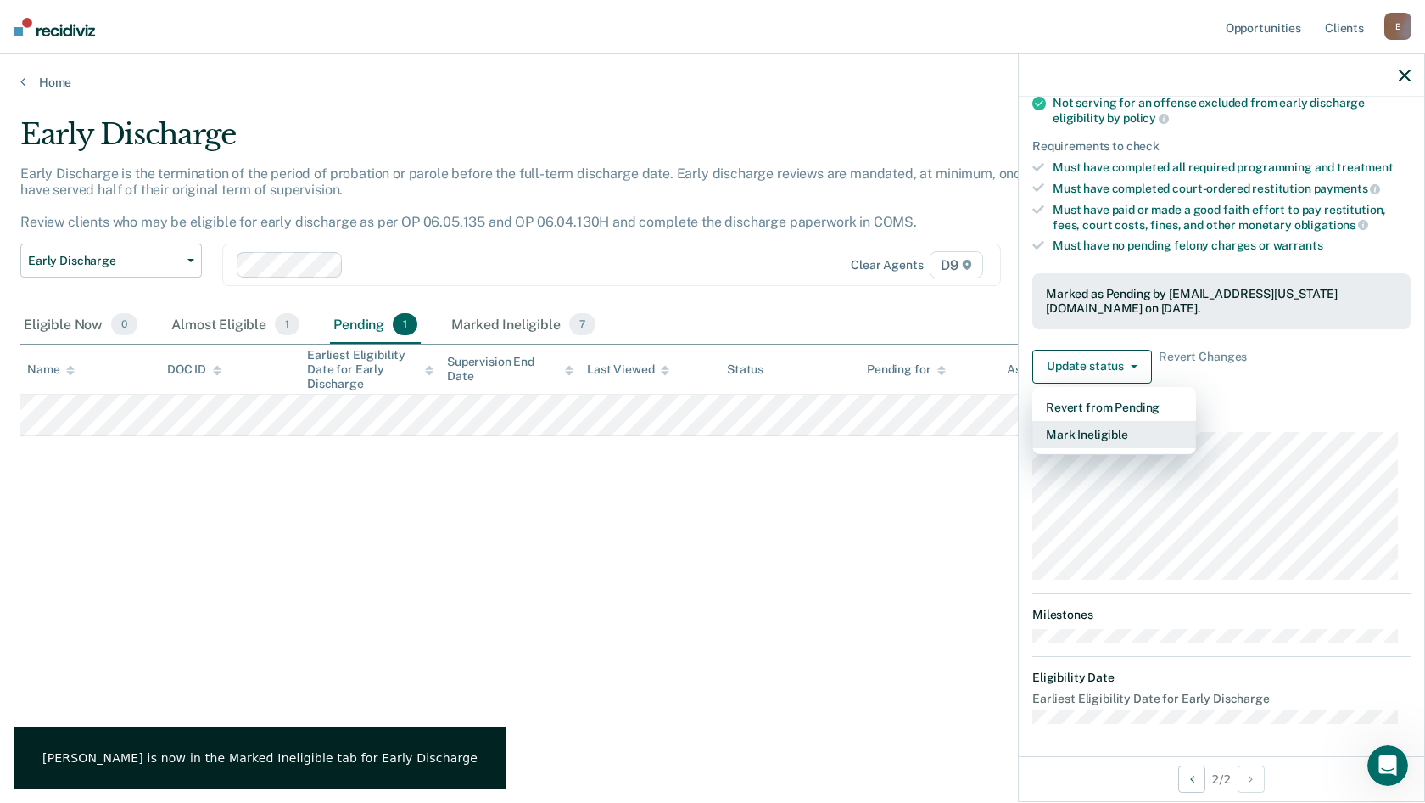
click at [1100, 438] on button "Mark Ineligible" at bounding box center [1115, 434] width 164 height 27
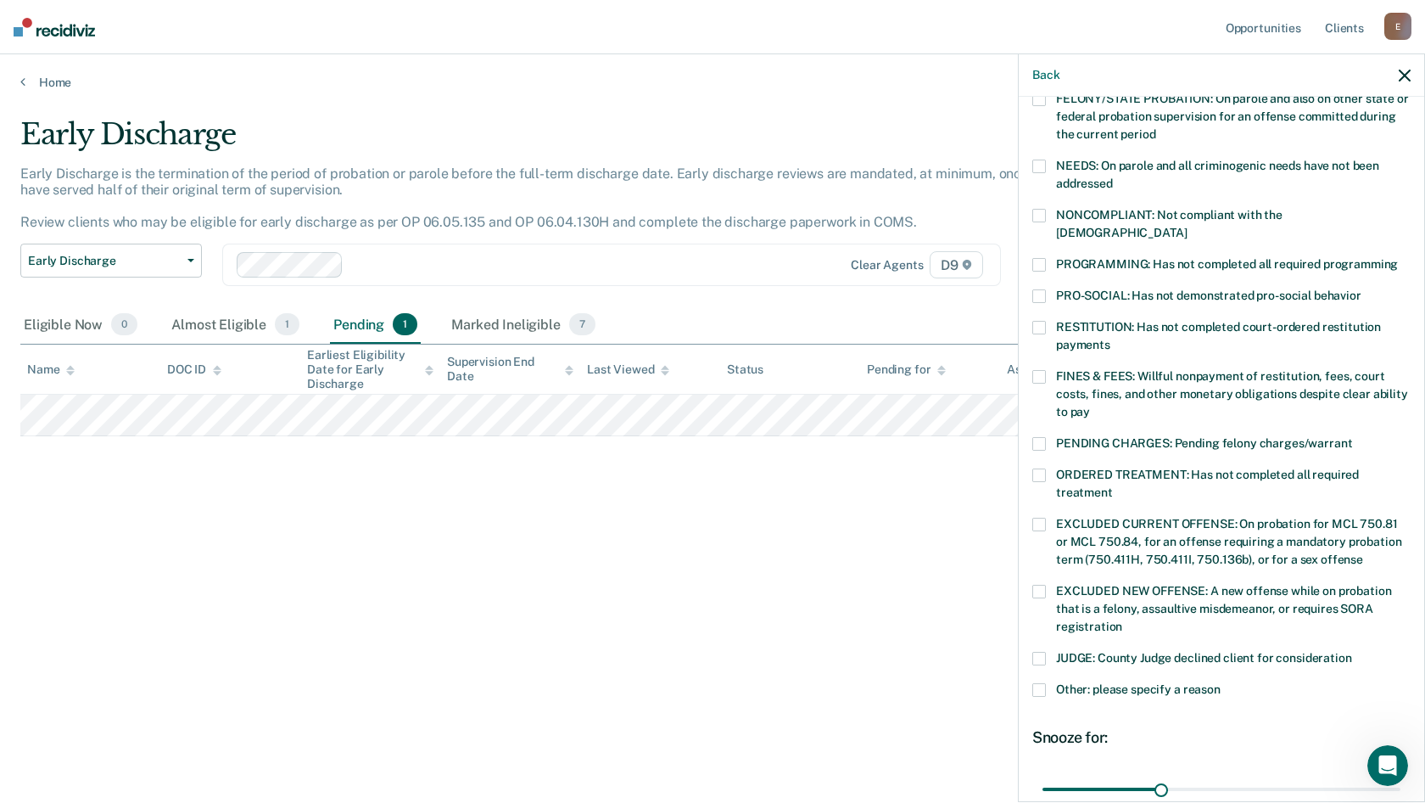
click at [1047, 370] on label "FINES & FEES: Willful nonpayment of restitution, fees, court costs, fines, and …" at bounding box center [1222, 396] width 378 height 53
click at [1090, 406] on input "FINES & FEES: Willful nonpayment of restitution, fees, court costs, fines, and …" at bounding box center [1090, 406] width 0 height 0
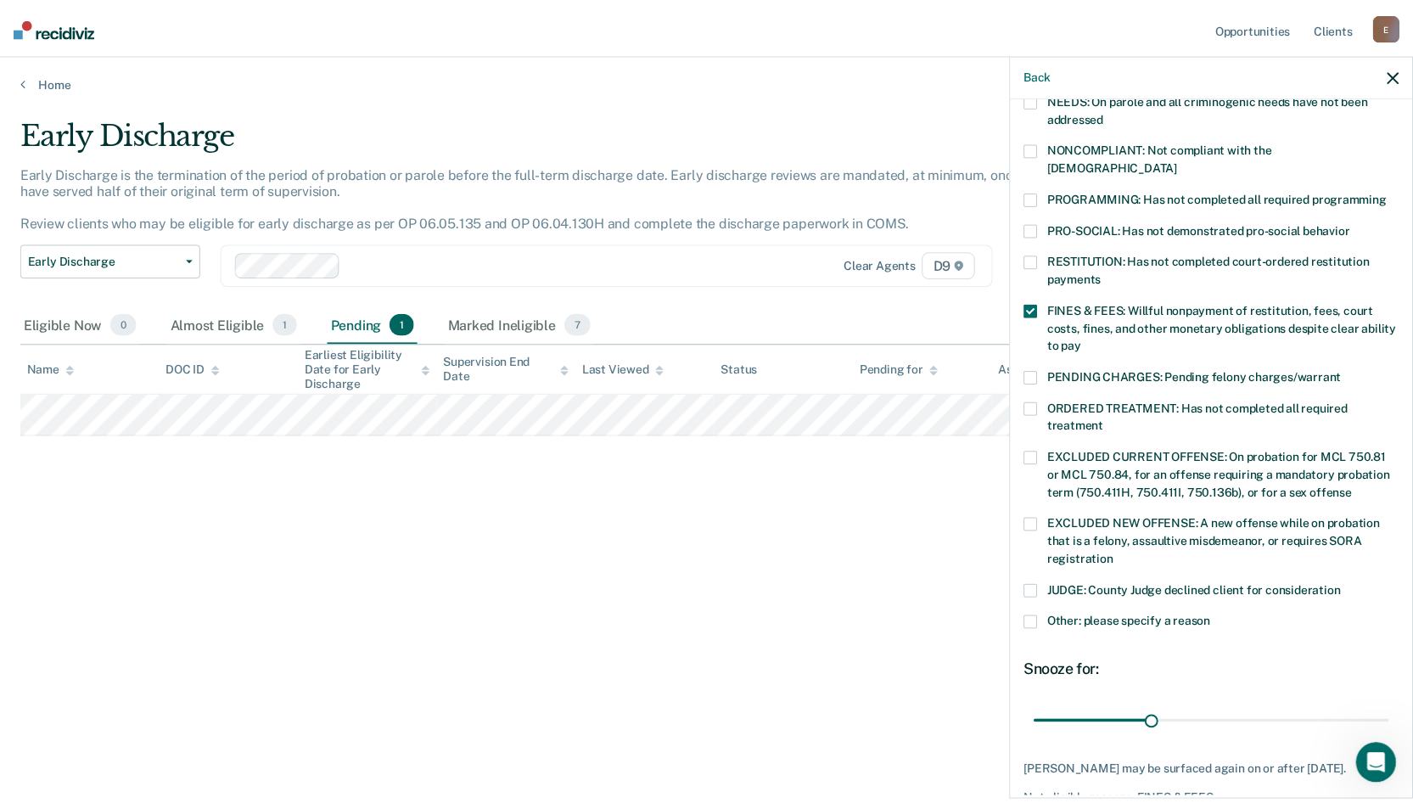
scroll to position [366, 0]
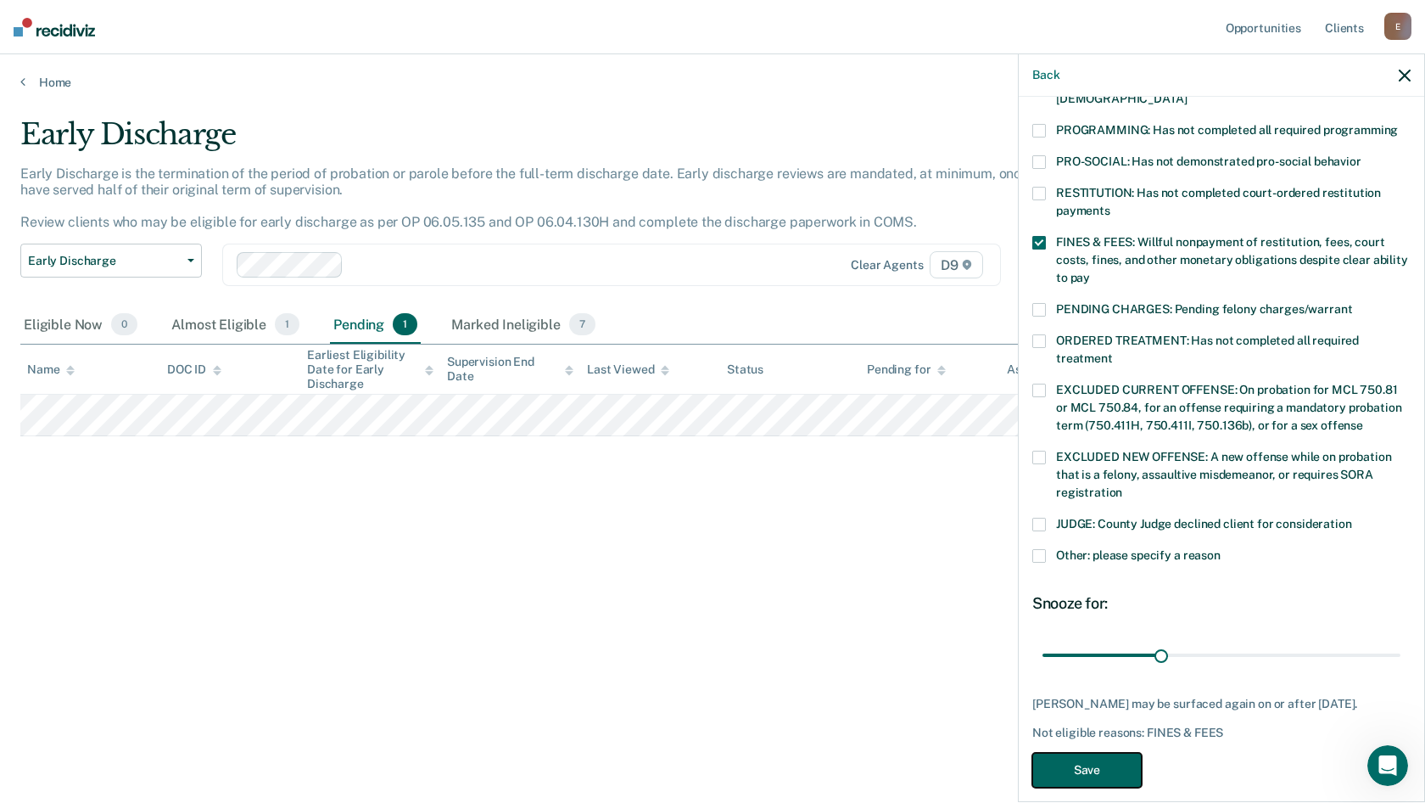
click at [1111, 753] on button "Save" at bounding box center [1087, 770] width 109 height 35
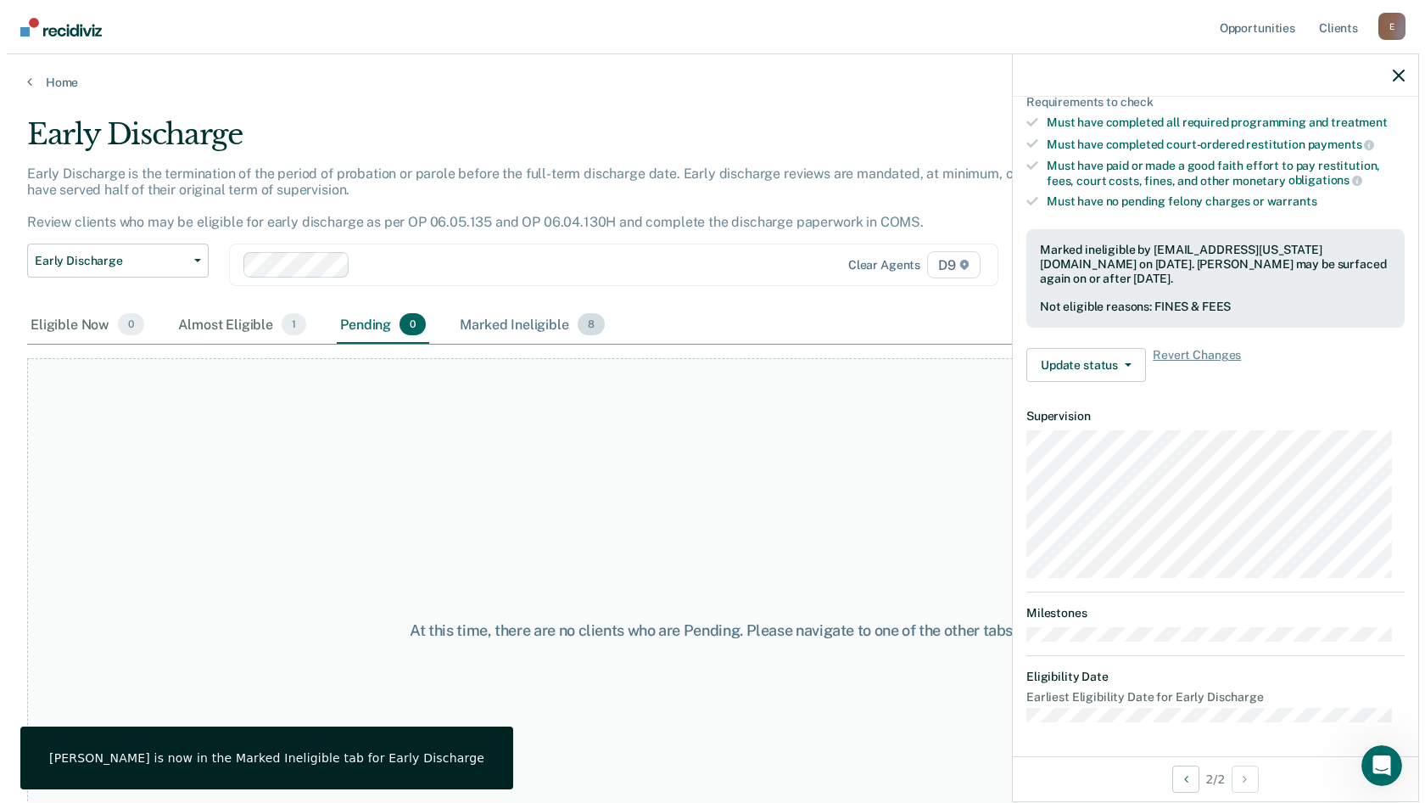
scroll to position [274, 0]
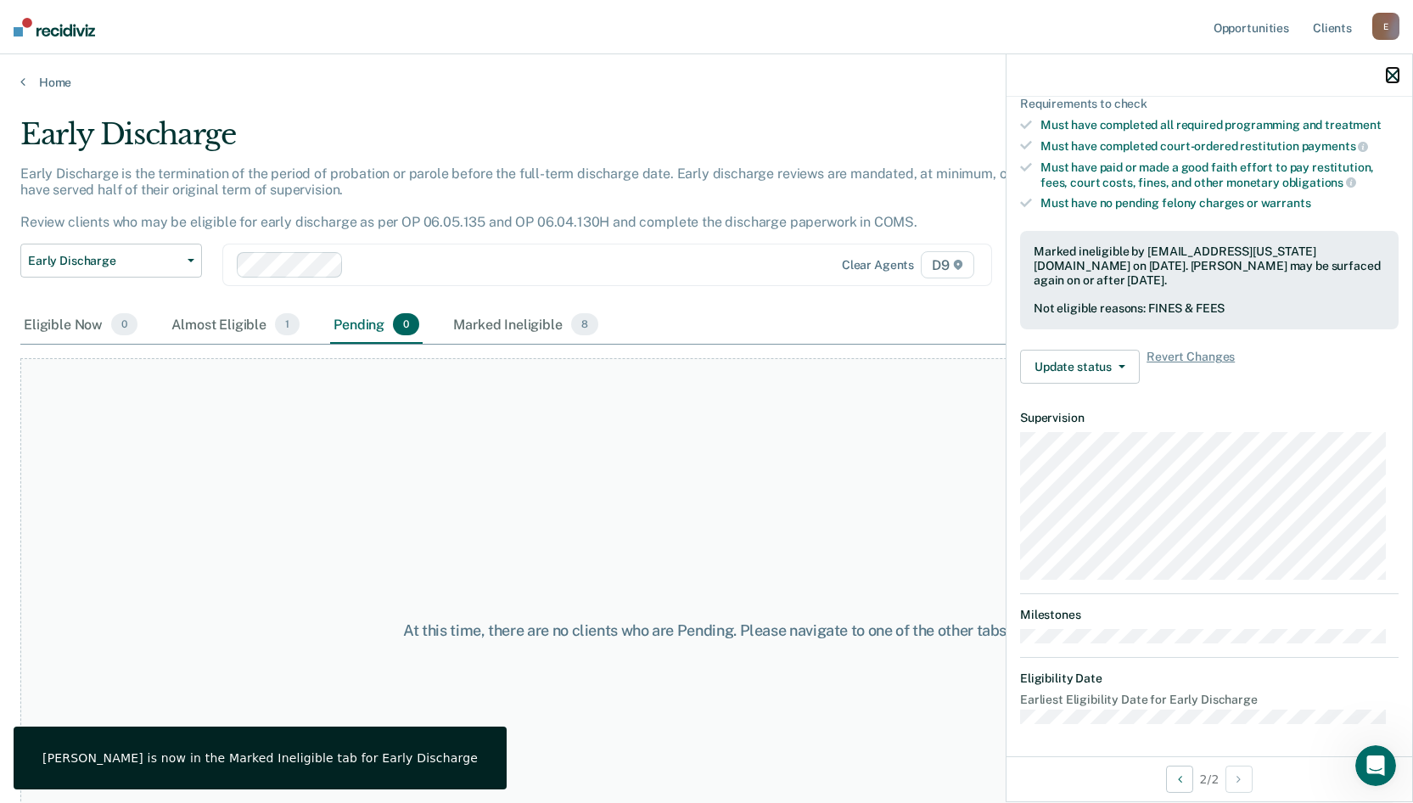
click at [1390, 77] on icon "button" at bounding box center [1392, 76] width 12 height 12
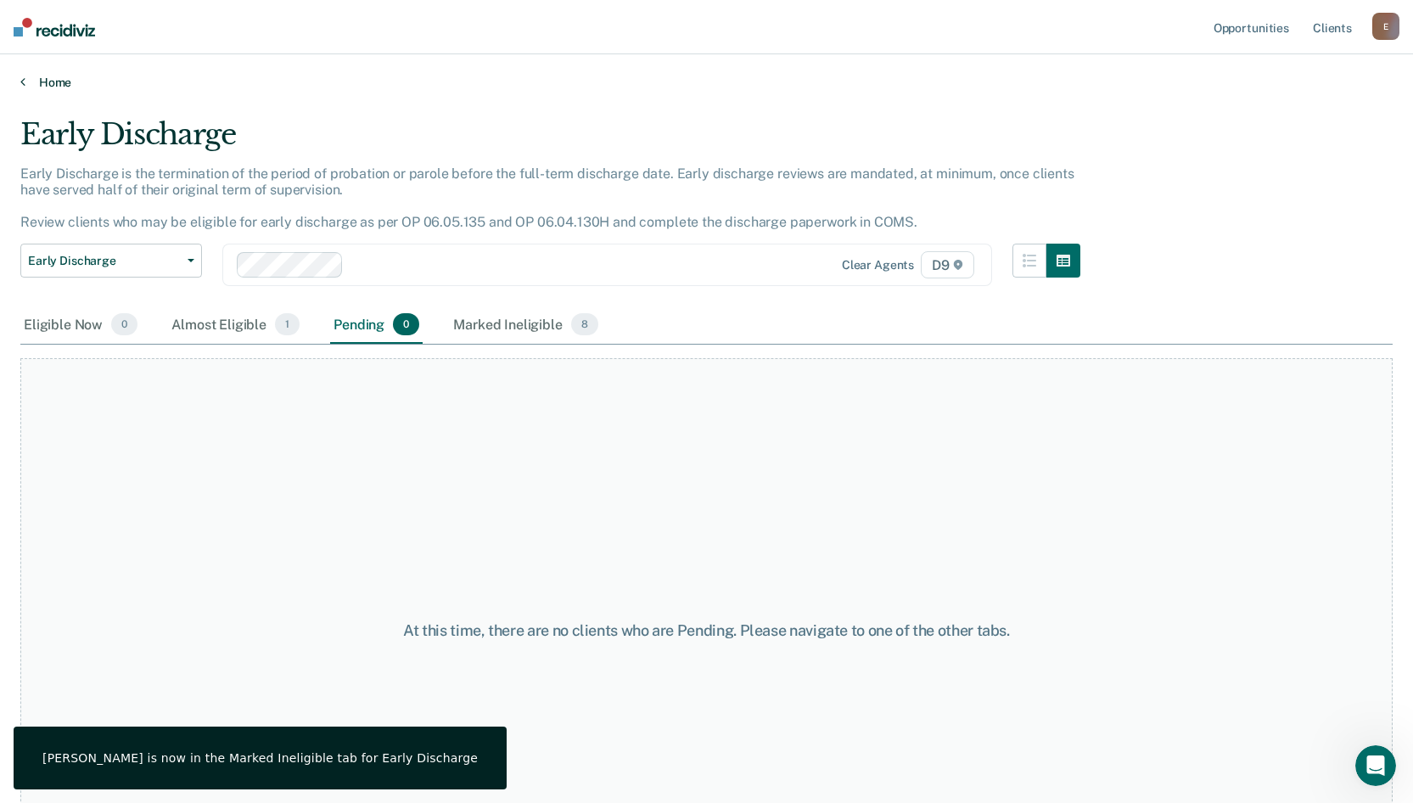
click at [55, 89] on link "Home" at bounding box center [706, 82] width 1372 height 15
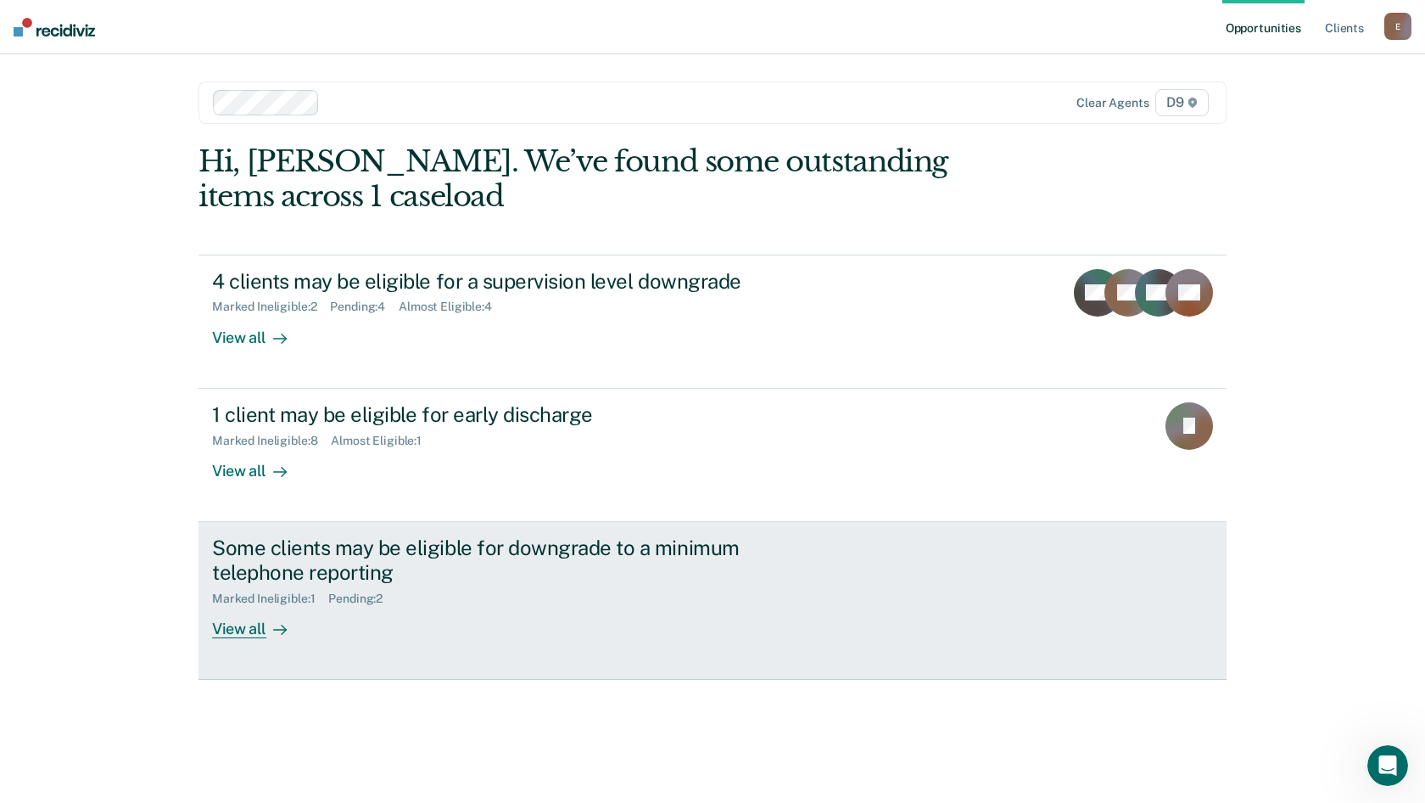
click at [360, 596] on div "Pending : 2" at bounding box center [362, 598] width 68 height 14
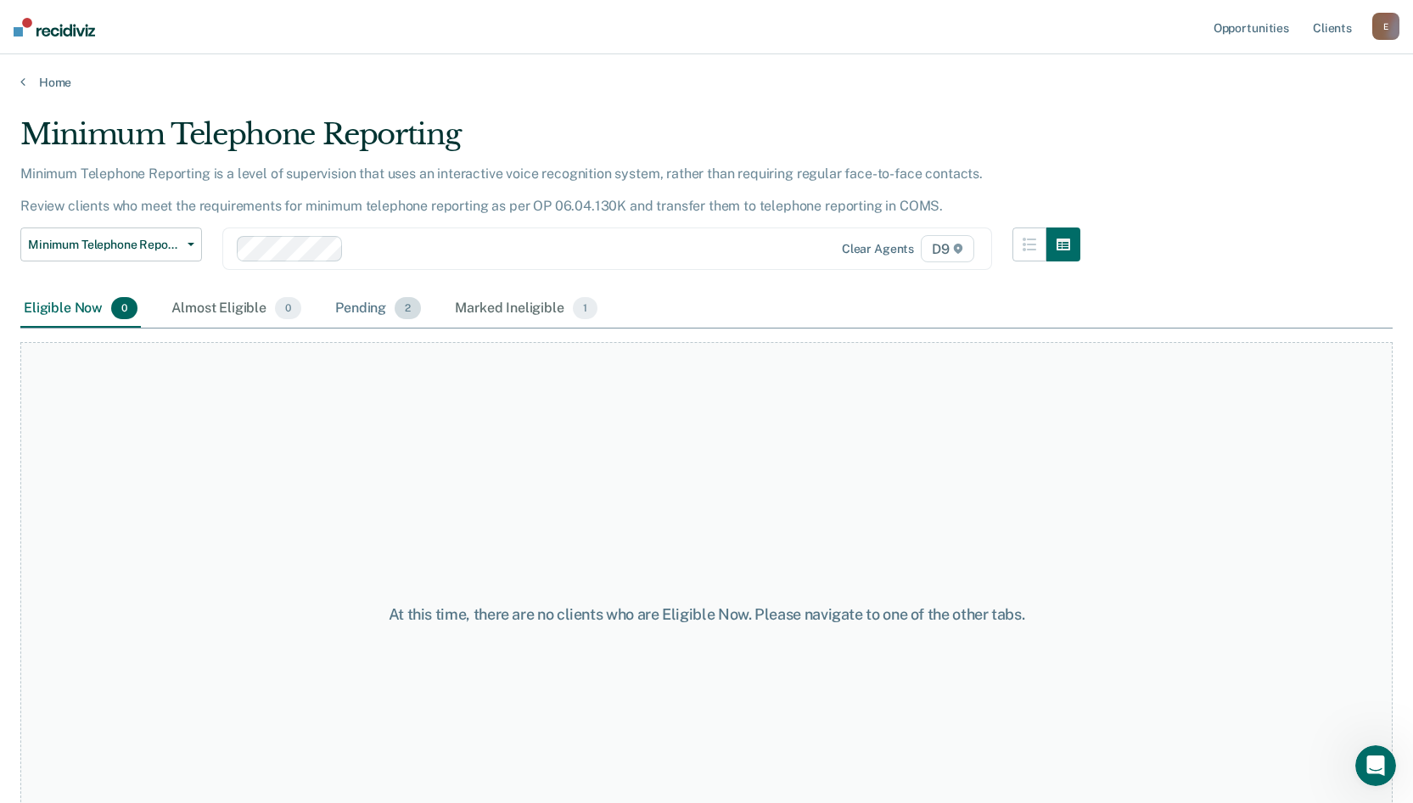
click at [348, 302] on div "Pending 2" at bounding box center [378, 308] width 92 height 37
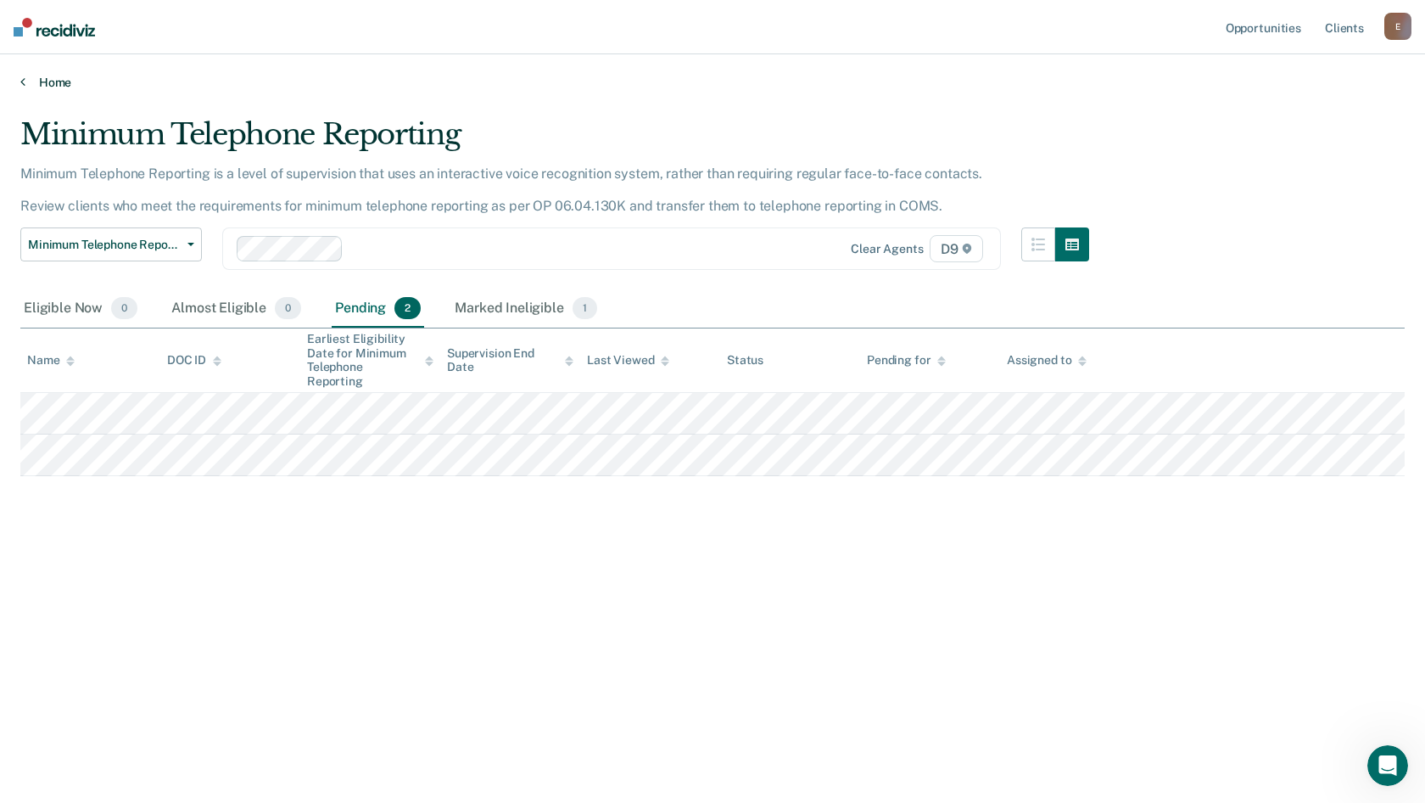
click at [62, 84] on link "Home" at bounding box center [712, 82] width 1385 height 15
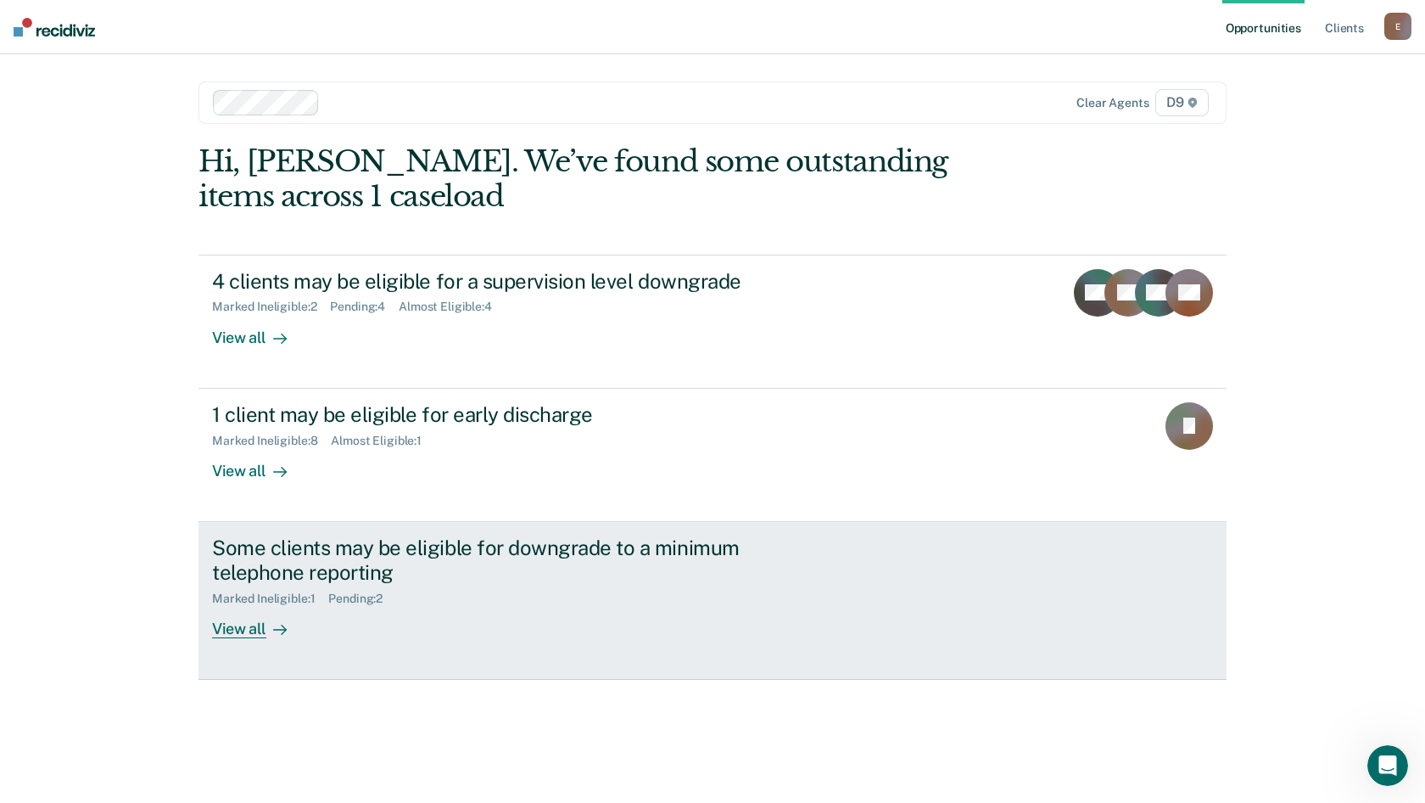
click at [342, 594] on div "Pending : 2" at bounding box center [362, 598] width 68 height 14
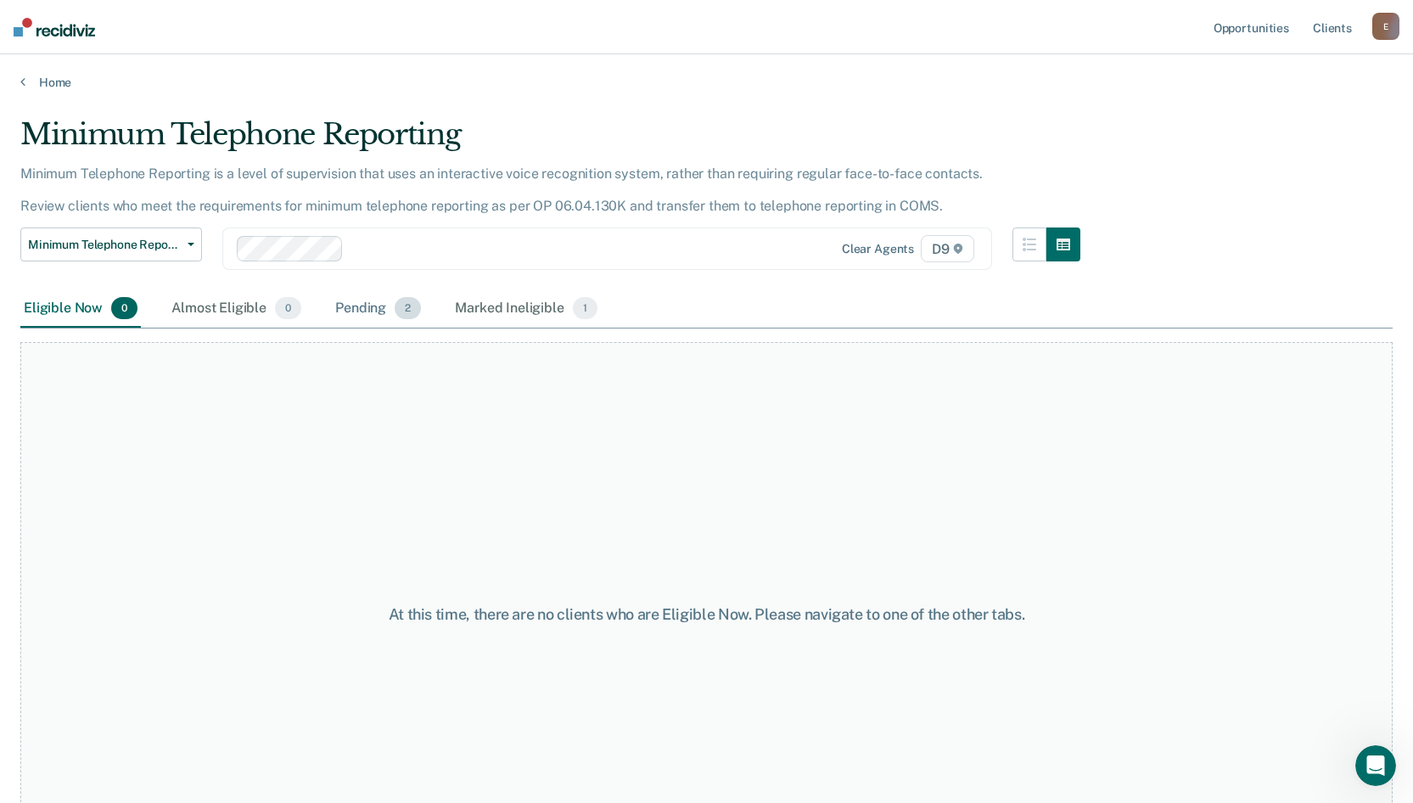
click at [369, 306] on div "Pending 2" at bounding box center [378, 308] width 92 height 37
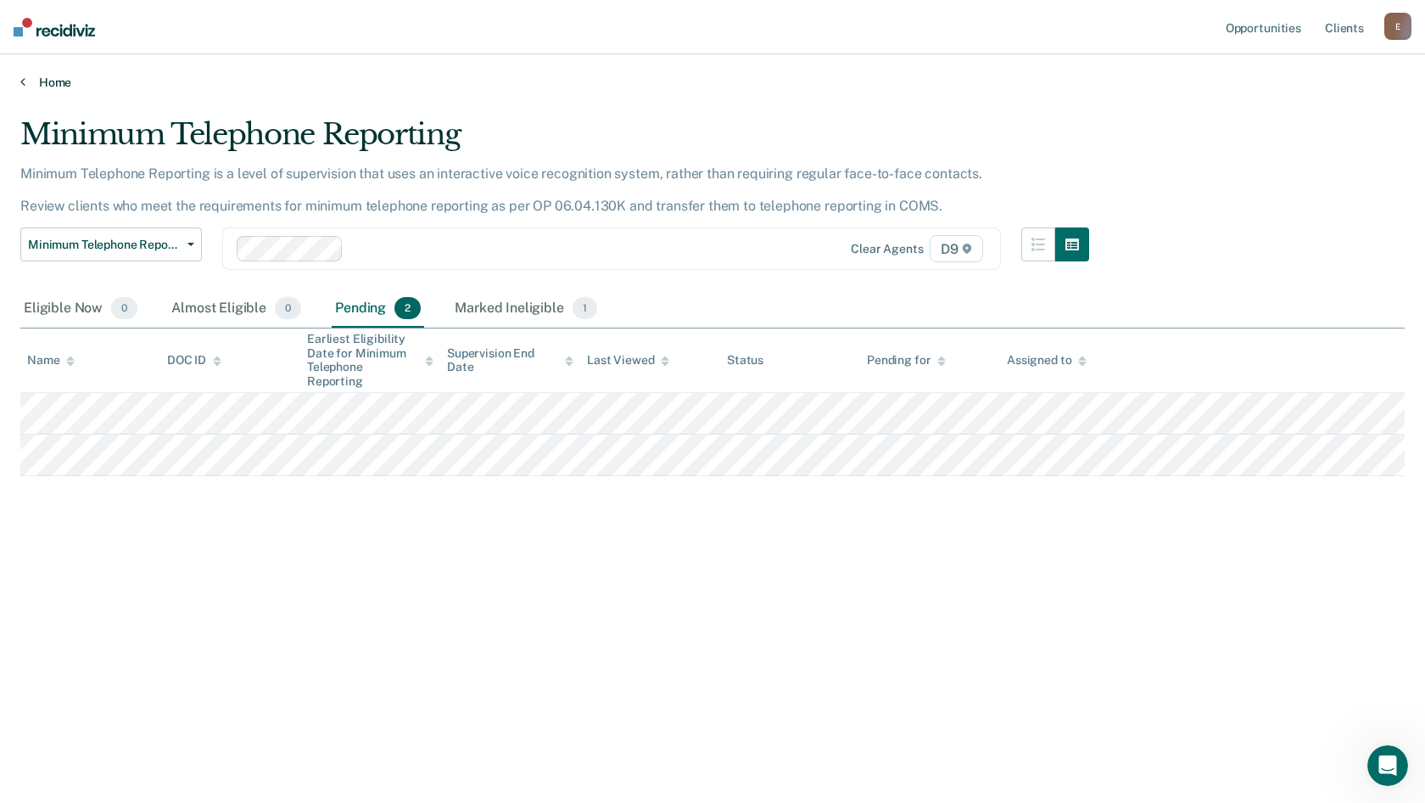
click at [44, 81] on link "Home" at bounding box center [712, 82] width 1385 height 15
